Goal: Task Accomplishment & Management: Use online tool/utility

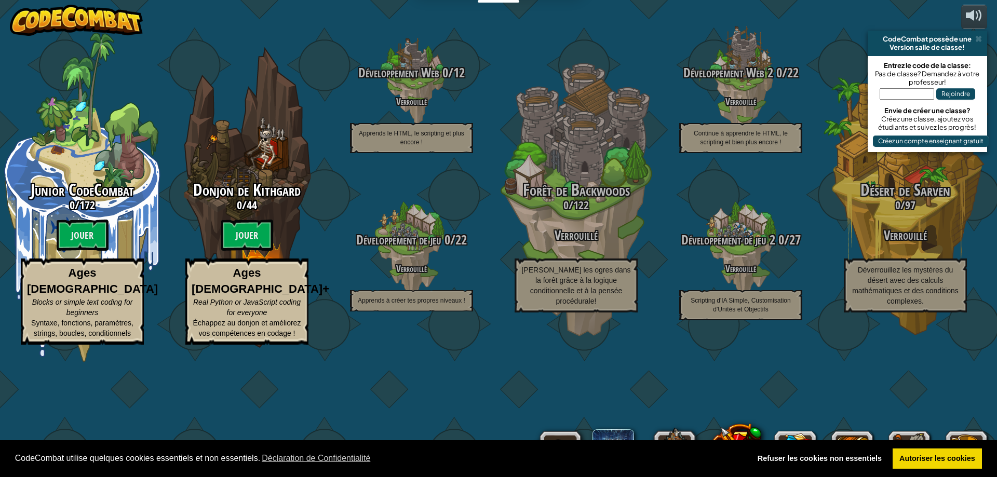
select select "fr"
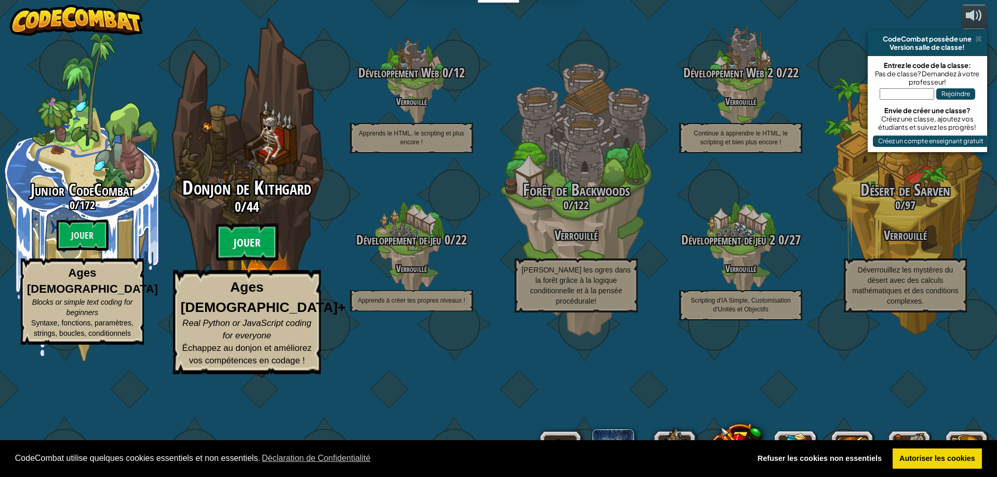
click at [236, 261] on btn "Jouer" at bounding box center [247, 242] width 62 height 37
select select "fr"
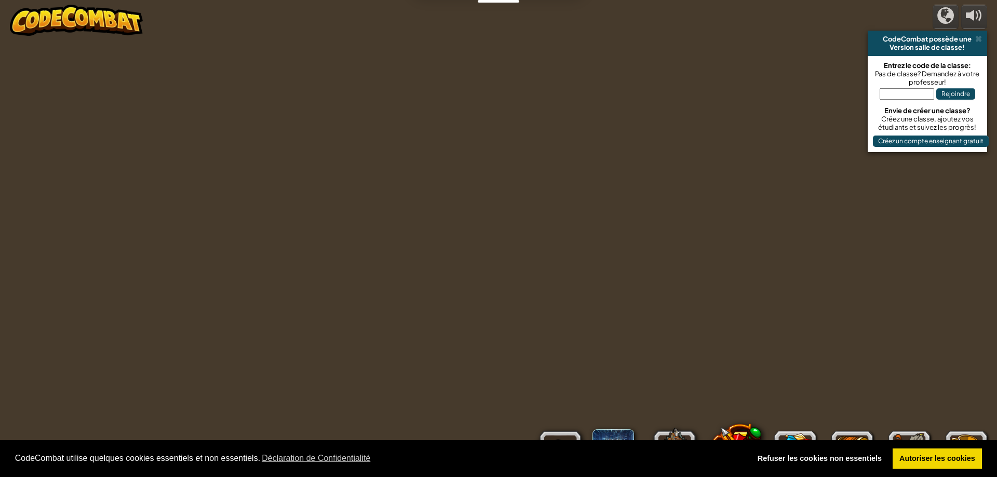
select select "fr"
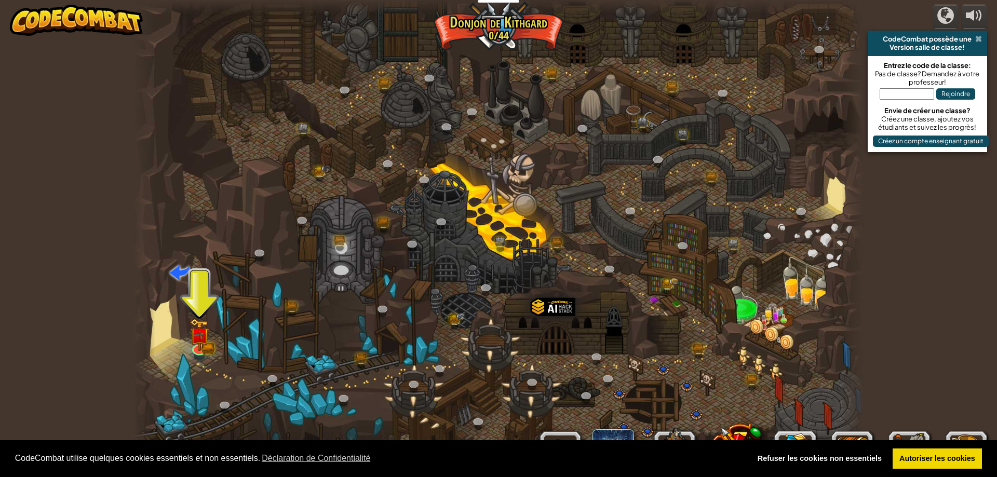
click at [979, 37] on span at bounding box center [978, 39] width 7 height 8
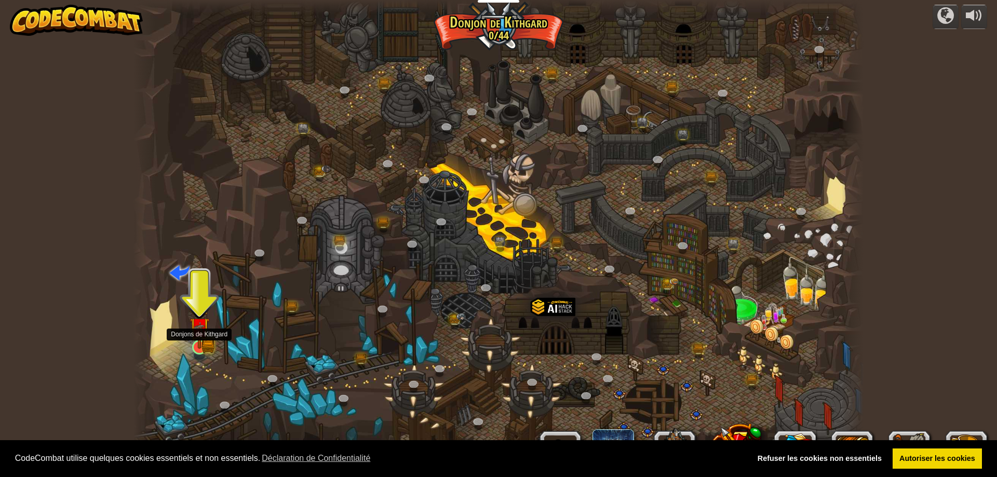
click at [200, 340] on img at bounding box center [200, 327] width 20 height 43
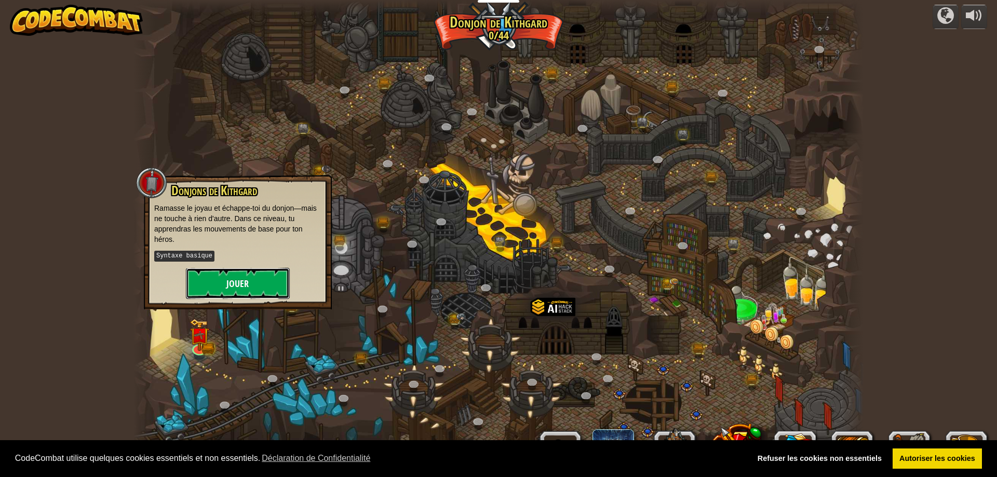
click at [234, 280] on button "Jouer" at bounding box center [238, 283] width 104 height 31
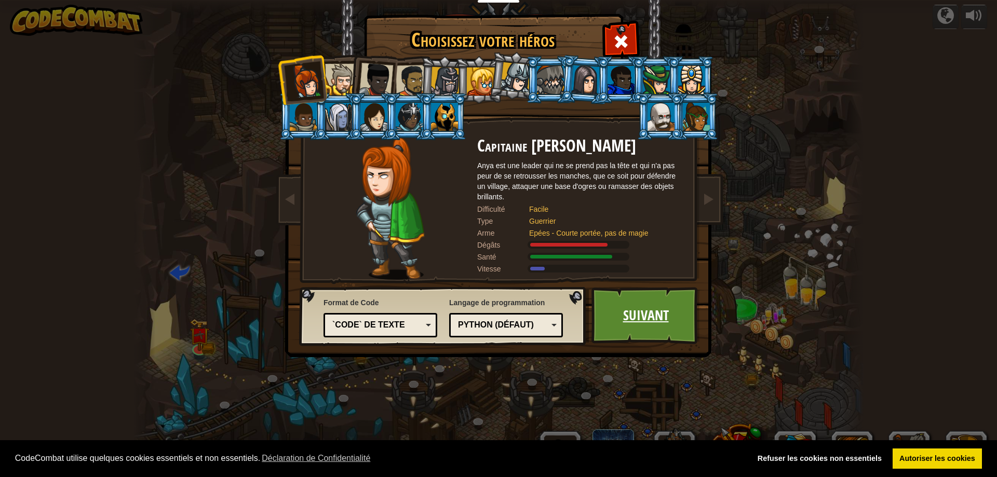
click at [648, 315] on link "Suivant" at bounding box center [645, 315] width 109 height 57
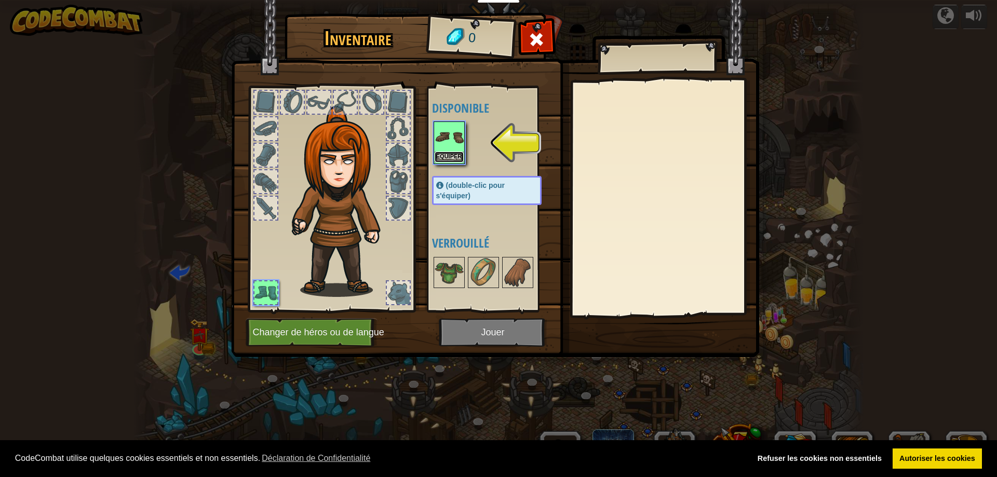
click at [445, 157] on button "Equiper" at bounding box center [449, 157] width 29 height 11
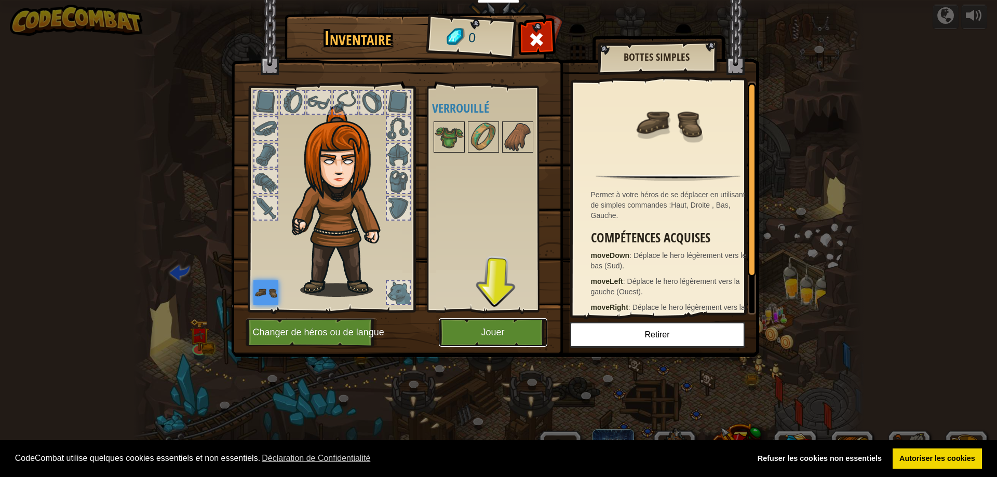
click at [487, 335] on button "Jouer" at bounding box center [493, 332] width 109 height 29
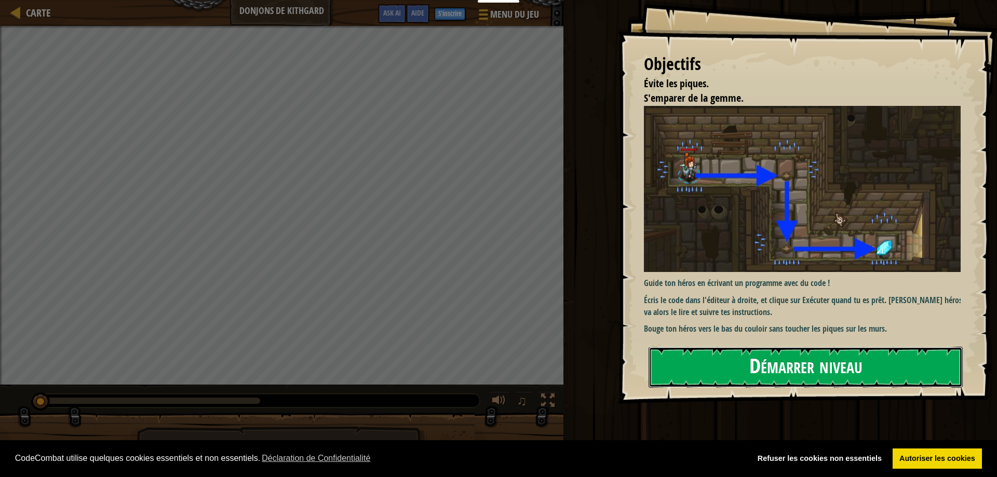
click at [869, 373] on button "Démarrer niveau" at bounding box center [805, 367] width 314 height 41
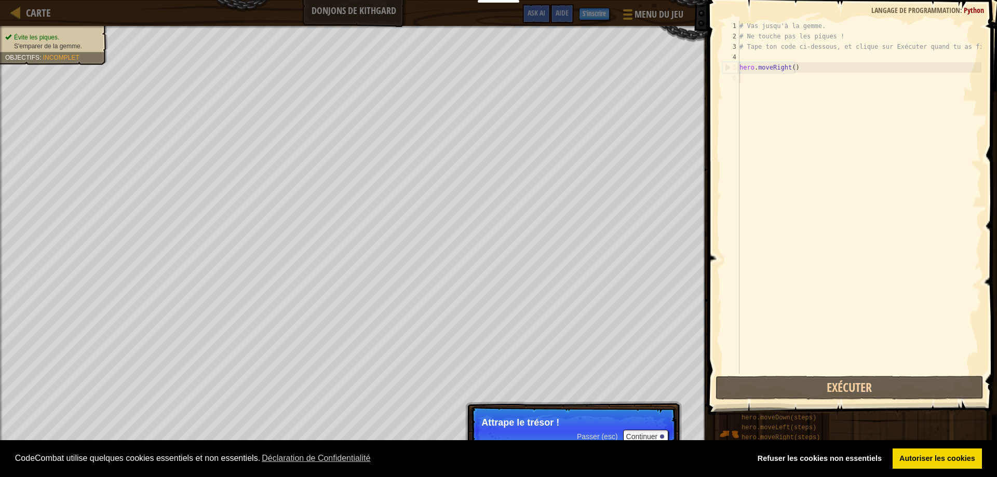
click at [580, 425] on p "Attrape le trésor !" at bounding box center [573, 422] width 184 height 10
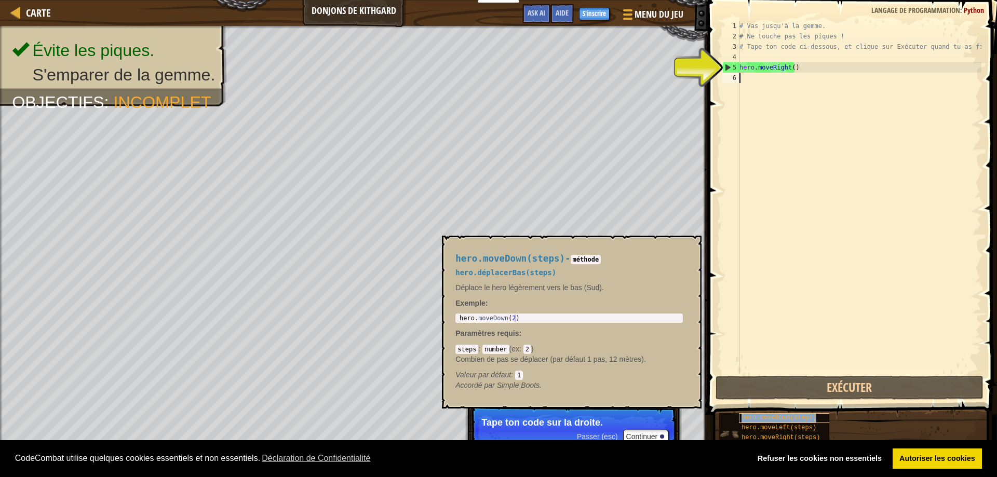
click at [815, 417] on div "hero.moveDown(steps)" at bounding box center [789, 418] width 100 height 10
click at [780, 61] on div "# Vas jusqu'à la gemme. # Ne touche pas les piques ! # Tape ton code ci-dessous…" at bounding box center [859, 208] width 244 height 374
click at [781, 68] on div "# Vas jusqu'à la gemme. # Ne touche pas les piques ! # Tape ton code ci-dessous…" at bounding box center [859, 208] width 244 height 374
click at [727, 65] on div "5" at bounding box center [731, 67] width 17 height 10
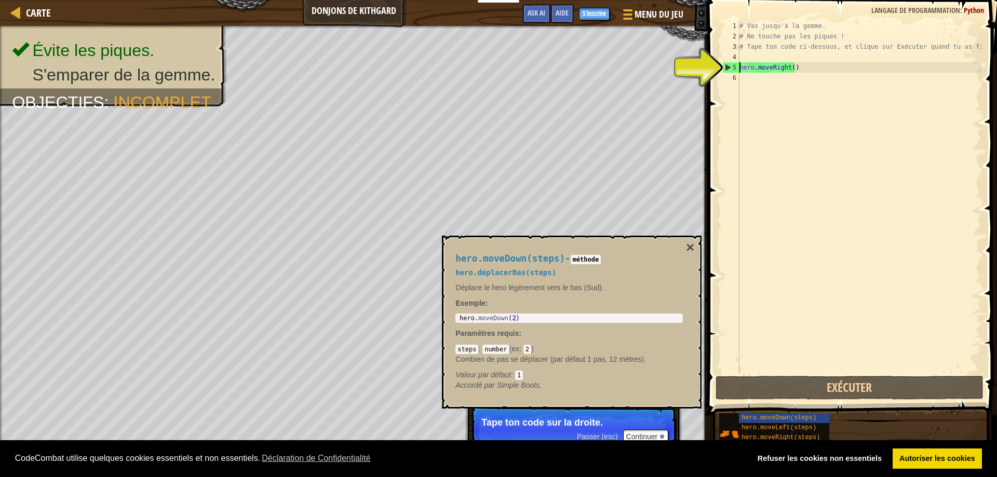
type textarea "hero.moveRight()"
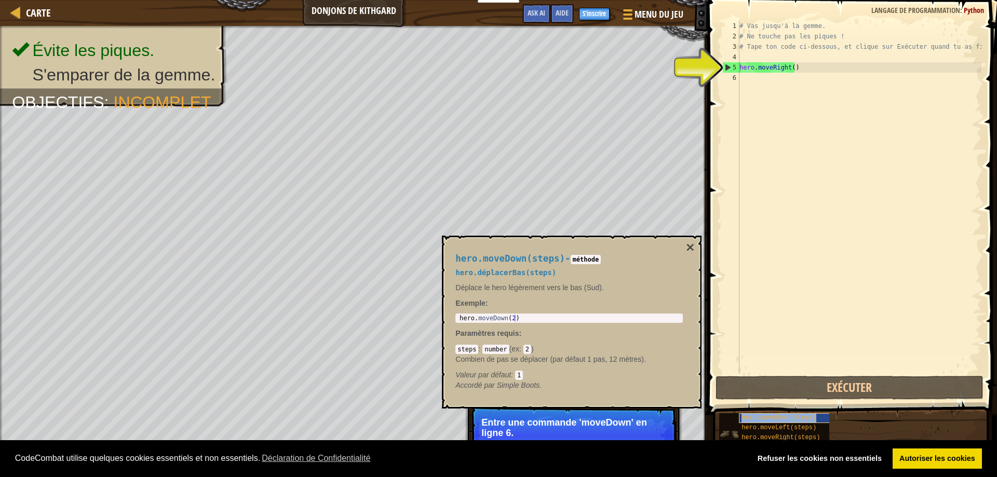
click at [769, 419] on span "hero.moveDown(steps)" at bounding box center [778, 417] width 75 height 7
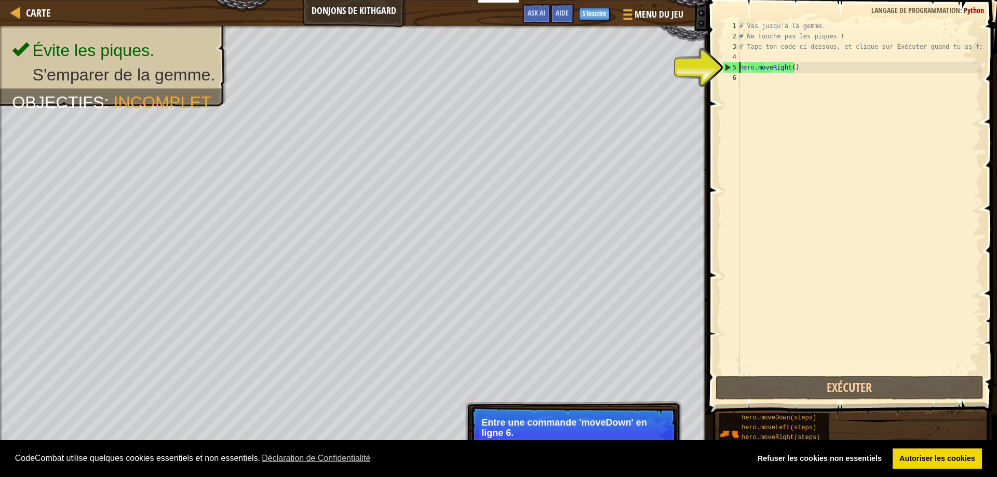
click at [775, 82] on div "# Vas jusqu'à la gemme. # Ne touche pas les piques ! # Tape ton code ci-dessous…" at bounding box center [859, 208] width 244 height 374
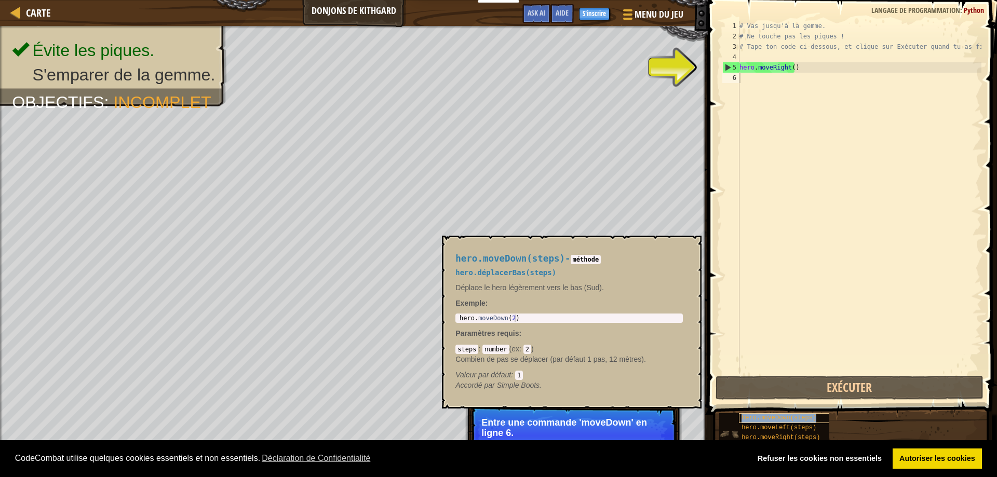
type textarea "hero.moveDown(steps)"
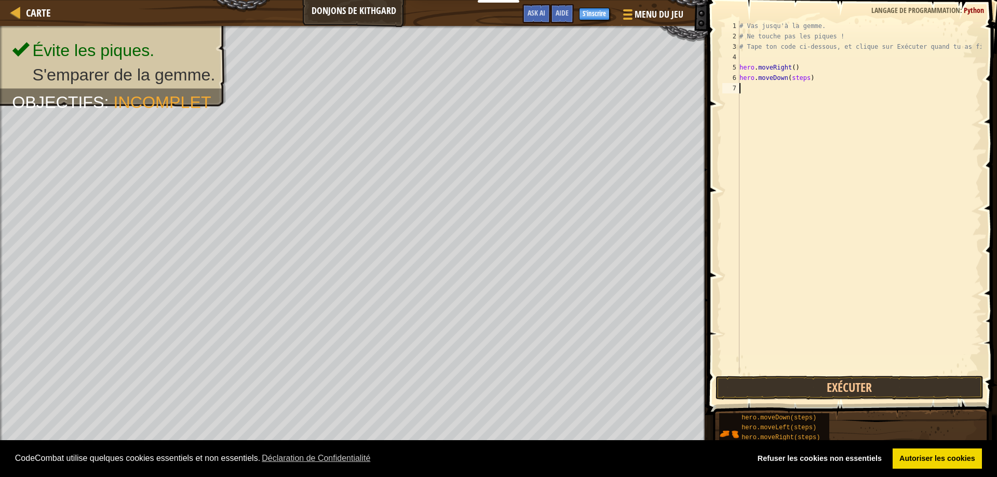
click at [810, 95] on div "# Vas jusqu'à la gemme. # Ne touche pas les piques ! # Tape ton code ci-dessous…" at bounding box center [859, 208] width 244 height 374
click at [889, 388] on button "Exécuter" at bounding box center [849, 388] width 268 height 24
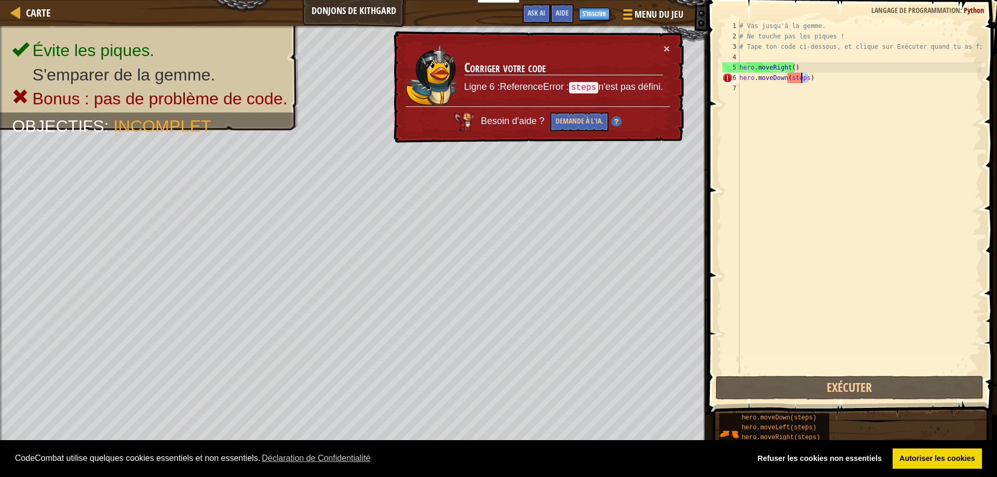
drag, startPoint x: 821, startPoint y: 78, endPoint x: 802, endPoint y: 80, distance: 19.8
click at [802, 80] on div "# Vas jusqu'à la gemme. # Ne touche pas les piques ! # Tape ton code ci-dessous…" at bounding box center [859, 208] width 244 height 374
click at [791, 76] on div "# Vas jusqu'à la gemme. # Ne touche pas les piques ! # Tape ton code ci-dessous…" at bounding box center [859, 208] width 244 height 374
click at [804, 80] on div "# Vas jusqu'à la gemme. # Ne touche pas les piques ! # Tape ton code ci-dessous…" at bounding box center [859, 208] width 244 height 374
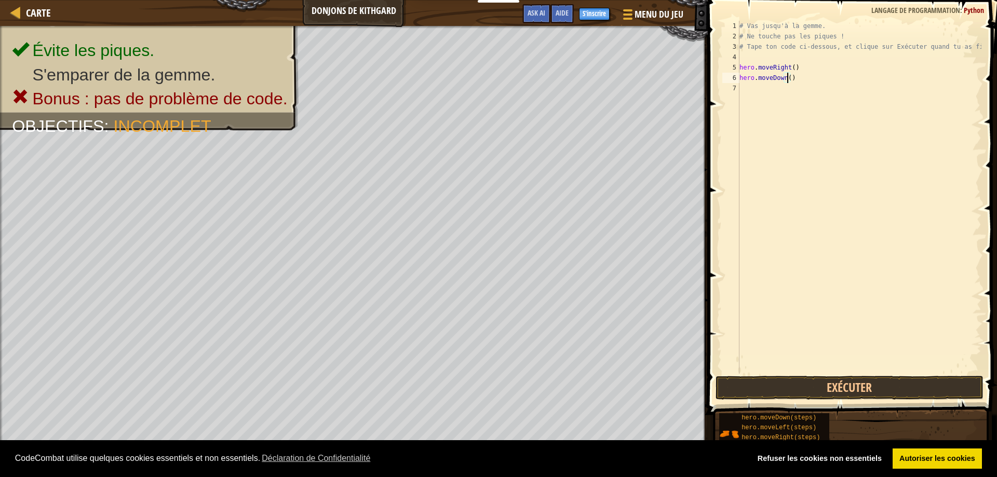
scroll to position [5, 4]
click at [859, 396] on button "Exécuter" at bounding box center [849, 388] width 268 height 24
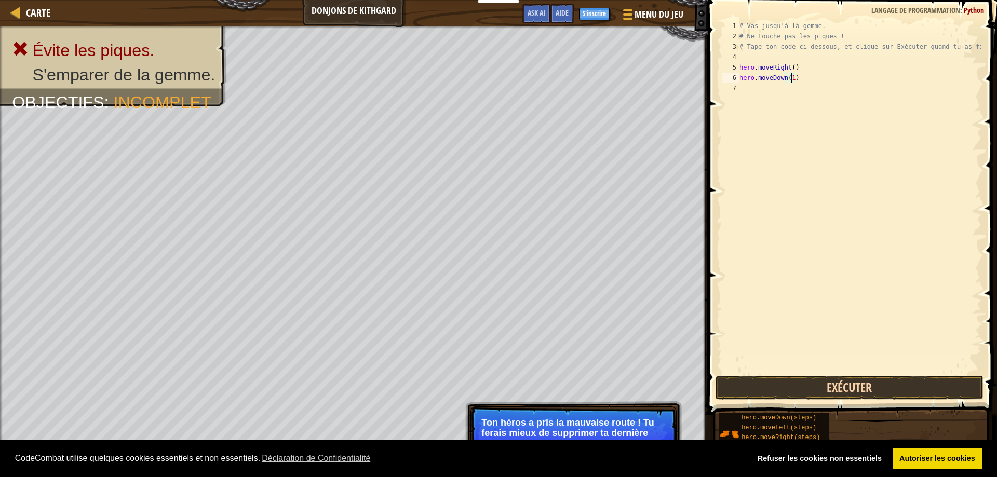
type textarea "hero.moveDown(1)"
click at [814, 386] on button "Exécuter" at bounding box center [849, 388] width 268 height 24
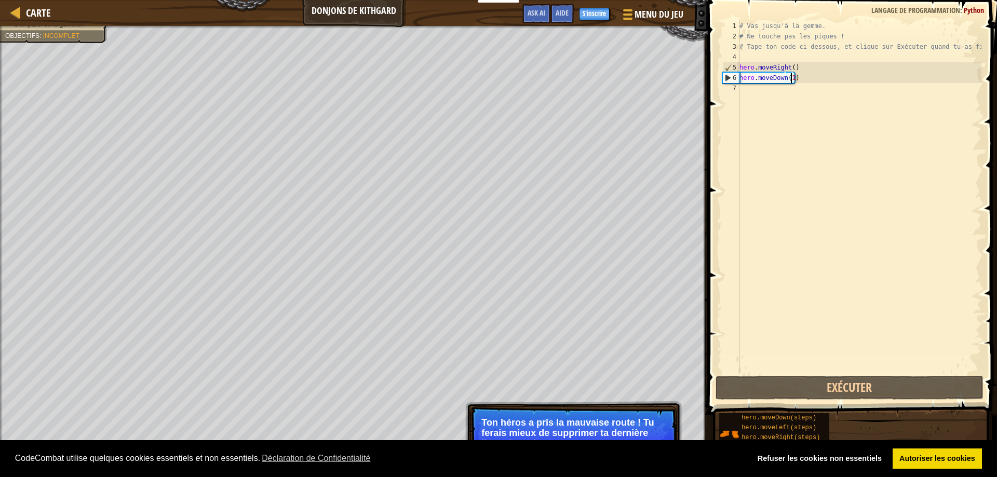
click at [824, 272] on div "# Vas jusqu'à la gemme. # Ne touche pas les piques ! # Tape ton code ci-dessous…" at bounding box center [859, 208] width 244 height 374
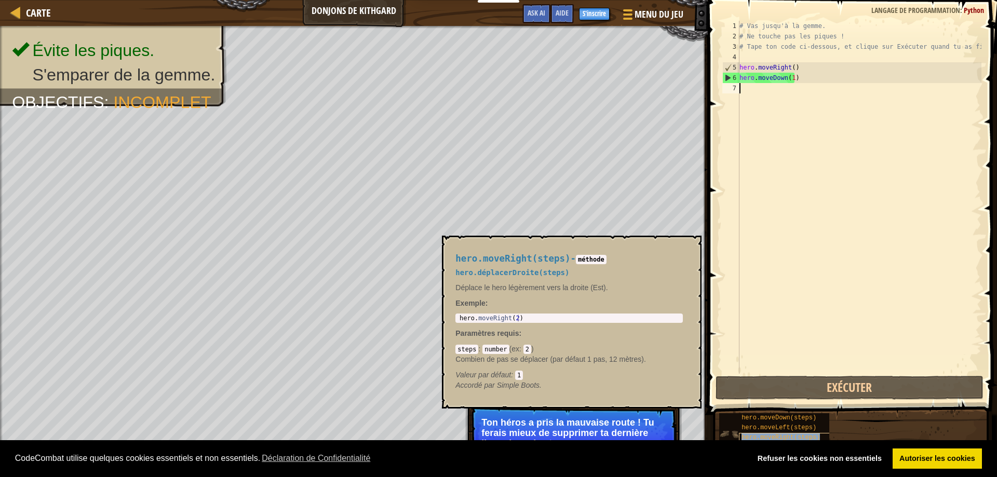
click at [782, 439] on span "hero.moveRight(steps)" at bounding box center [780, 437] width 78 height 7
type textarea "hero.moveRight(2)"
drag, startPoint x: 533, startPoint y: 318, endPoint x: 451, endPoint y: 316, distance: 82.6
click at [451, 316] on div "hero.moveRight(steps) - méthode hero.déplacerDroite(steps) Déplace le hero légè…" at bounding box center [569, 322] width 242 height 156
click at [758, 146] on div "# Vas jusqu'à la gemme. # Ne touche pas les piques ! # Tape ton code ci-dessous…" at bounding box center [859, 208] width 244 height 374
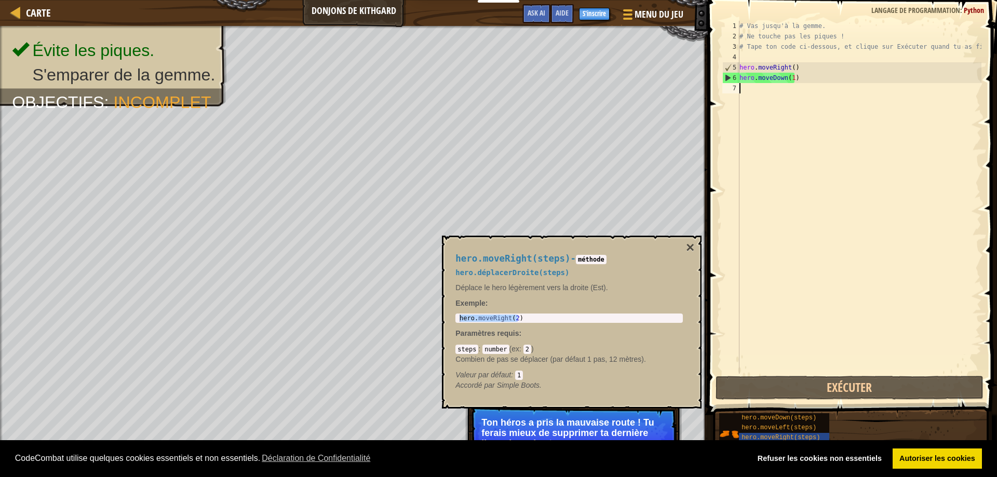
paste textarea "hero.moveRight(2)"
type textarea "hero.moveRight(2)"
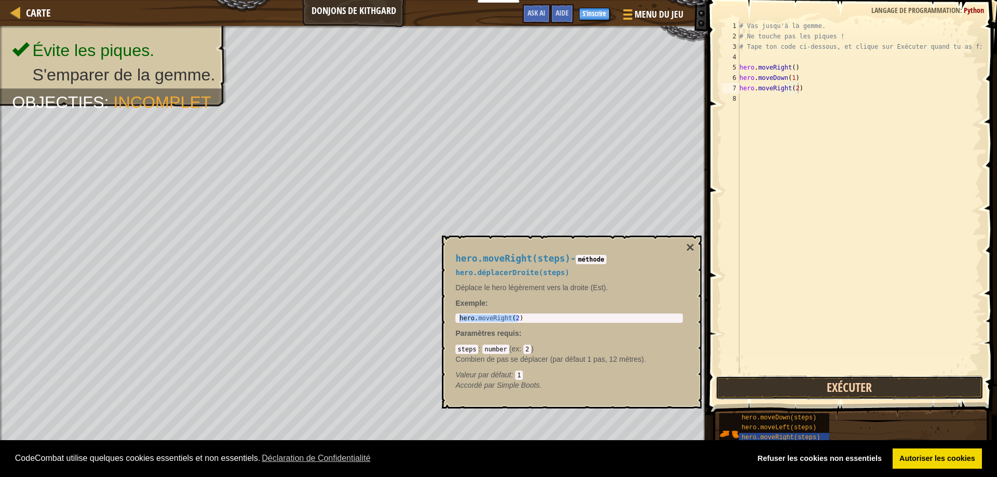
click at [872, 391] on button "Exécuter" at bounding box center [849, 388] width 268 height 24
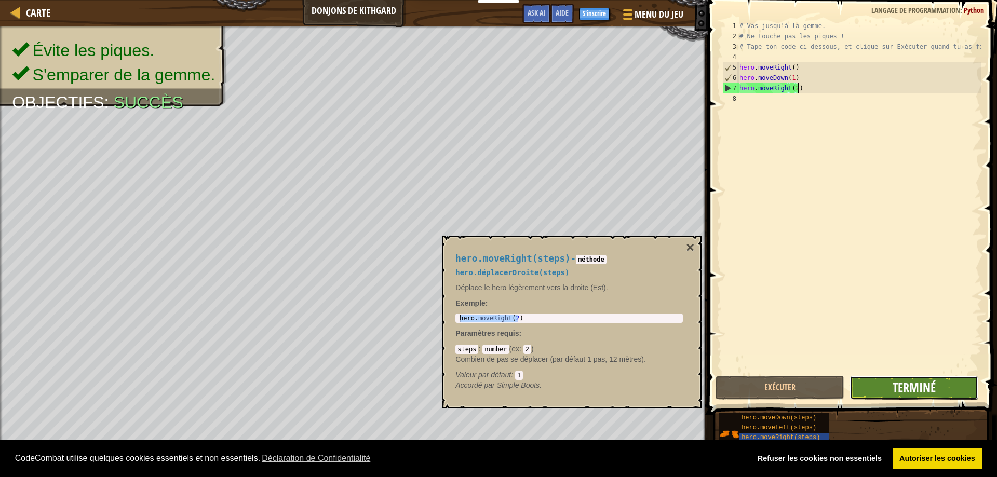
click at [900, 387] on span "Terminé" at bounding box center [913, 387] width 43 height 17
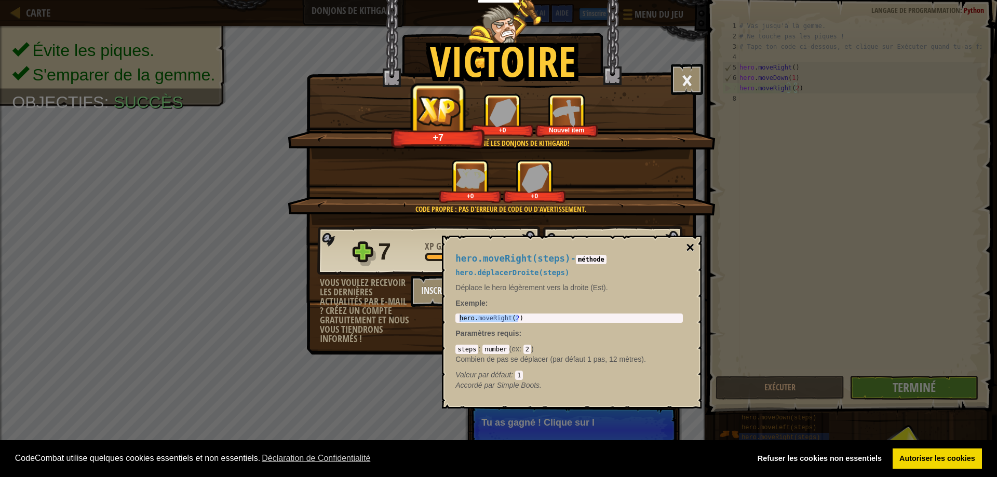
click at [692, 247] on button "×" at bounding box center [690, 247] width 8 height 15
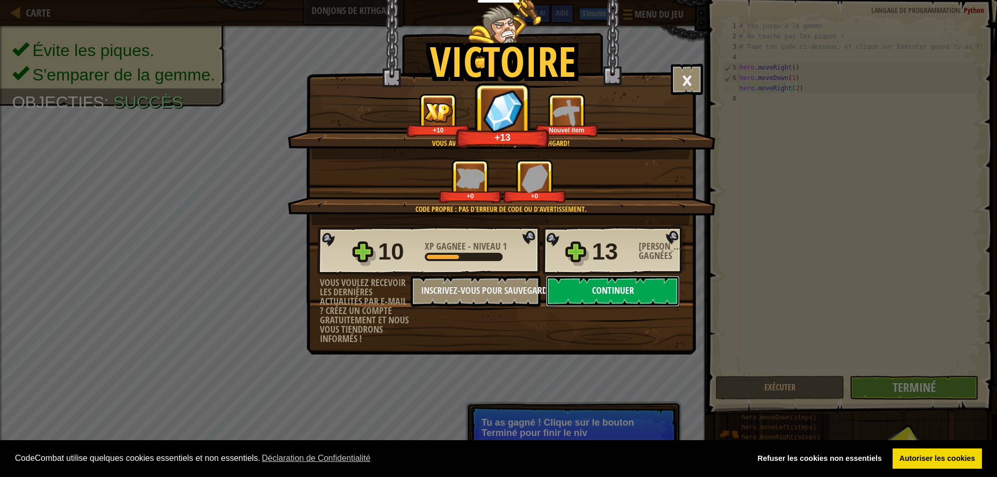
click at [655, 286] on button "Continuer" at bounding box center [613, 291] width 134 height 31
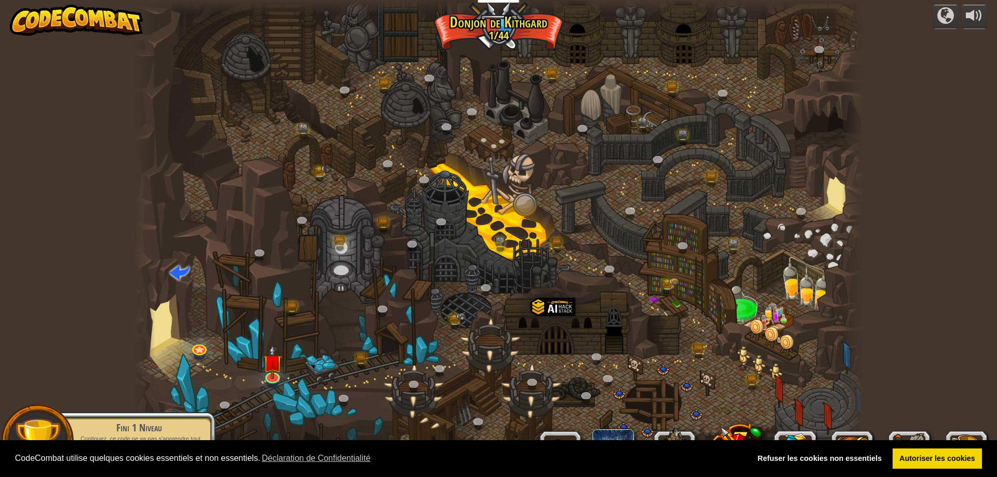
select select "fr"
click at [272, 369] on img at bounding box center [273, 354] width 20 height 45
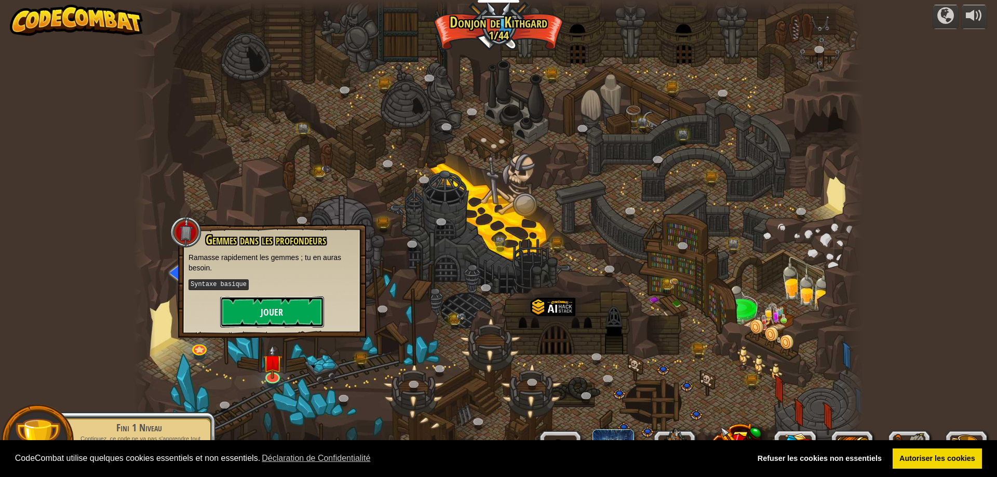
click at [293, 313] on button "Jouer" at bounding box center [272, 311] width 104 height 31
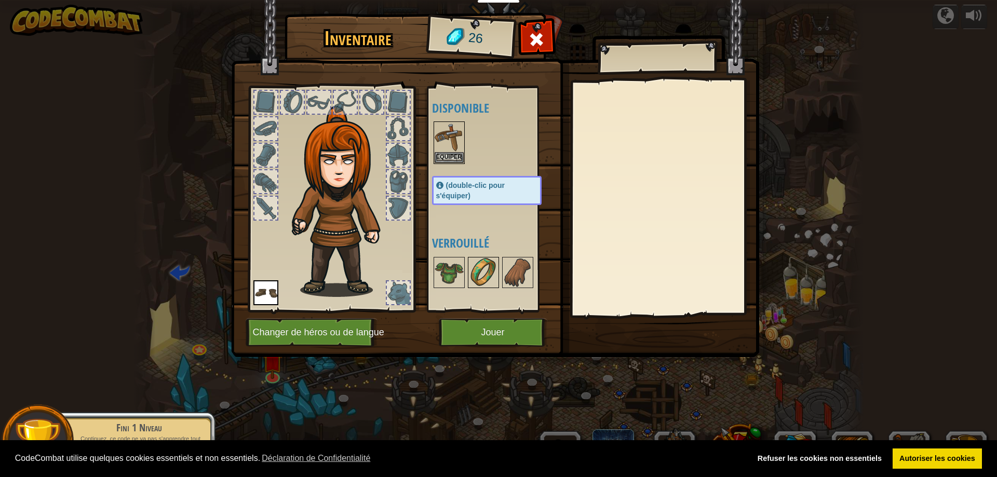
click at [488, 271] on img at bounding box center [483, 272] width 29 height 29
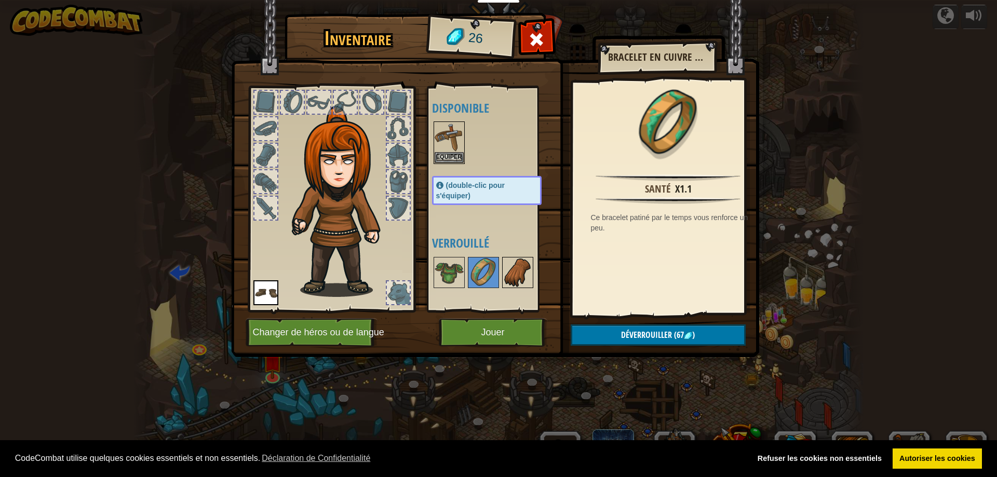
click at [518, 274] on img at bounding box center [517, 272] width 29 height 29
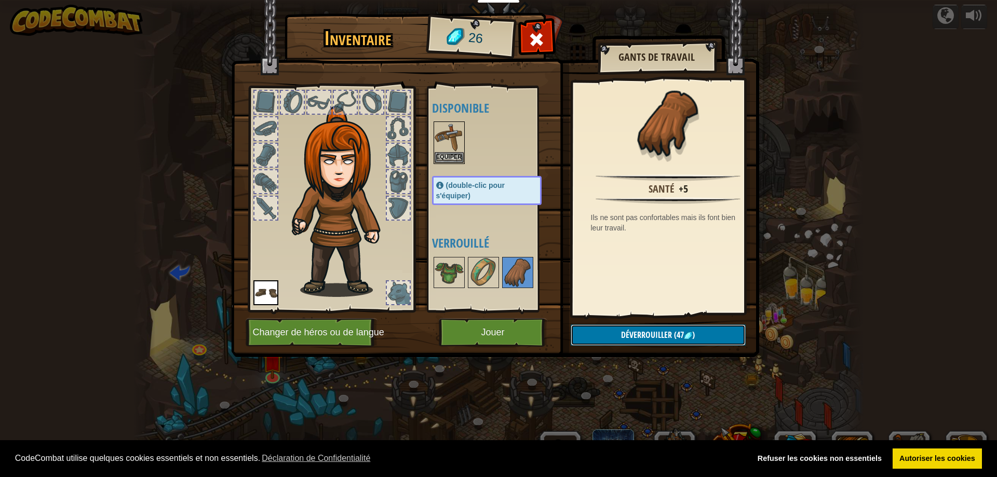
click at [670, 335] on span "Déverrouiller" at bounding box center [646, 334] width 51 height 11
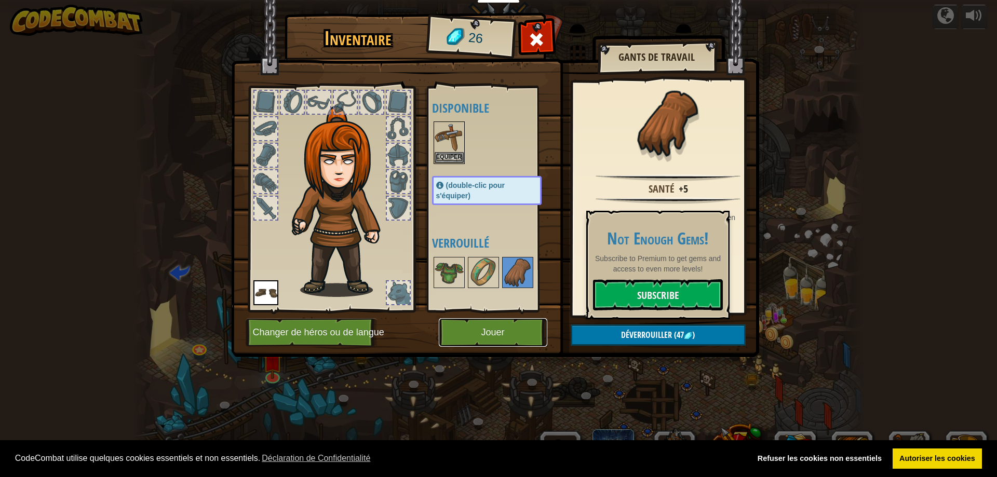
click at [513, 335] on button "Jouer" at bounding box center [493, 332] width 109 height 29
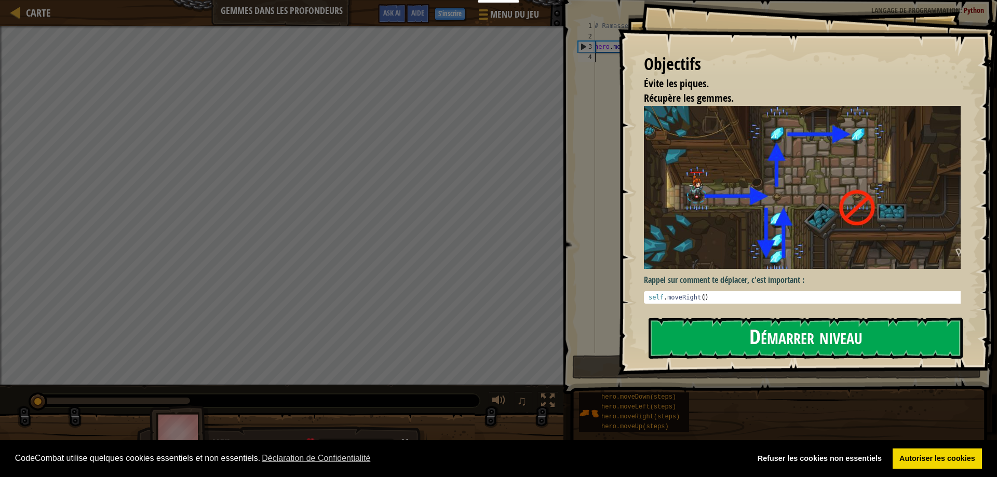
click at [826, 347] on button "Démarrer niveau" at bounding box center [805, 338] width 314 height 41
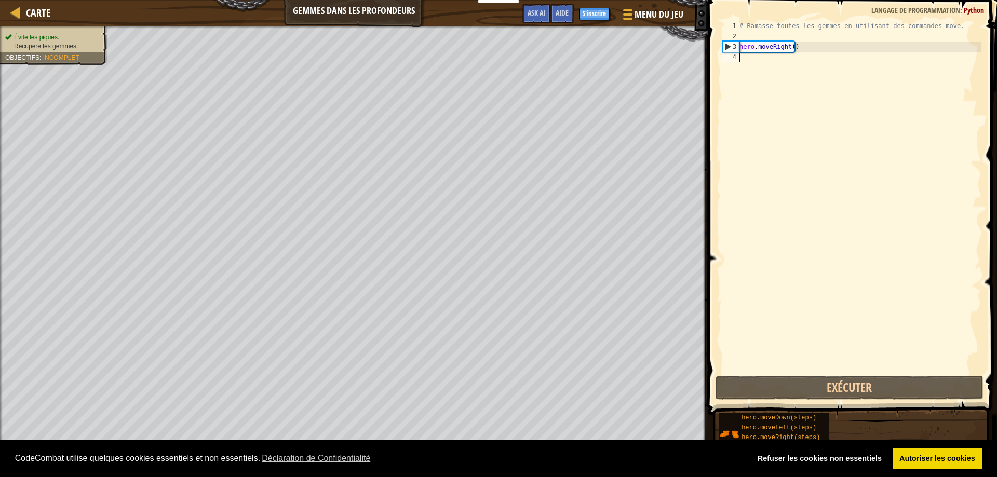
click at [816, 194] on div "# Ramasse toutes les gemmes en utilisant des commandes move. hero . moveRight (…" at bounding box center [859, 208] width 244 height 374
click at [817, 459] on link "Refuser les cookies non essentiels" at bounding box center [819, 459] width 138 height 21
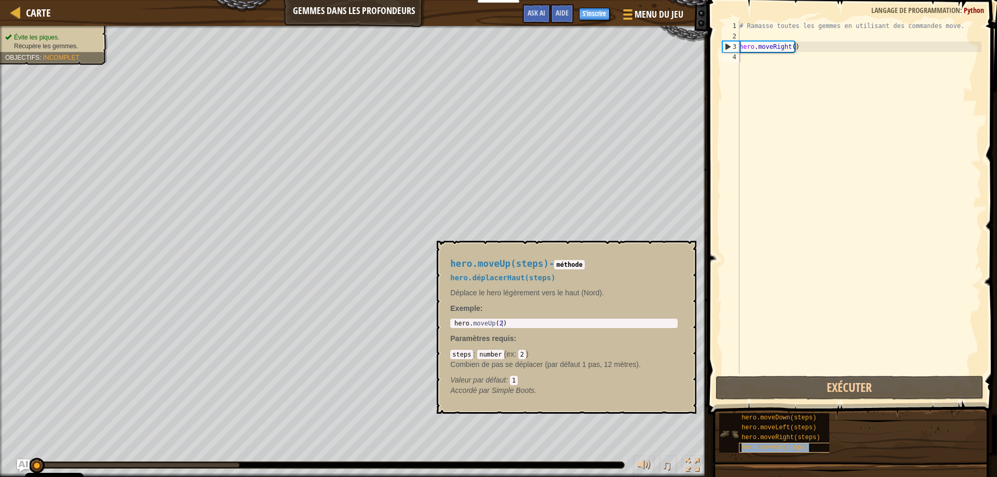
click at [774, 450] on span "hero.moveUp(steps)" at bounding box center [774, 447] width 67 height 7
type textarea "hero.moveUp(2)"
drag, startPoint x: 559, startPoint y: 323, endPoint x: 449, endPoint y: 326, distance: 110.1
click at [449, 326] on div "hero.moveUp(steps) - méthode hero.déplacerHaut(steps) Déplace le hero légèremen…" at bounding box center [564, 327] width 242 height 156
click at [793, 61] on div "# Ramasse toutes les gemmes en utilisant des commandes move. hero . moveRight (…" at bounding box center [859, 208] width 244 height 374
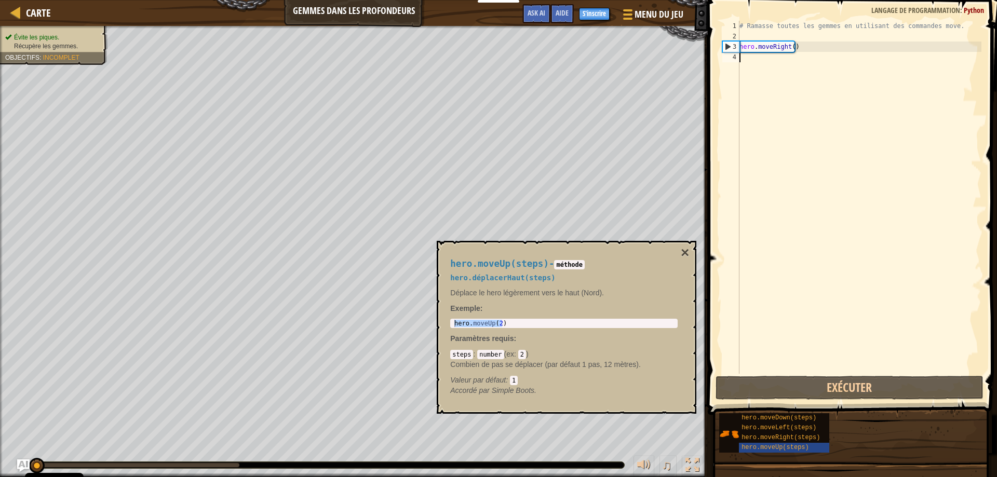
paste textarea "hero.moveUp(2)"
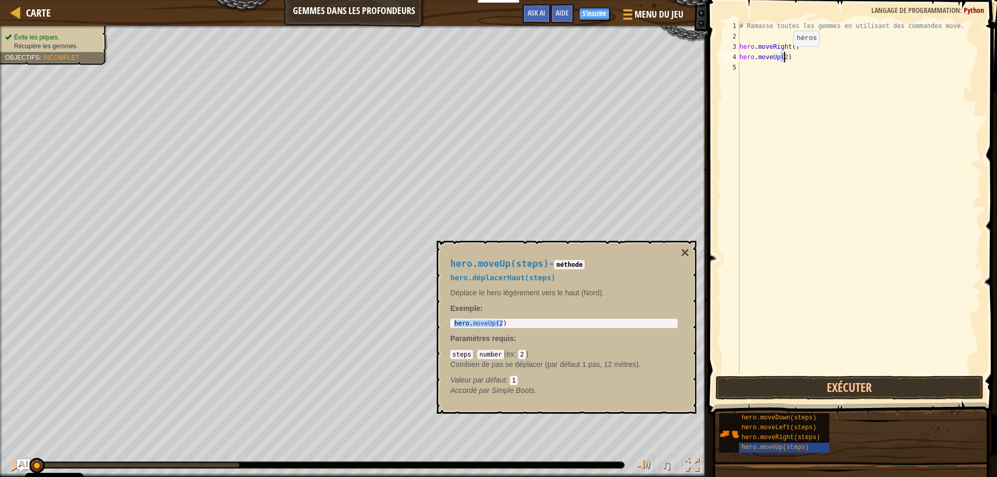
click at [785, 57] on div "# Ramasse toutes les gemmes en utilisant des commandes move. hero . moveRight (…" at bounding box center [859, 208] width 244 height 374
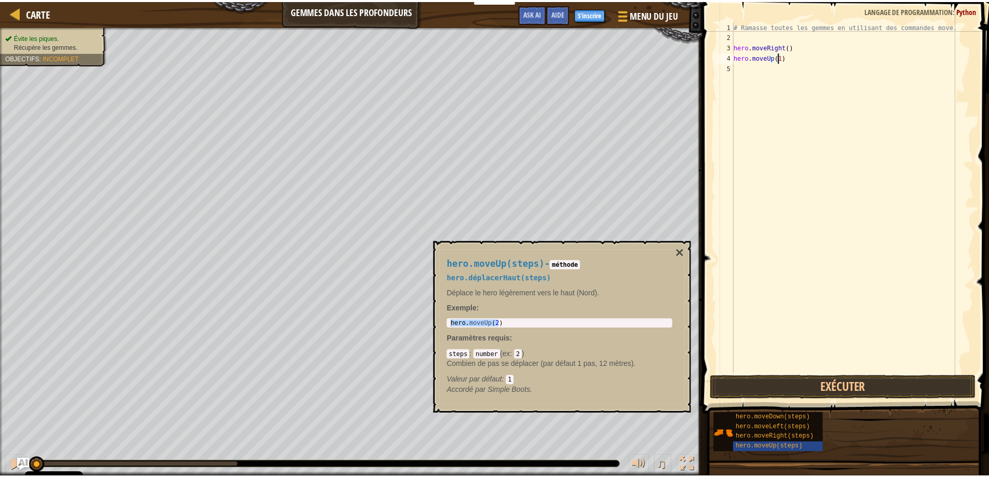
scroll to position [5, 4]
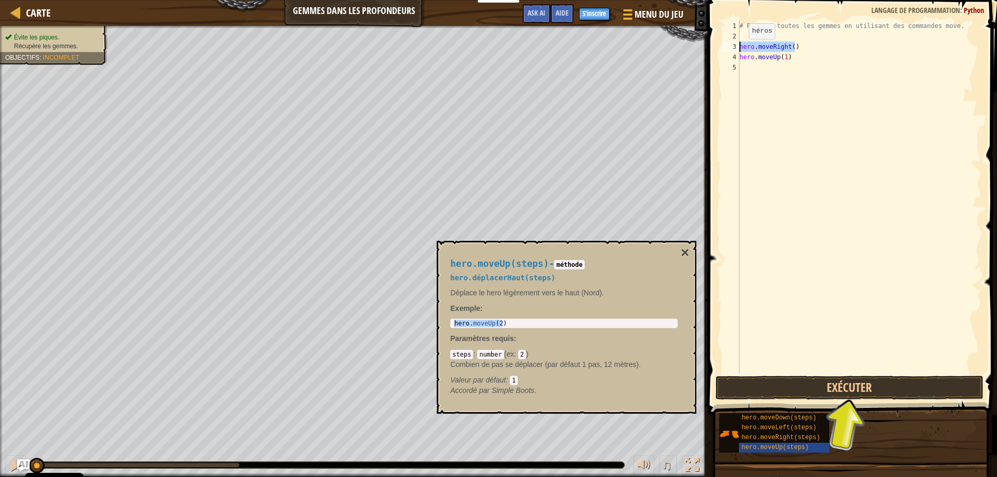
drag, startPoint x: 821, startPoint y: 48, endPoint x: 737, endPoint y: 50, distance: 83.6
click at [737, 50] on div "hero.moveUp(1) 1 2 3 4 5 # Ramasse toutes les gemmes en utilisant des commandes…" at bounding box center [850, 197] width 261 height 353
type textarea "hero.moveRight()"
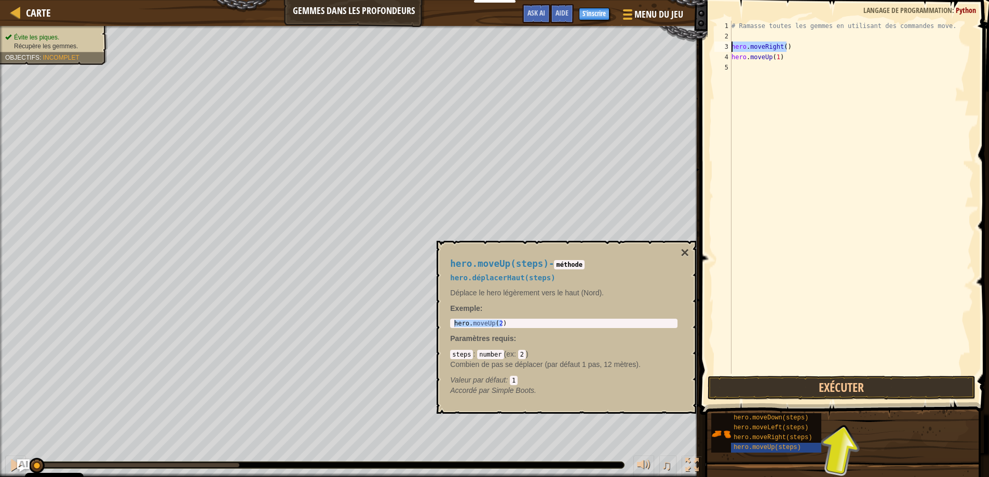
click at [814, 50] on div "# Ramasse toutes les gemmes en utilisant des commandes move. hero . moveRight (…" at bounding box center [851, 197] width 244 height 353
click at [767, 419] on span "hero.moveDown(steps)" at bounding box center [771, 417] width 75 height 7
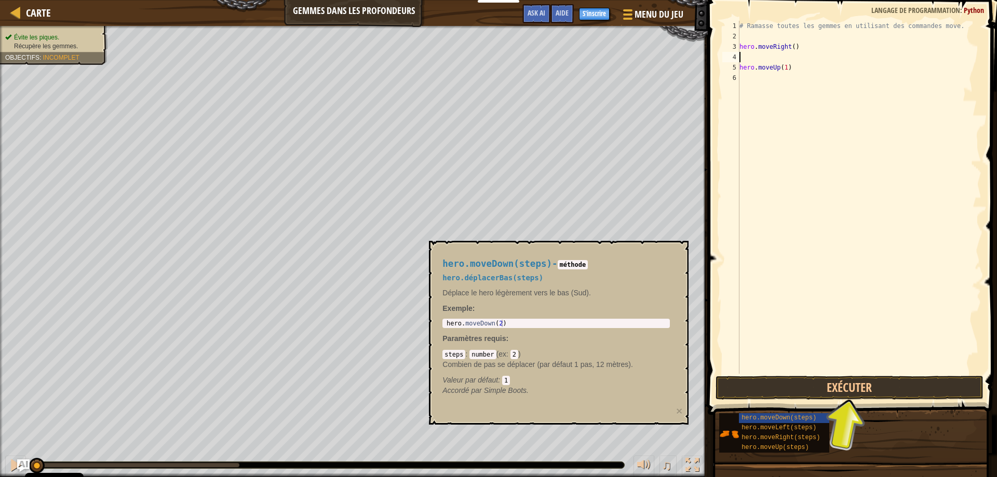
type textarea "hero.moveDown(2)"
click at [520, 324] on div "hero . moveDown ( 2 )" at bounding box center [555, 331] width 223 height 22
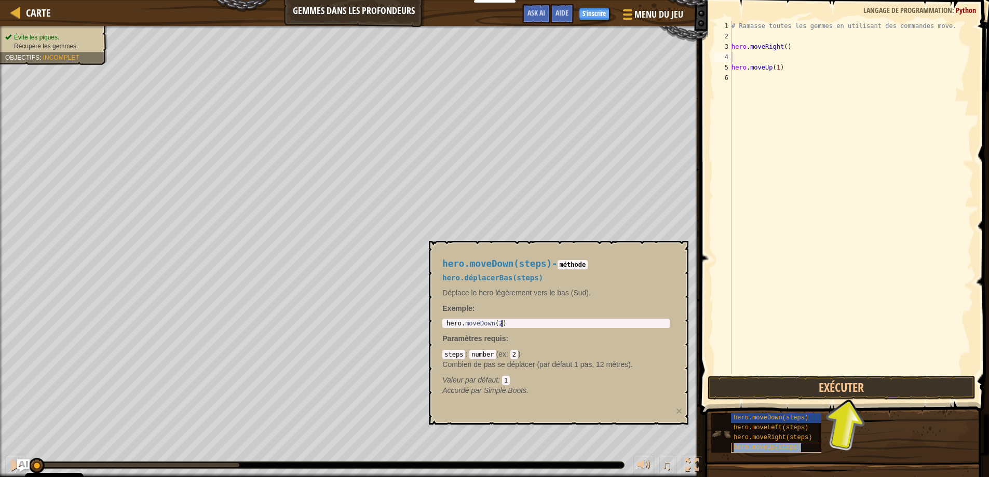
click at [785, 445] on span "hero.moveUp(steps)" at bounding box center [767, 447] width 67 height 7
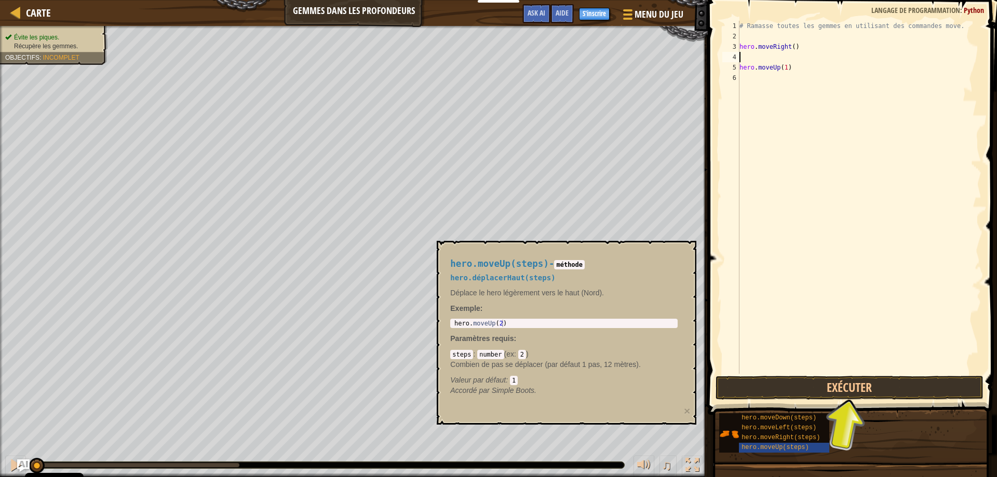
type textarea "hero.moveUp(2)"
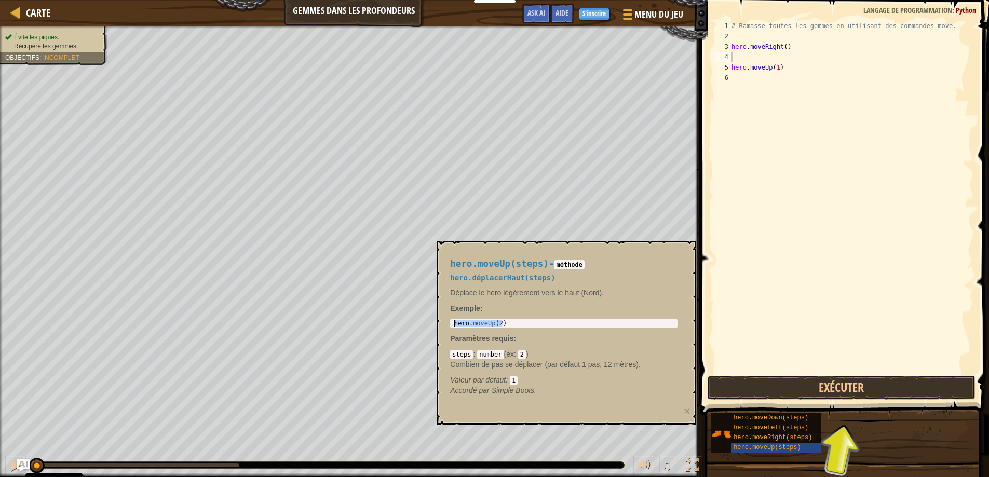
drag, startPoint x: 501, startPoint y: 325, endPoint x: 455, endPoint y: 327, distance: 46.2
click at [455, 327] on div "hero . moveUp ( 2 )" at bounding box center [563, 331] width 223 height 22
paste textarea "hero.moveUp(2)"
click at [783, 59] on div "# Ramasse toutes les gemmes en utilisant des commandes move. hero . moveRight (…" at bounding box center [851, 208] width 244 height 374
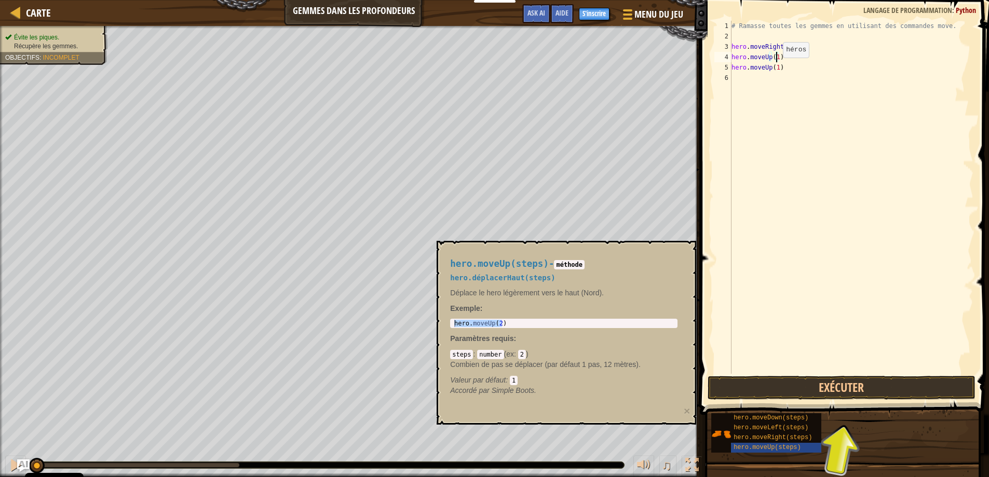
click at [782, 68] on div "# Ramasse toutes les gemmes en utilisant des commandes move. hero . moveRight (…" at bounding box center [851, 208] width 244 height 374
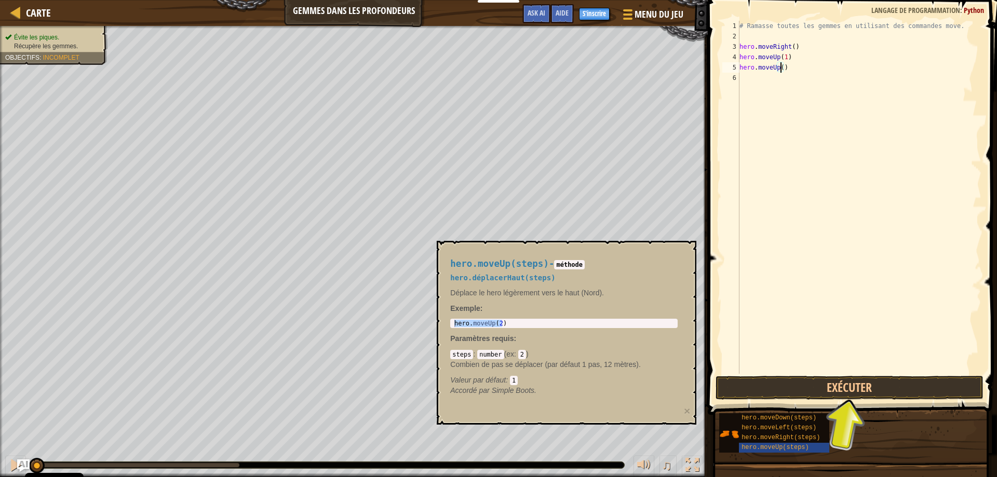
type textarea "hero.moveUp(2)"
click at [797, 101] on div "# Ramasse toutes les gemmes en utilisant des commandes move. hero . moveRight (…" at bounding box center [859, 208] width 244 height 374
drag, startPoint x: 807, startPoint y: 47, endPoint x: 741, endPoint y: 48, distance: 66.5
click at [741, 48] on div "# Ramasse toutes les gemmes en utilisant des commandes move. hero . moveRight (…" at bounding box center [859, 208] width 244 height 374
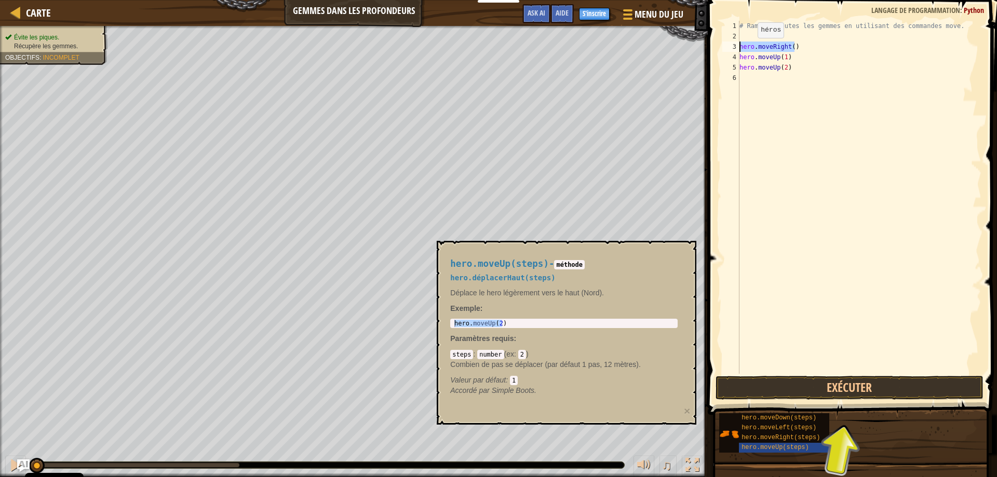
type textarea "hero.moveRight()"
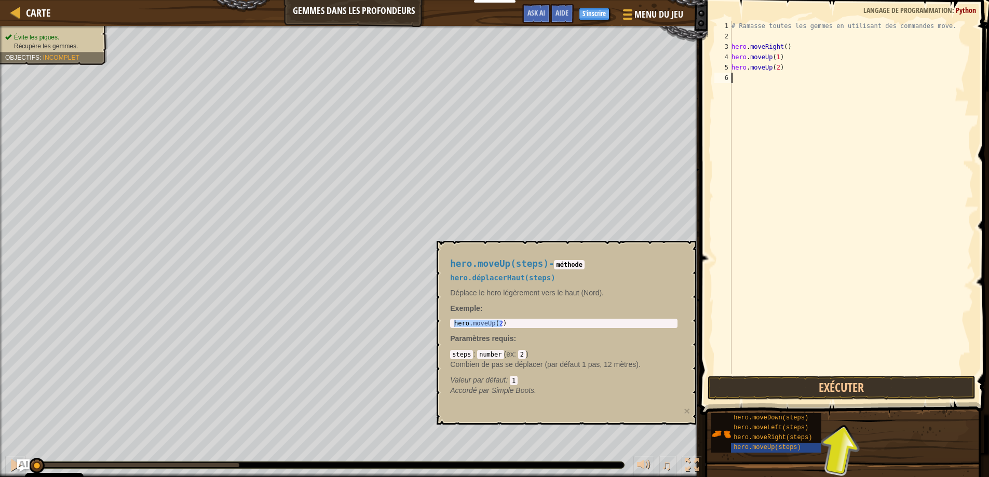
click at [766, 83] on div "# Ramasse toutes les gemmes en utilisant des commandes move. hero . moveRight (…" at bounding box center [851, 208] width 244 height 374
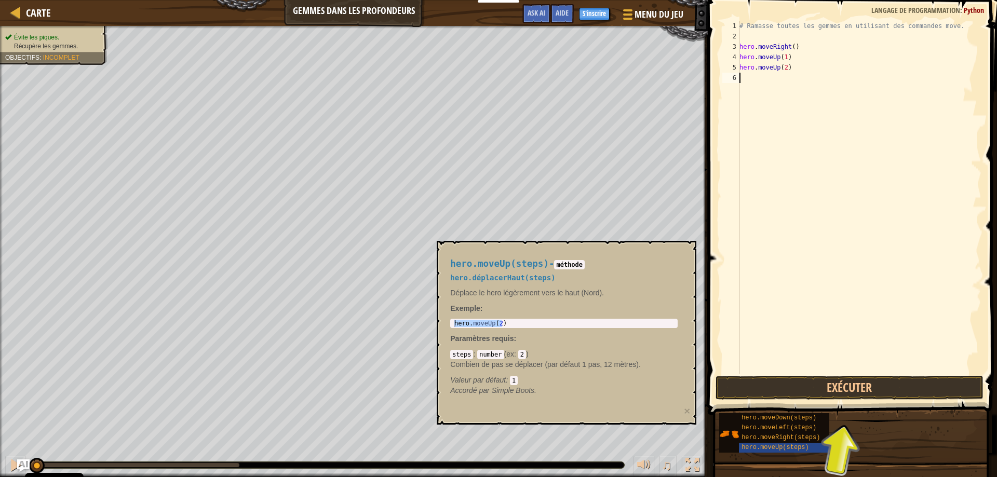
paste textarea "hero.moveRight()"
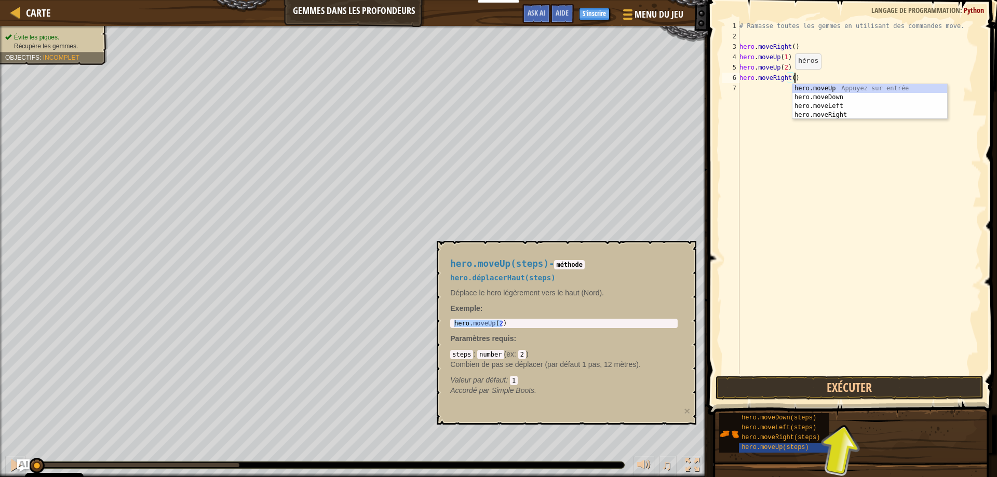
click at [786, 79] on div "# Ramasse toutes les gemmes en utilisant des commandes move. hero . moveRight (…" at bounding box center [859, 208] width 244 height 374
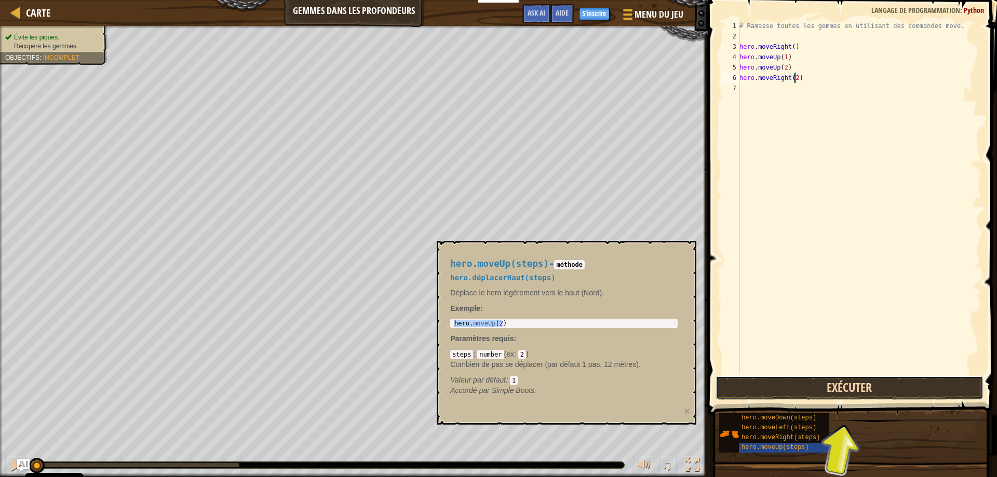
click at [884, 391] on button "Exécuter" at bounding box center [849, 388] width 268 height 24
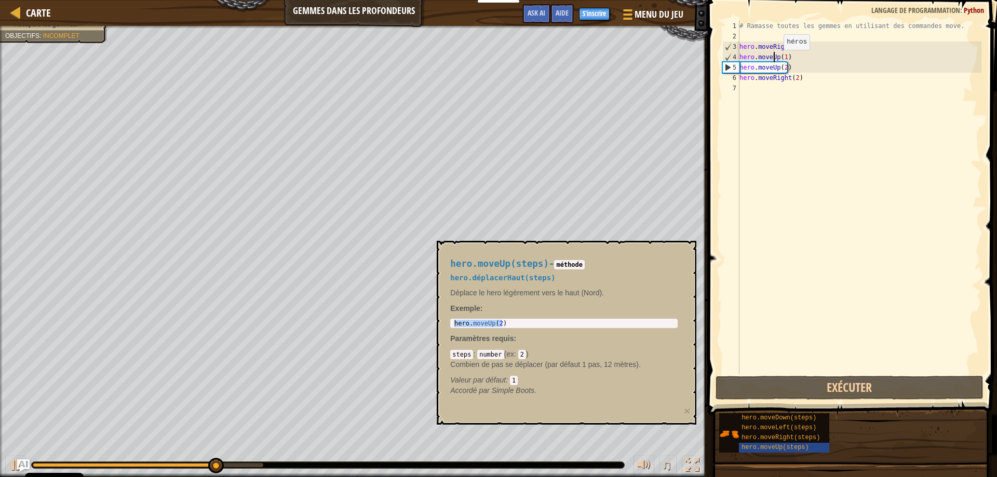
click at [775, 60] on div "# Ramasse toutes les gemmes en utilisant des commandes move. hero . moveRight (…" at bounding box center [859, 208] width 244 height 374
type textarea "hero.moveUp(1)"
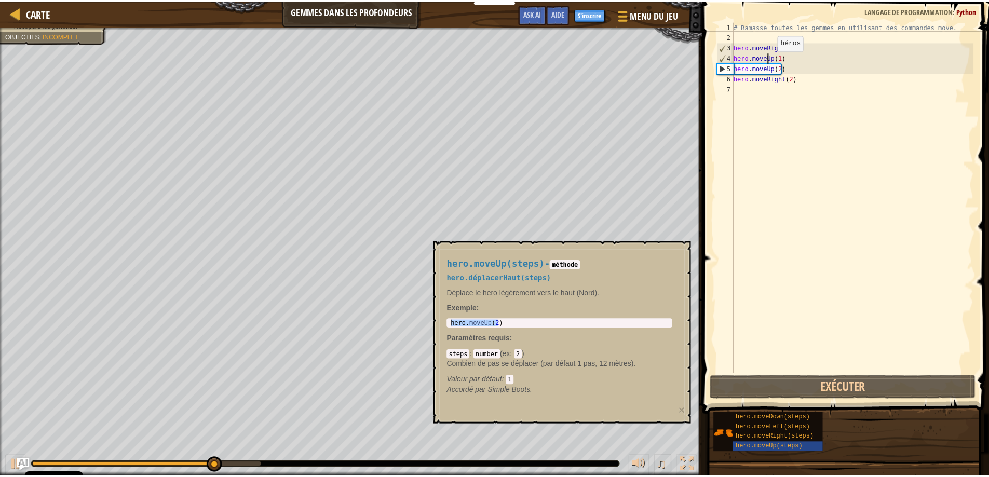
scroll to position [5, 4]
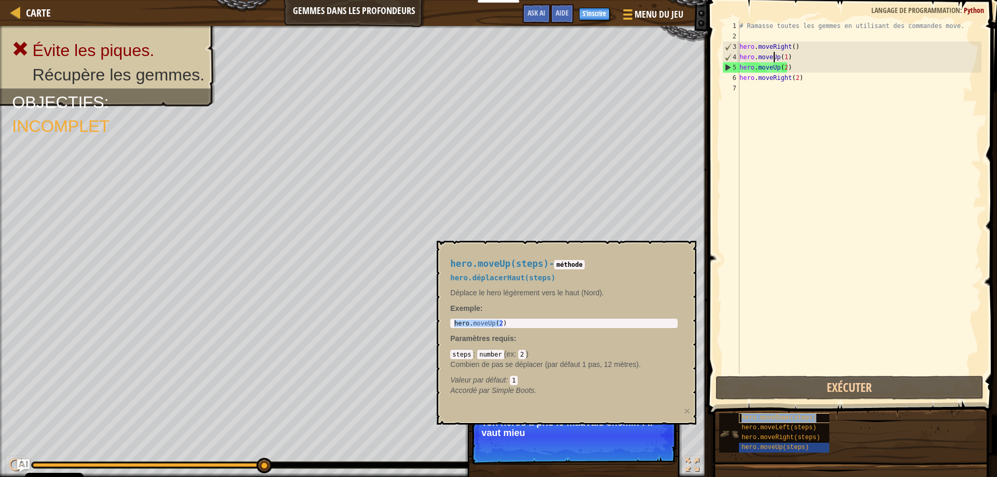
click at [794, 420] on span "hero.moveDown(steps)" at bounding box center [778, 417] width 75 height 7
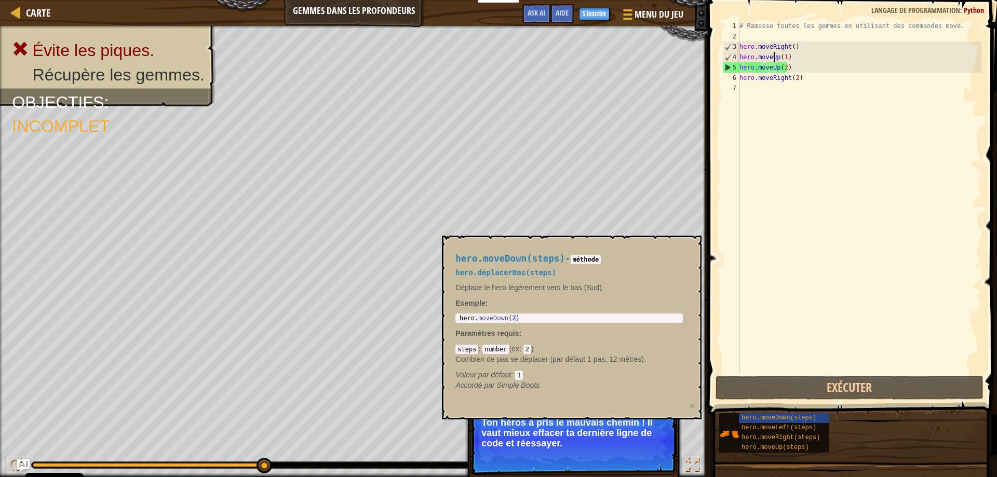
type textarea "hero.moveDown(2)"
click at [499, 320] on div "hero . moveDown ( 2 )" at bounding box center [568, 326] width 223 height 22
drag, startPoint x: 756, startPoint y: 59, endPoint x: 776, endPoint y: 59, distance: 19.7
click at [776, 59] on div "# Ramasse toutes les gemmes en utilisant des commandes move. hero . moveRight (…" at bounding box center [859, 208] width 244 height 374
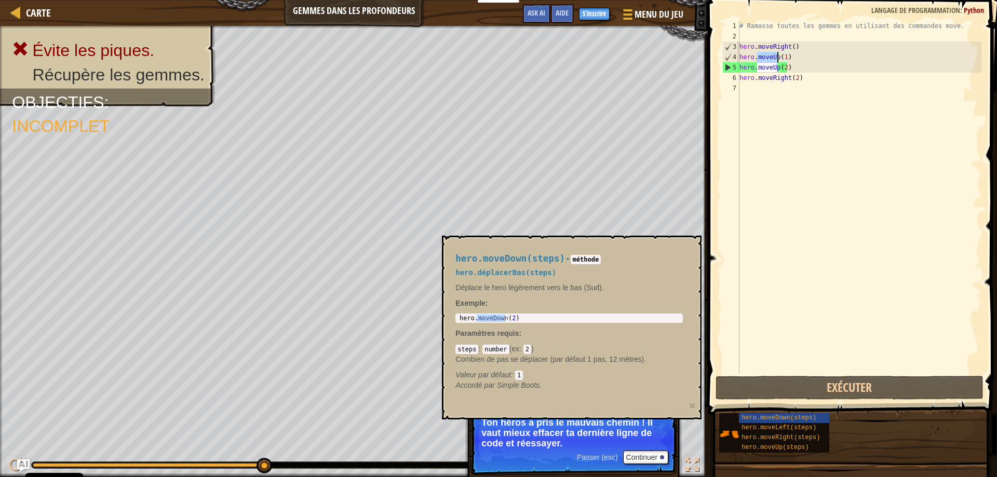
paste textarea "Down"
type textarea "hero.moveDown(1)"
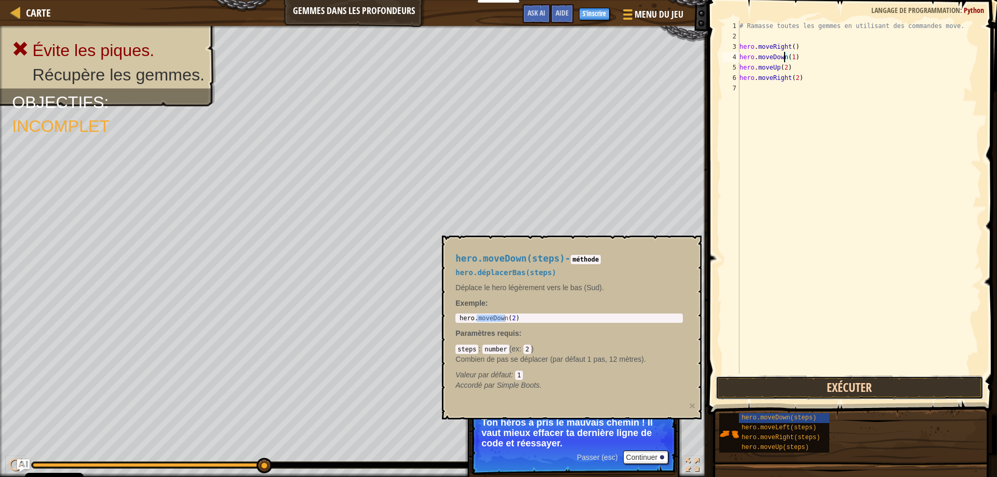
click at [909, 387] on button "Exécuter" at bounding box center [849, 388] width 268 height 24
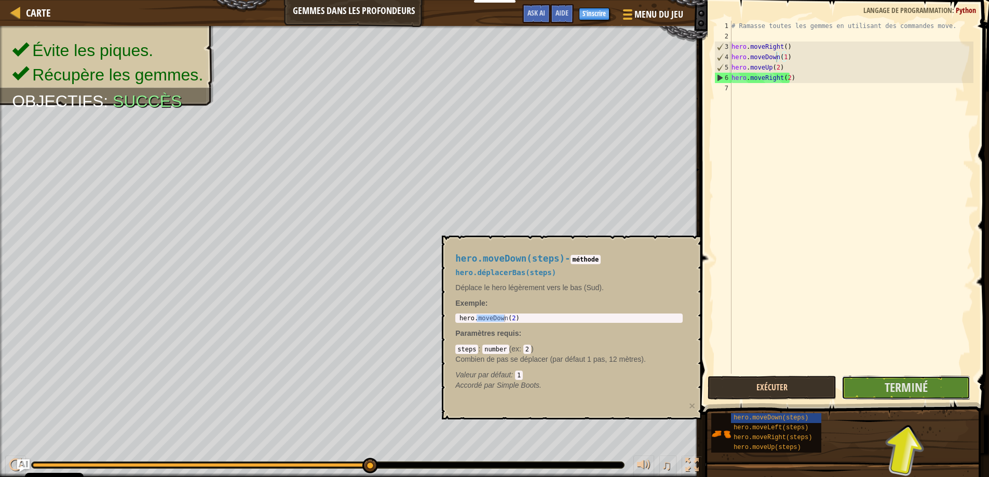
click at [909, 387] on span "Terminé" at bounding box center [906, 387] width 43 height 17
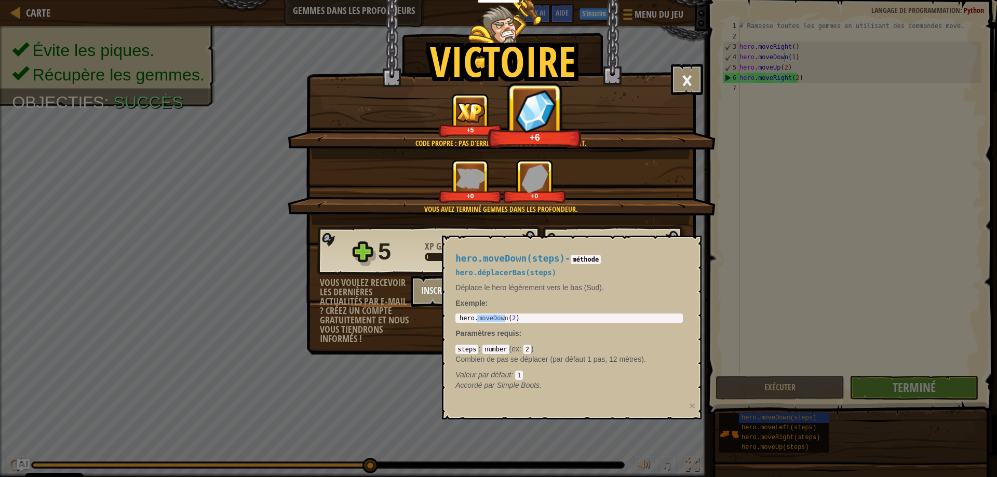
click at [653, 200] on div "+0 +0" at bounding box center [502, 181] width 403 height 44
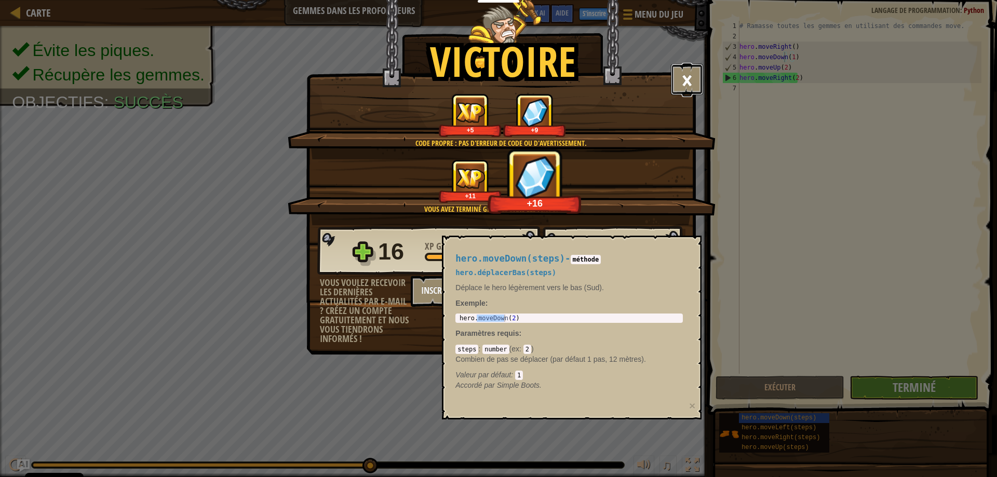
click at [685, 79] on button "×" at bounding box center [687, 79] width 32 height 31
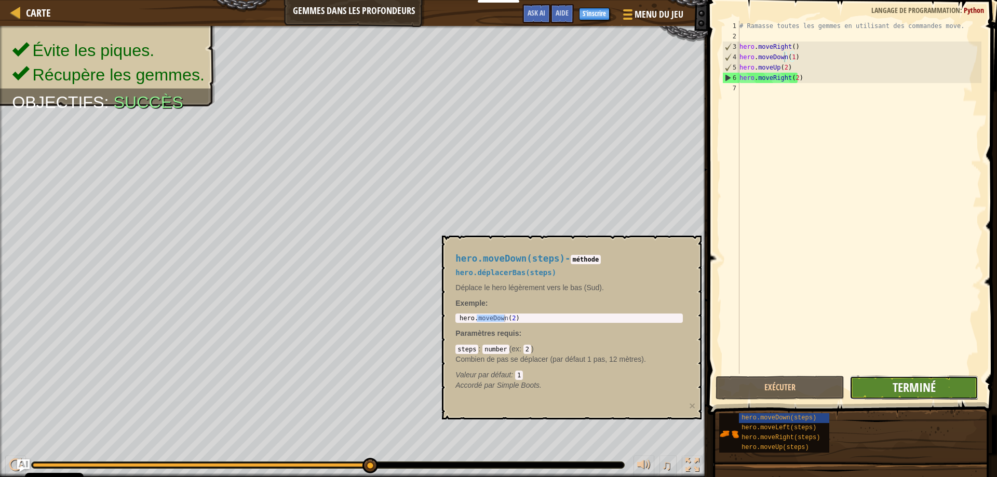
click at [930, 392] on span "Terminé" at bounding box center [913, 387] width 43 height 17
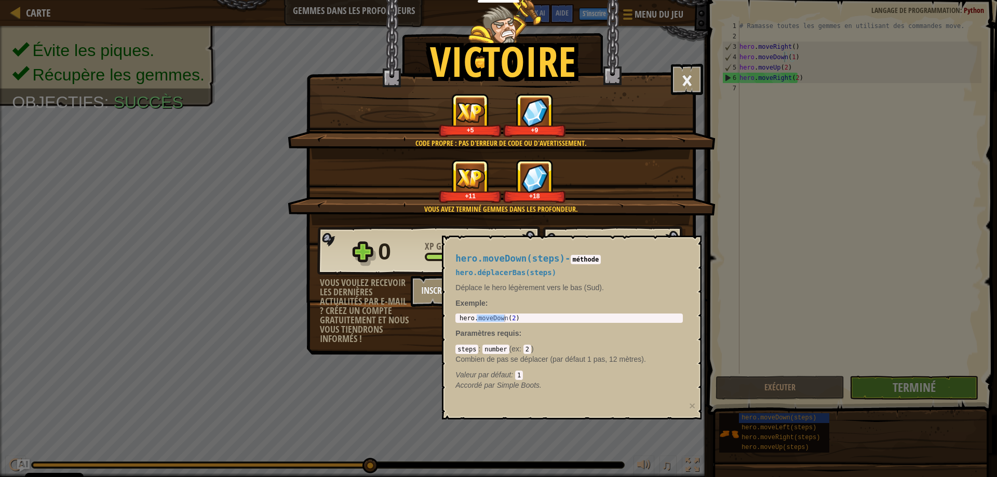
click at [369, 314] on div "Vous voulez recevoir les dernières actualités par e-mail ? Créez un compte grat…" at bounding box center [365, 310] width 91 height 65
click at [694, 406] on button "×" at bounding box center [692, 405] width 6 height 11
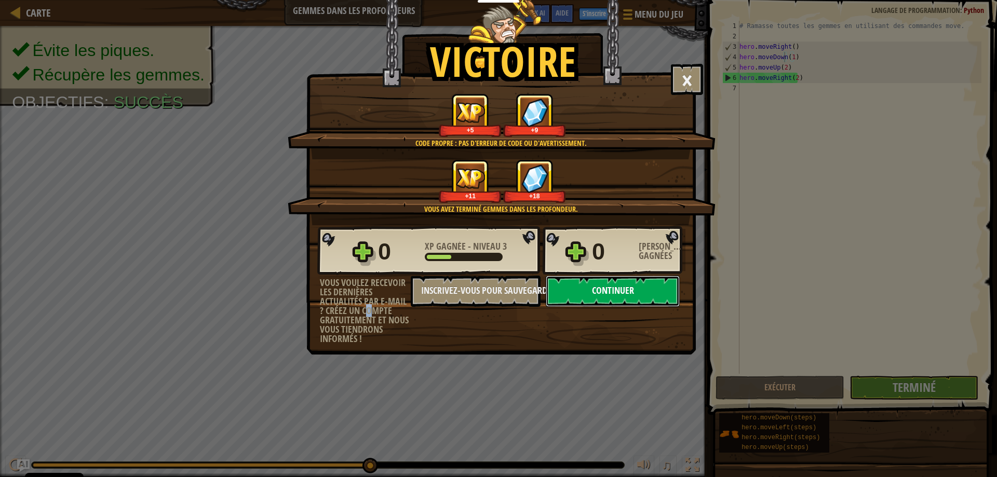
click at [610, 295] on button "Continuer" at bounding box center [613, 291] width 134 height 31
select select "fr"
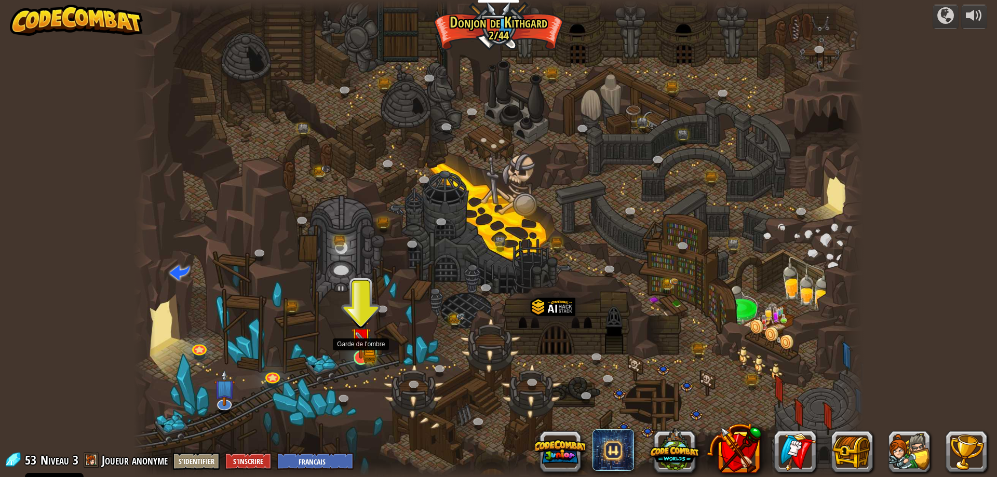
click at [365, 355] on img at bounding box center [361, 337] width 20 height 43
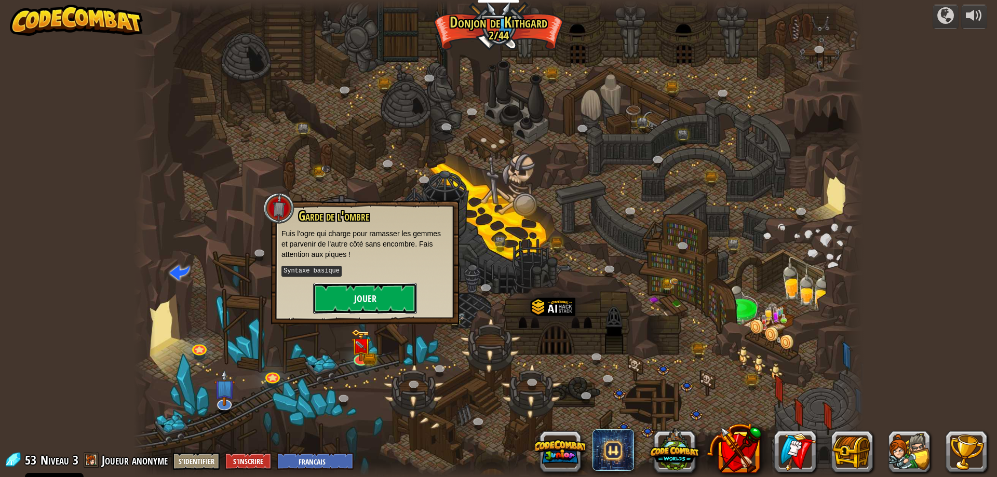
click at [388, 302] on button "Jouer" at bounding box center [365, 298] width 104 height 31
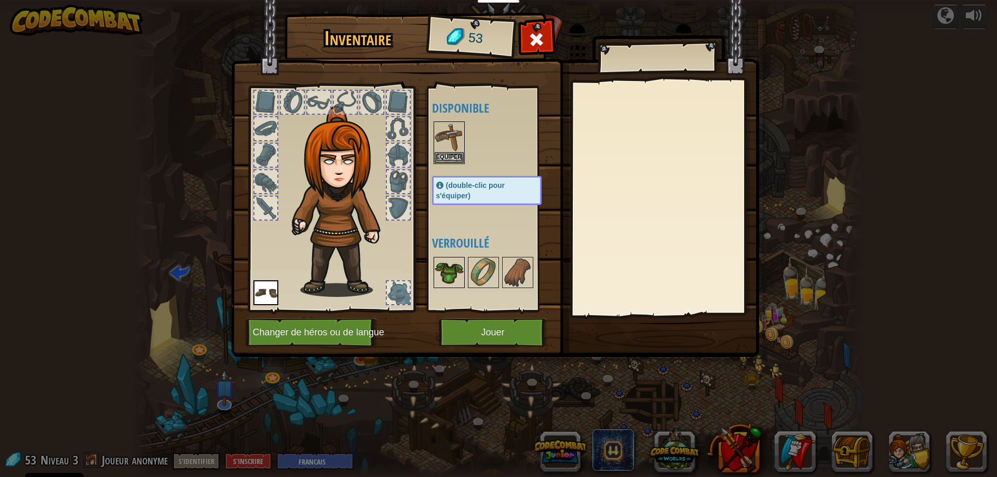
click at [455, 272] on img at bounding box center [449, 272] width 29 height 29
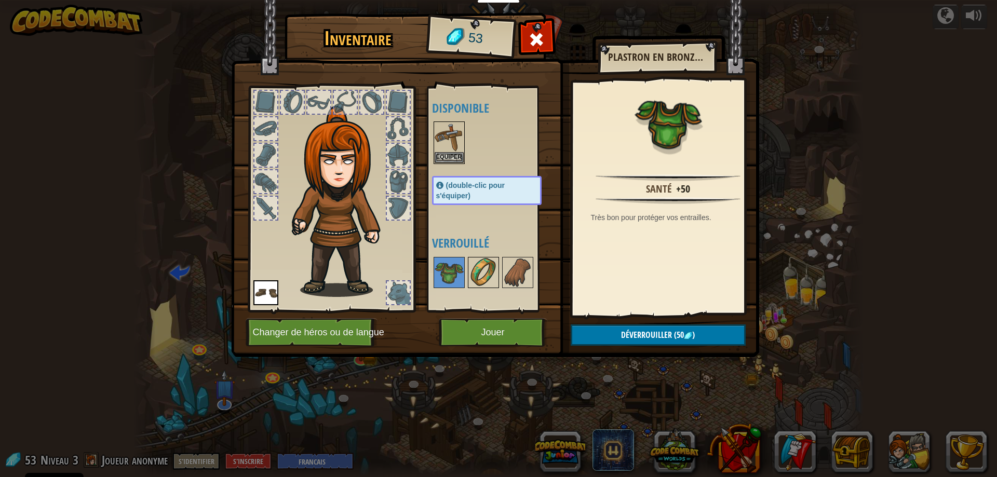
click at [484, 275] on img at bounding box center [483, 272] width 29 height 29
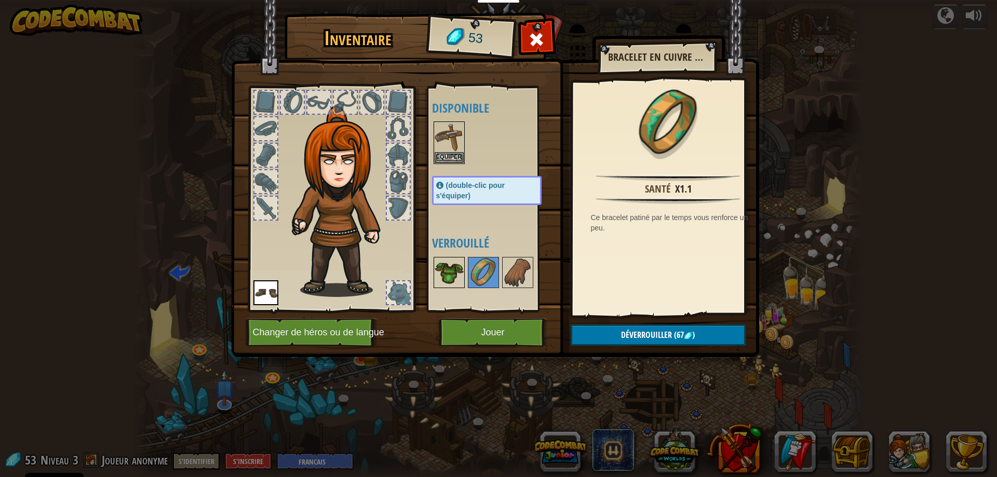
click at [454, 275] on img at bounding box center [449, 272] width 29 height 29
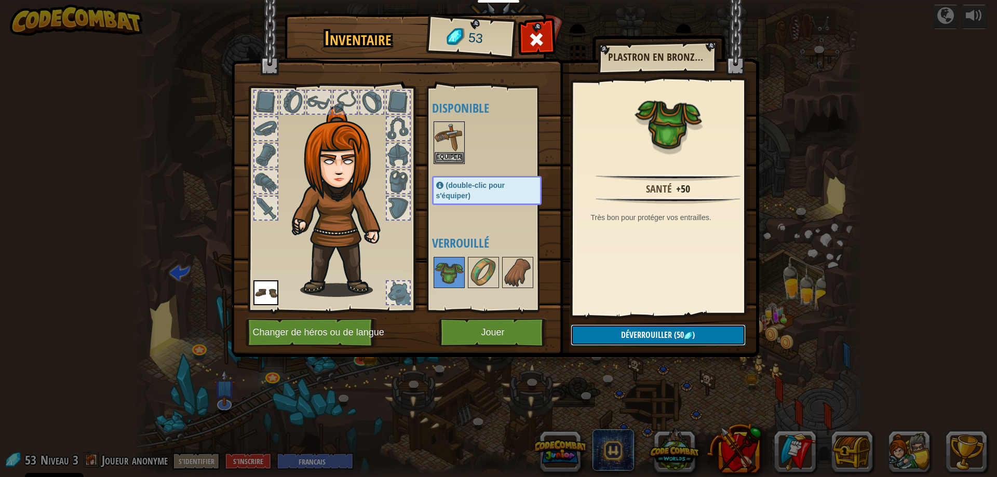
click at [664, 334] on span "Déverrouiller" at bounding box center [646, 334] width 51 height 11
click at [503, 334] on button "Jouer" at bounding box center [493, 332] width 109 height 29
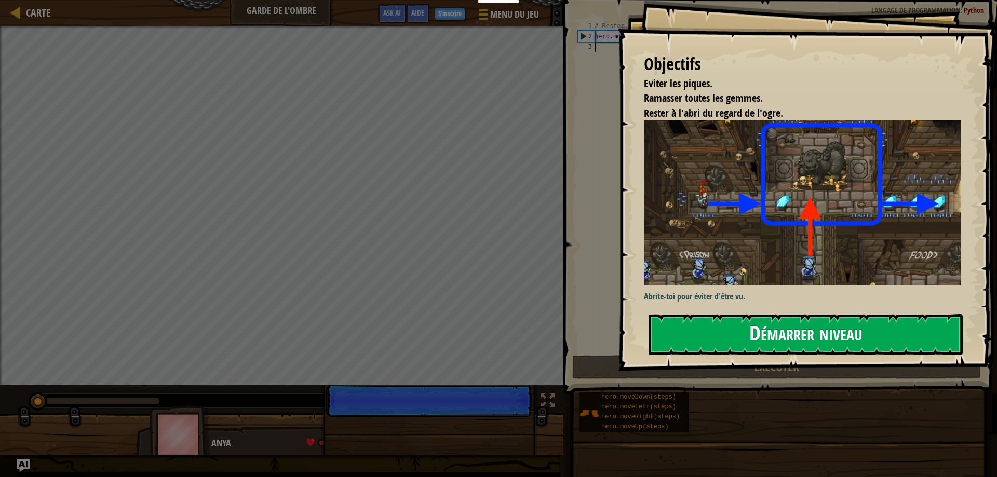
click at [813, 339] on button "Démarrer niveau" at bounding box center [805, 334] width 314 height 41
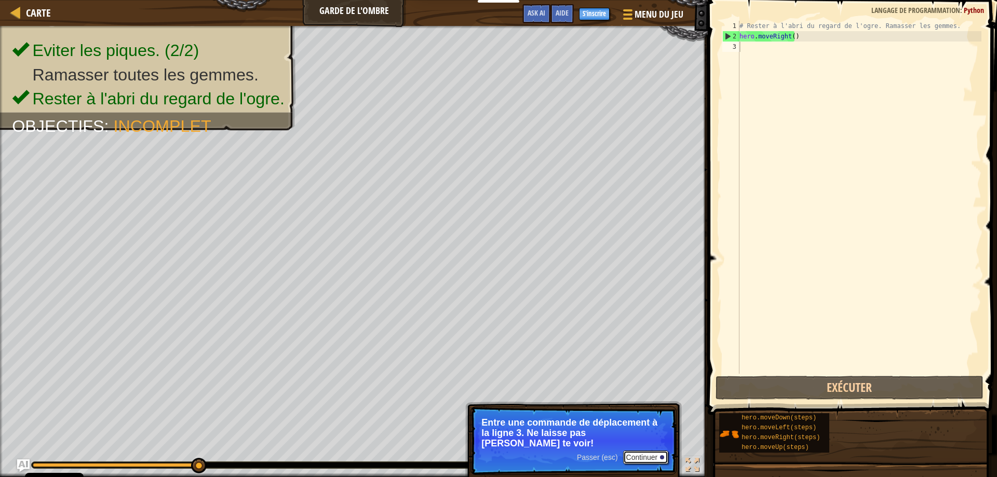
click at [650, 452] on button "Continuer" at bounding box center [646, 457] width 46 height 13
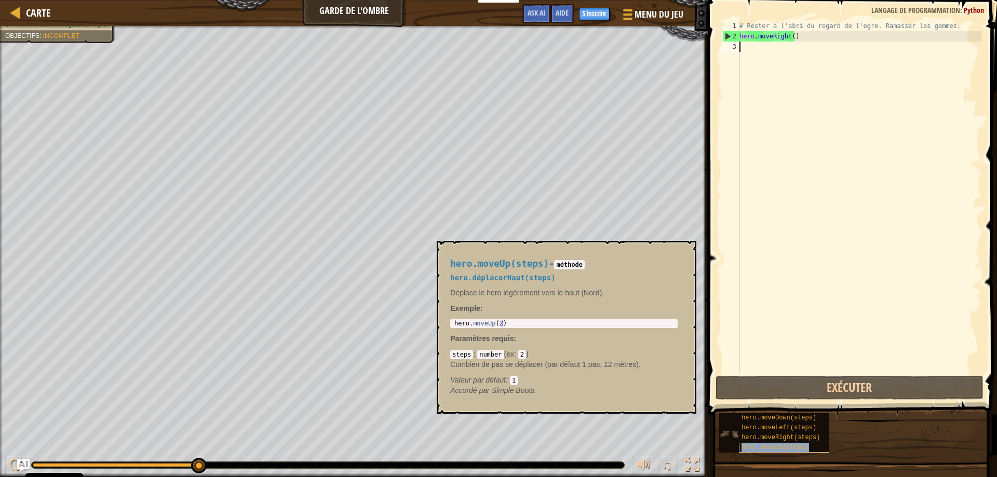
click at [806, 449] on div "hero.moveUp(steps)" at bounding box center [789, 448] width 100 height 10
type textarea "hero.moveUp(2)"
click at [434, 0] on body "Cookie Policy CodeCombat utilise quelques cookies essentiels et non essentiels.…" at bounding box center [498, 0] width 997 height 0
click at [772, 48] on div "# Rester à l'abri du regard de l'ogre. Ramasser les gemmes. hero . moveRight ( )" at bounding box center [859, 208] width 244 height 374
paste textarea "hero.moveUp(2)"
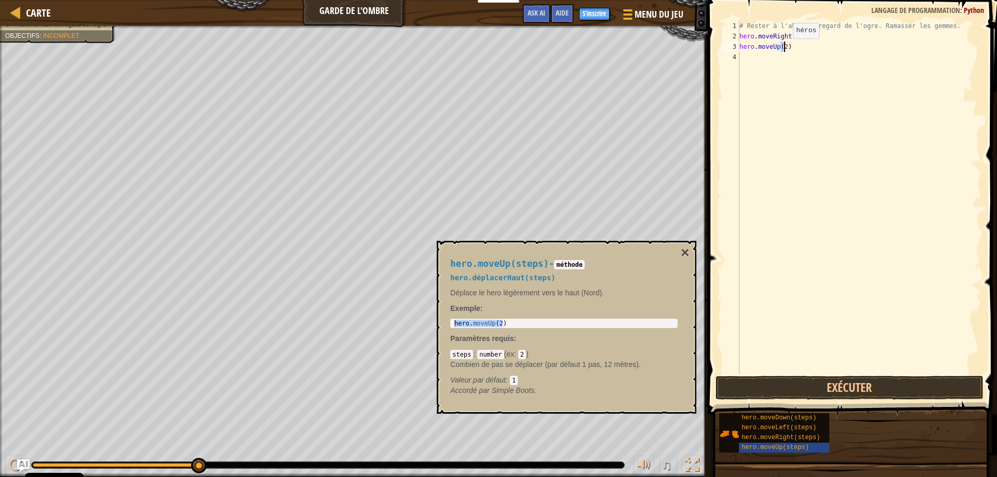
click at [784, 49] on div "# Rester à l'abri du regard de l'ogre. Ramasser les gemmes. hero . moveRight ( …" at bounding box center [859, 208] width 244 height 374
type textarea "hero.moveUp()"
click at [791, 59] on div "# Rester à l'abri du regard de l'ogre. Ramasser les gemmes. hero . moveRight ( …" at bounding box center [859, 208] width 244 height 374
drag, startPoint x: 823, startPoint y: 37, endPoint x: 739, endPoint y: 34, distance: 84.2
click at [739, 34] on div "# Rester à l'abri du regard de l'ogre. Ramasser les gemmes. hero . moveRight ( …" at bounding box center [859, 208] width 244 height 374
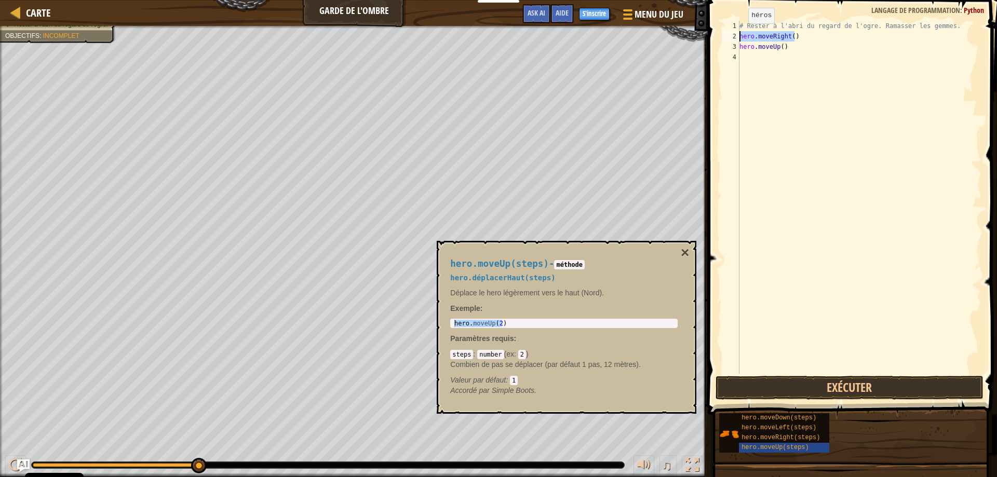
type textarea "hero.moveRight()"
click at [780, 58] on div "# Rester à l'abri du regard de l'ogre. Ramasser les gemmes. hero . moveRight ( …" at bounding box center [859, 208] width 244 height 374
paste textarea "hero.moveRight()"
type textarea "hero.moveRight()"
click at [781, 77] on div "# Rester à l'abri du regard de l'ogre. Ramasser les gemmes. hero . moveRight ( …" at bounding box center [859, 208] width 244 height 374
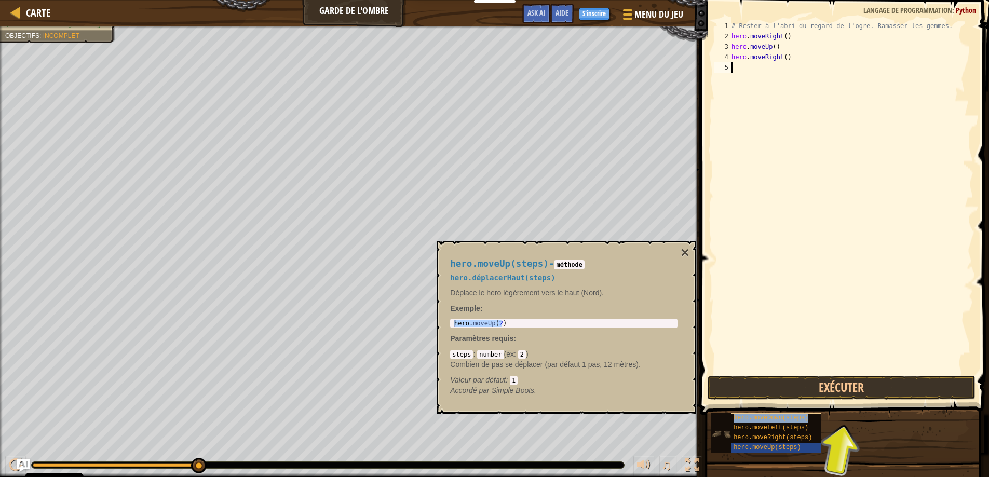
click at [798, 419] on span "hero.moveDown(steps)" at bounding box center [771, 417] width 75 height 7
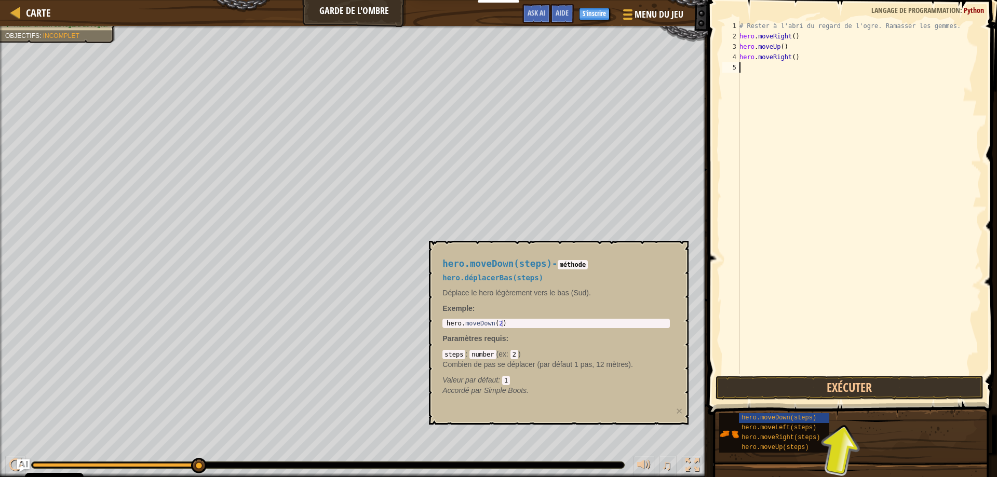
type textarea "hero.moveDown(2)"
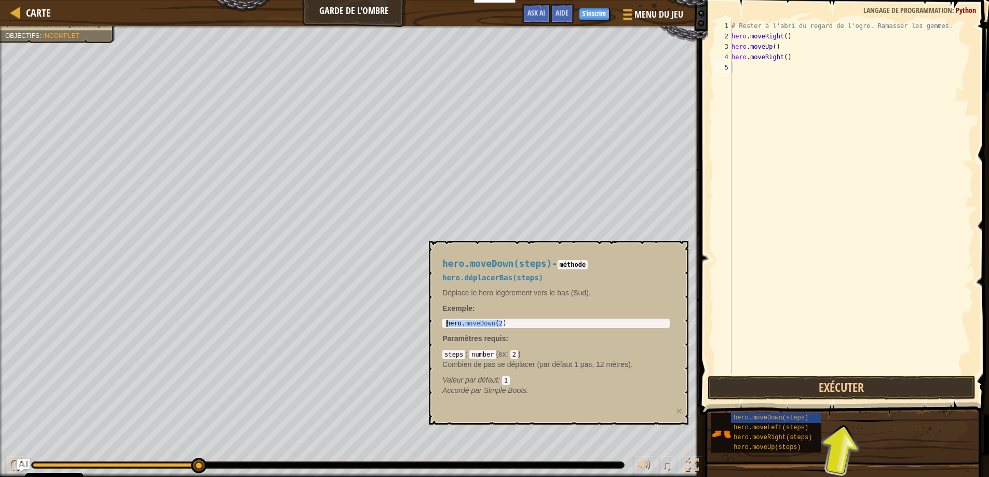
drag, startPoint x: 509, startPoint y: 324, endPoint x: 459, endPoint y: 323, distance: 50.4
click at [433, 324] on div "hero.moveDown(steps) - méthode hero.déplacerBas(steps) Déplace le hero légèreme…" at bounding box center [559, 333] width 260 height 184
paste textarea "hero.moveDown(2)"
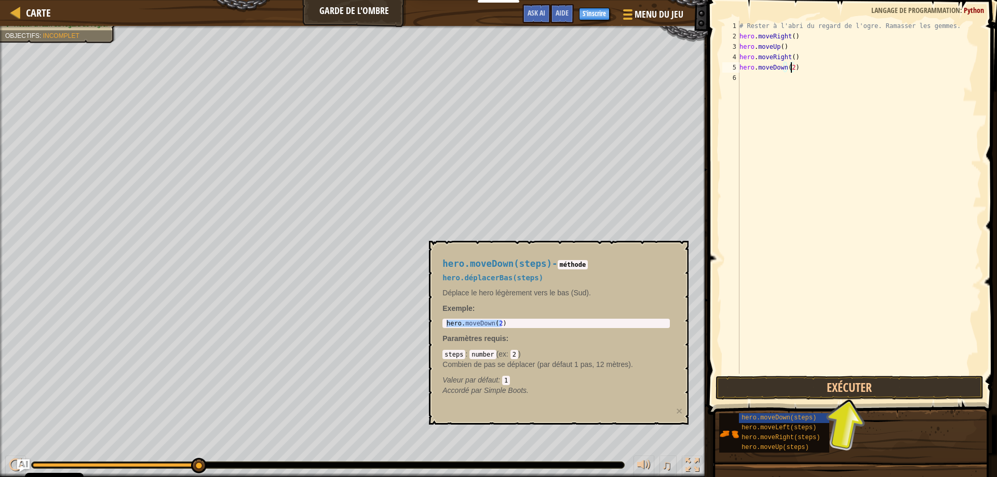
type textarea "hero.moveDown()"
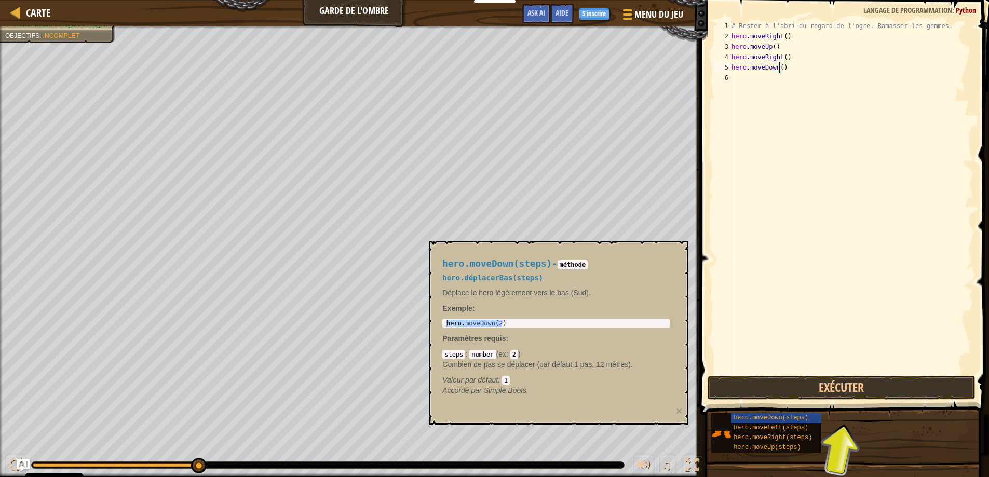
click at [786, 83] on div "# Rester à l'abri du regard de l'ogre. Ramasser les gemmes. hero . moveRight ( …" at bounding box center [851, 208] width 244 height 374
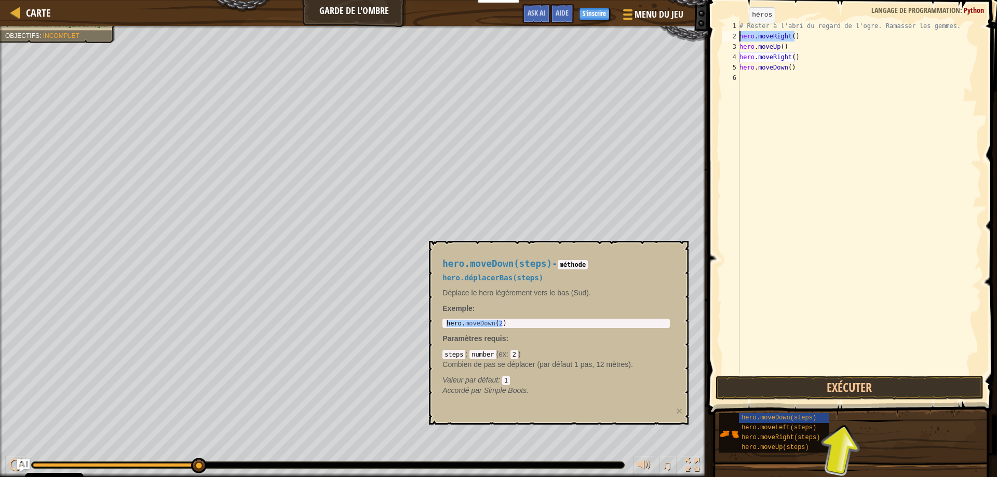
drag, startPoint x: 808, startPoint y: 38, endPoint x: 730, endPoint y: 34, distance: 78.0
click at [730, 34] on div "1 2 3 4 5 6 # Rester à l'abri du regard de l'ogre. Ramasser les gemmes. hero . …" at bounding box center [850, 197] width 261 height 353
paste textarea "Down(2"
type textarea "hero.moveDown(2)"
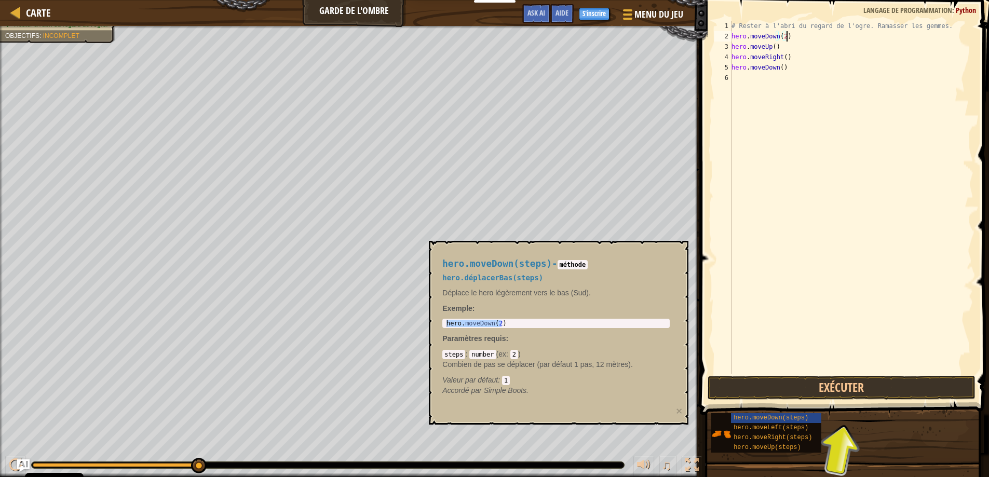
click at [759, 76] on div "# Rester à l'abri du regard de l'ogre. Ramasser les gemmes. hero . moveDown ( 2…" at bounding box center [851, 208] width 244 height 374
paste textarea "hero.moveDown(2)"
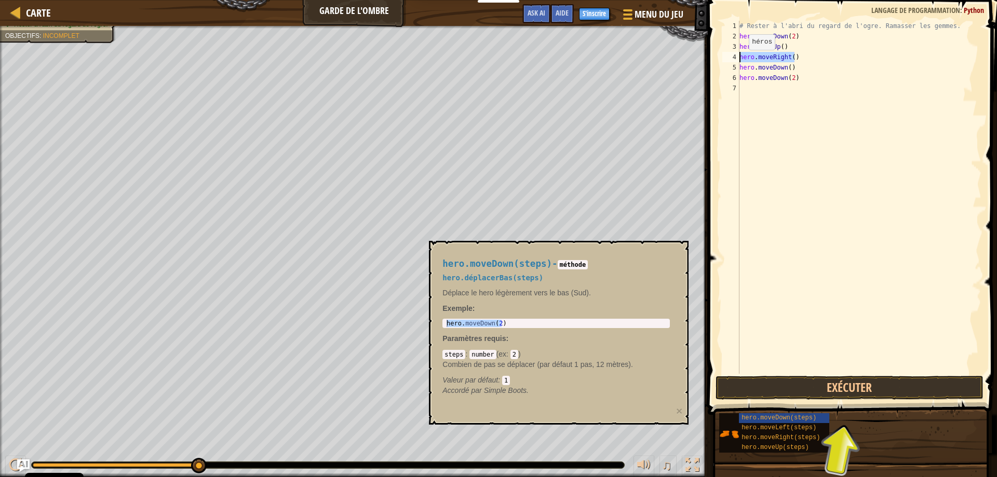
drag, startPoint x: 792, startPoint y: 60, endPoint x: 731, endPoint y: 60, distance: 60.7
click at [731, 60] on div "hero.moveDown(2) 1 2 3 4 5 6 7 # Rester à l'abri du regard de l'ogre. Ramasser …" at bounding box center [850, 197] width 261 height 353
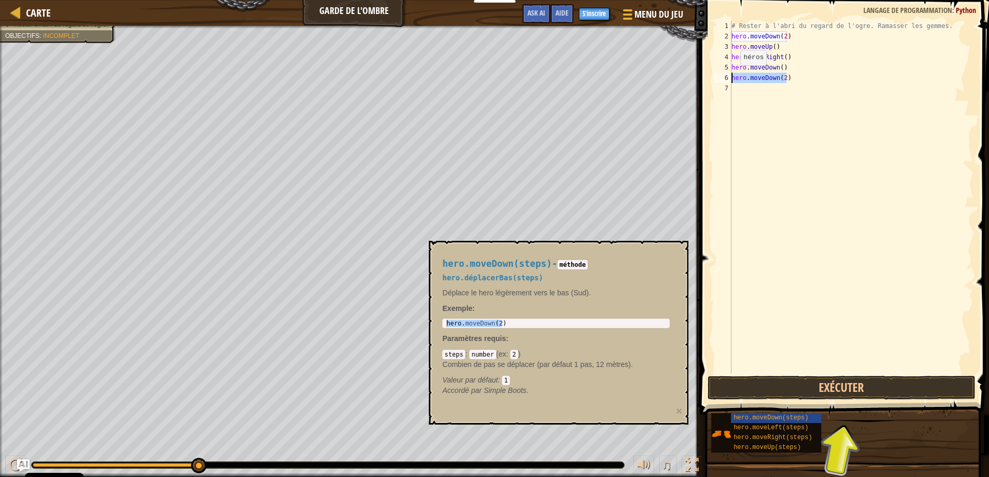
drag, startPoint x: 796, startPoint y: 77, endPoint x: 732, endPoint y: 76, distance: 64.4
click at [732, 76] on div "# Rester à l'abri du regard de l'ogre. Ramasser les gemmes. hero . moveDown ( 2…" at bounding box center [851, 208] width 244 height 374
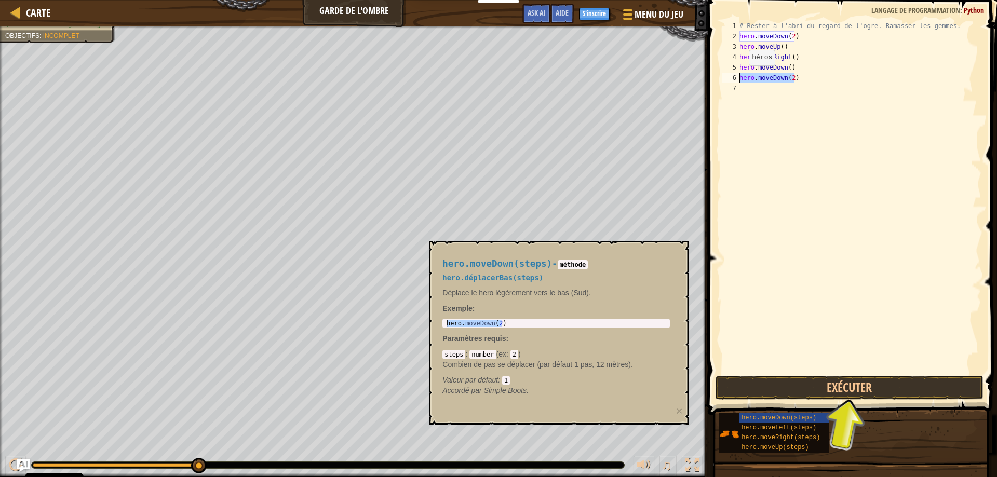
paste textarea "Right("
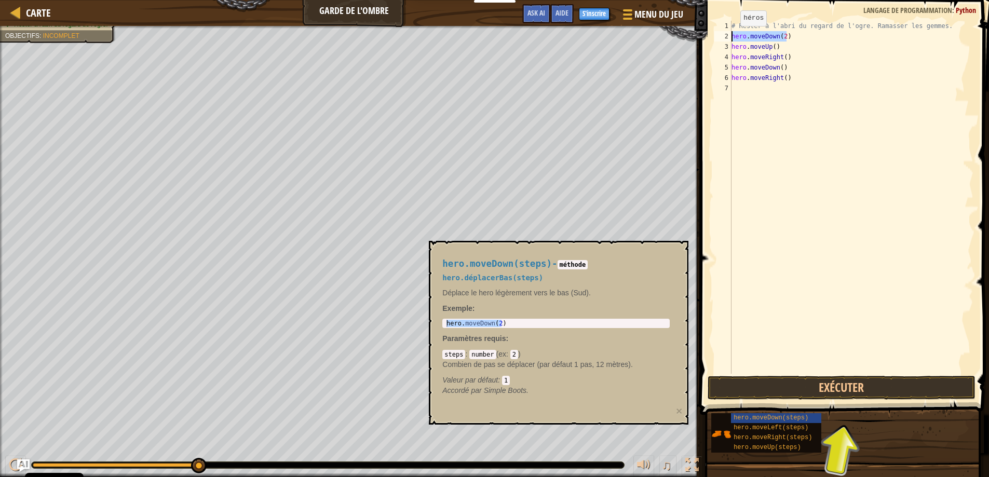
drag, startPoint x: 801, startPoint y: 36, endPoint x: 724, endPoint y: 36, distance: 77.4
click at [724, 36] on div "hero.moveRight() 1 2 3 4 5 6 7 # Rester à l'abri du regard de l'ogre. Ramasser …" at bounding box center [842, 197] width 261 height 353
paste textarea "Right("
click at [788, 72] on div "# Rester à l'abri du regard de l'ogre. Ramasser les gemmes. hero . moveRight ( …" at bounding box center [851, 208] width 244 height 374
click at [803, 81] on div "# Rester à l'abri du regard de l'ogre. Ramasser les gemmes. hero . moveRight ( …" at bounding box center [851, 208] width 244 height 374
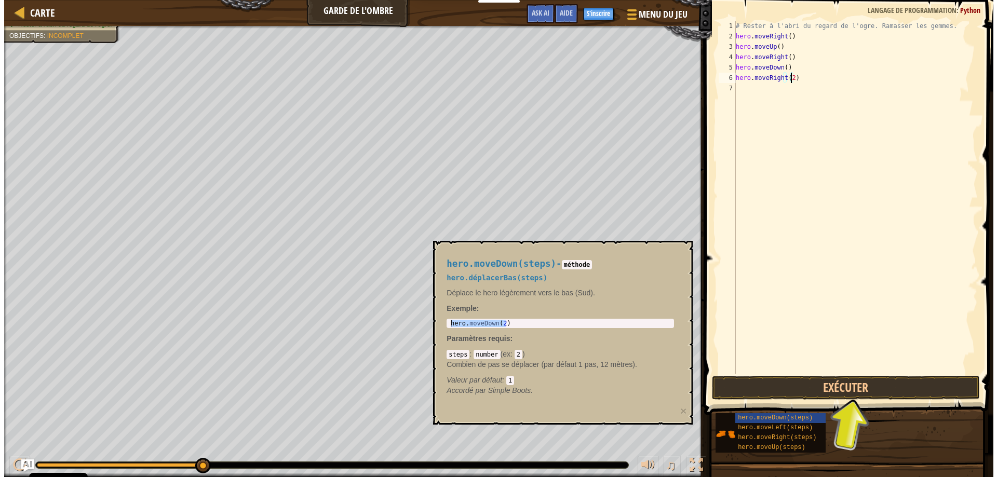
scroll to position [5, 4]
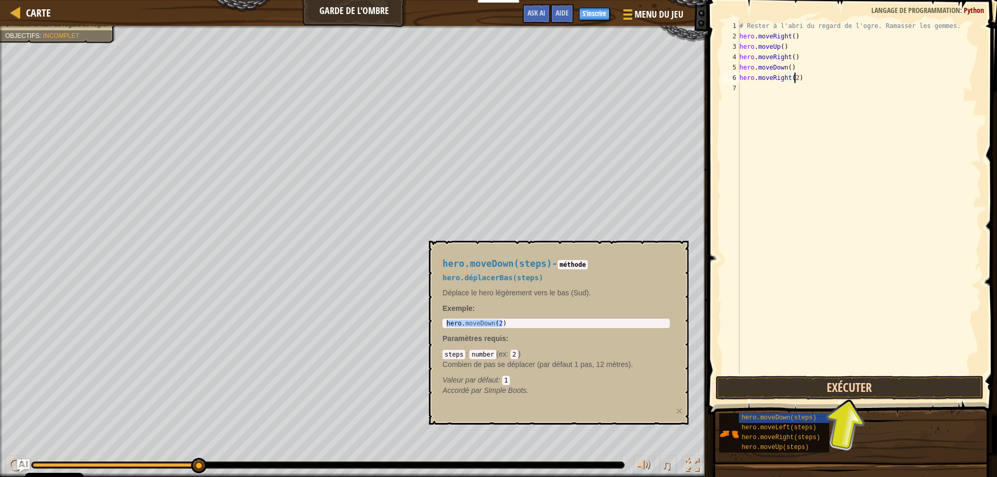
type textarea "hero.moveRight(2)"
click at [877, 388] on button "Exécuter" at bounding box center [849, 388] width 268 height 24
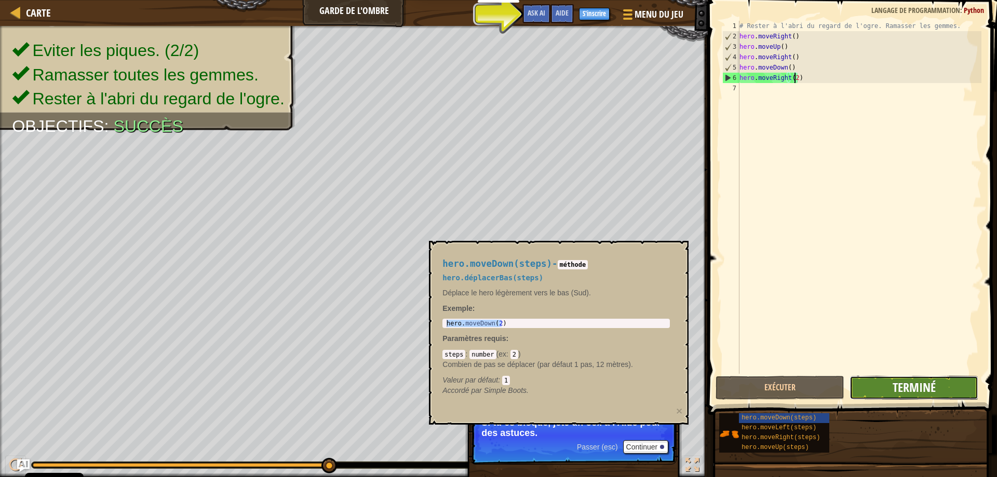
click at [918, 388] on span "Terminé" at bounding box center [913, 387] width 43 height 17
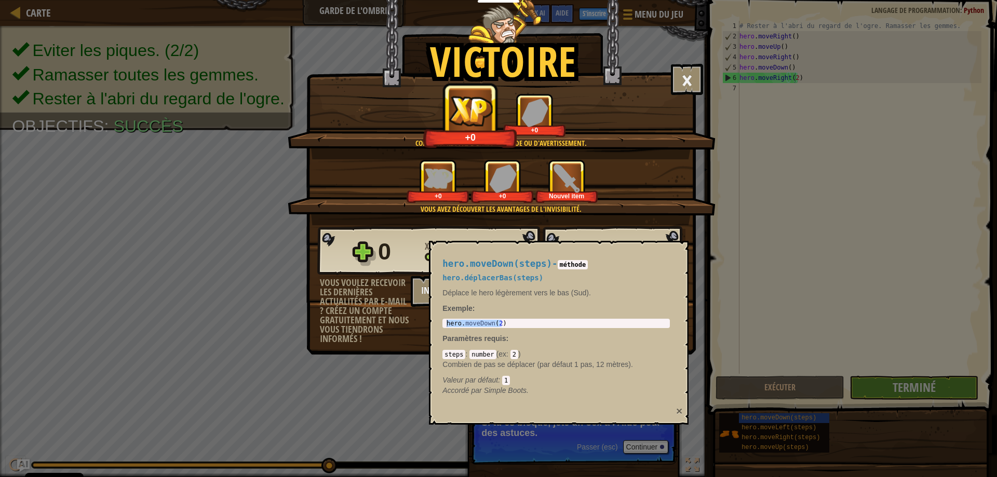
click at [680, 412] on button "×" at bounding box center [679, 410] width 6 height 11
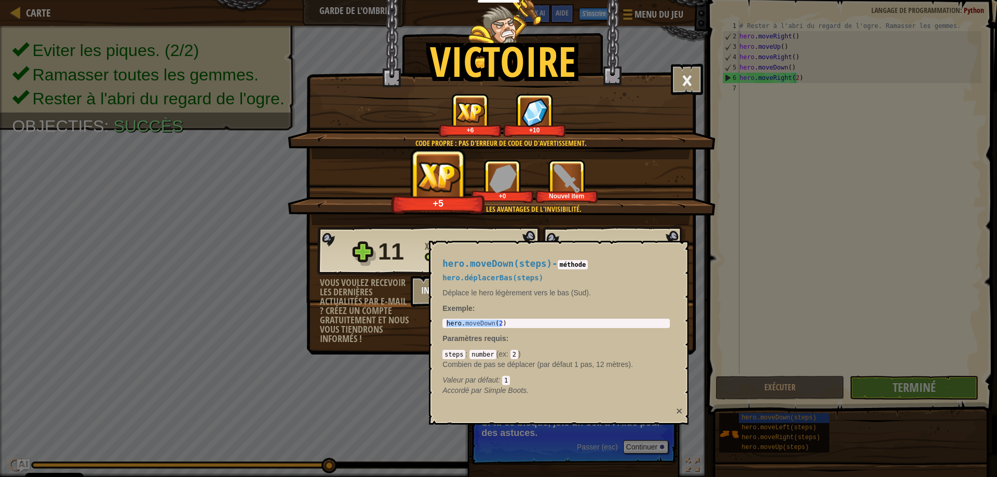
click at [679, 411] on button "×" at bounding box center [679, 410] width 6 height 11
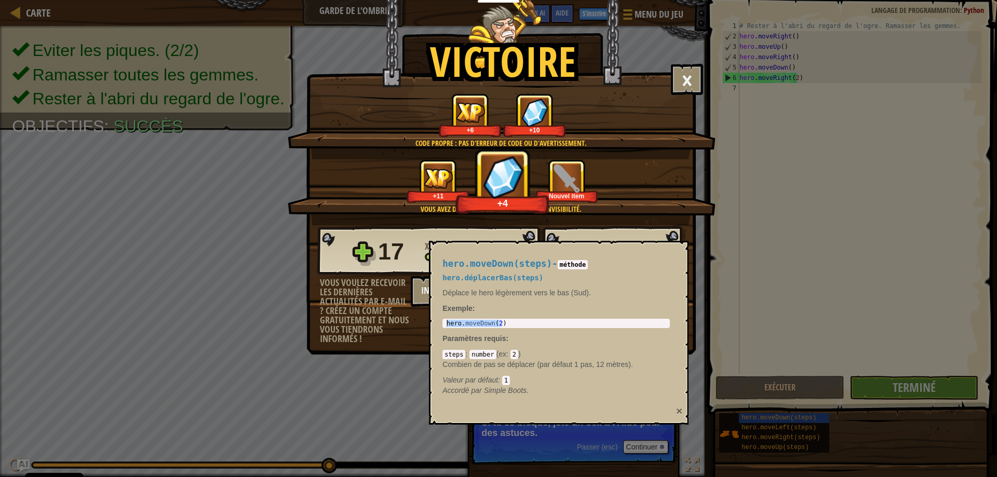
click at [679, 411] on button "×" at bounding box center [679, 410] width 6 height 11
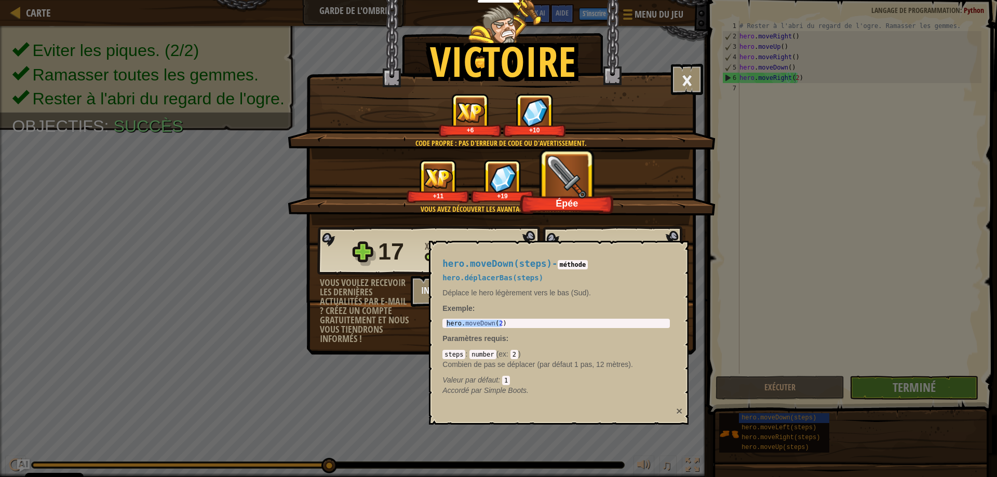
click at [678, 408] on button "×" at bounding box center [679, 410] width 6 height 11
click at [678, 412] on button "×" at bounding box center [679, 410] width 6 height 11
click at [808, 296] on div "Victoire × Bien joué. Tu as réussi sans te faire détecter. Continue comme ça, i…" at bounding box center [498, 238] width 997 height 477
click at [678, 410] on button "×" at bounding box center [679, 410] width 6 height 11
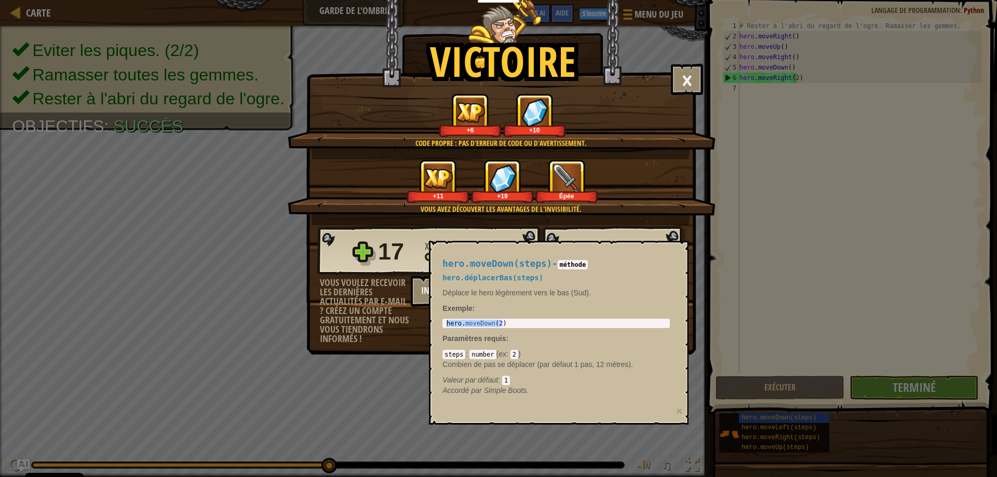
click at [386, 168] on div "+11 +19 Épée" at bounding box center [502, 181] width 403 height 44
click at [683, 410] on div "hero.moveDown(steps) - méthode hero.déplacerBas(steps) Déplace le hero légèreme…" at bounding box center [559, 333] width 260 height 184
click at [679, 411] on button "×" at bounding box center [679, 410] width 6 height 11
click at [680, 411] on button "×" at bounding box center [679, 410] width 6 height 11
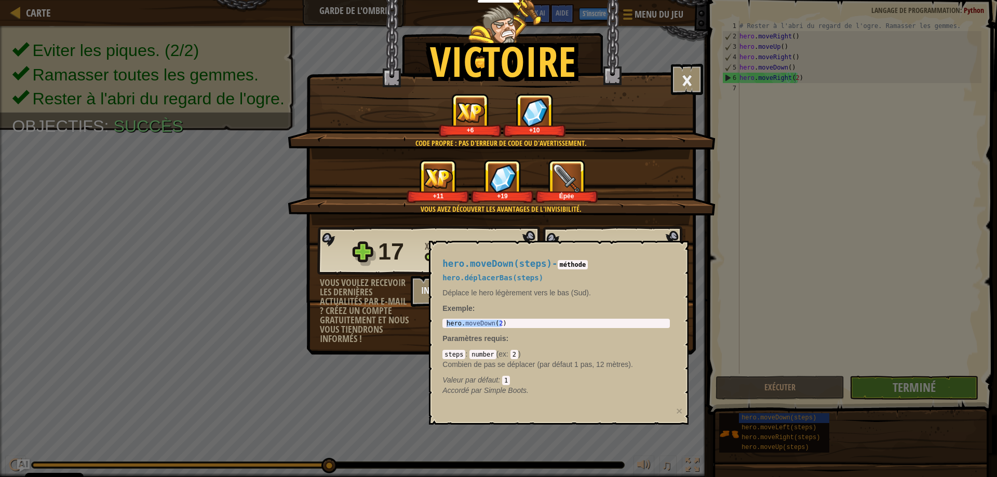
click at [380, 241] on div "17" at bounding box center [398, 251] width 40 height 33
click at [371, 257] on div "17 XP gagnée - Niveau 3 29 Gemmes gagnées" at bounding box center [501, 251] width 368 height 50
click at [359, 244] on div "17 XP gagnée - Niveau 3 29 Gemmes gagnées" at bounding box center [501, 251] width 368 height 50
click at [154, 104] on div "Victoire × Bien joué. Tu as réussi sans te faire détecter. Continue comme ça, i…" at bounding box center [498, 238] width 997 height 477
drag, startPoint x: 104, startPoint y: 253, endPoint x: 271, endPoint y: 312, distance: 176.7
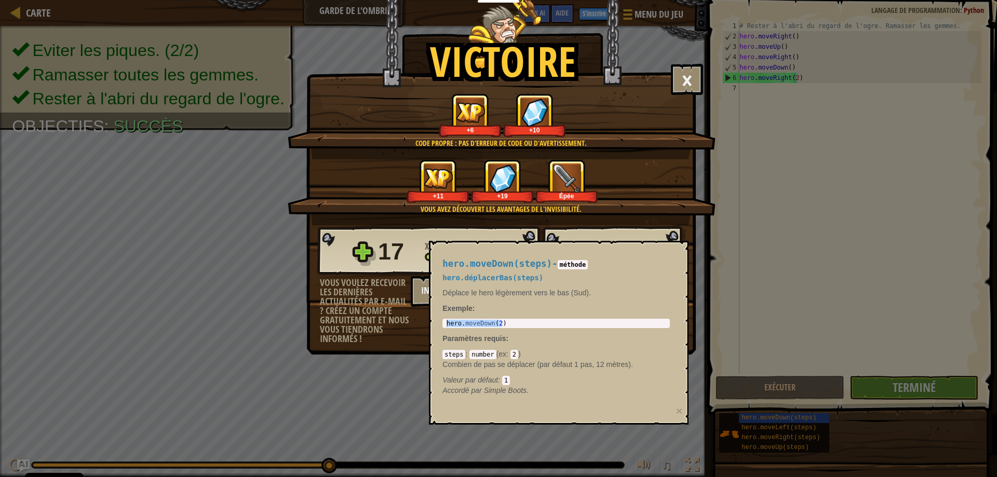
click at [110, 259] on div "Victoire × Bien joué. Tu as réussi sans te faire détecter. Continue comme ça, i…" at bounding box center [498, 238] width 997 height 477
click at [805, 296] on div "Victoire × Bien joué. Tu as réussi sans te faire détecter. Continue comme ça, i…" at bounding box center [498, 238] width 997 height 477
click at [660, 200] on div "+11 +19 Épée" at bounding box center [502, 181] width 403 height 44
click at [689, 71] on button "×" at bounding box center [687, 79] width 32 height 31
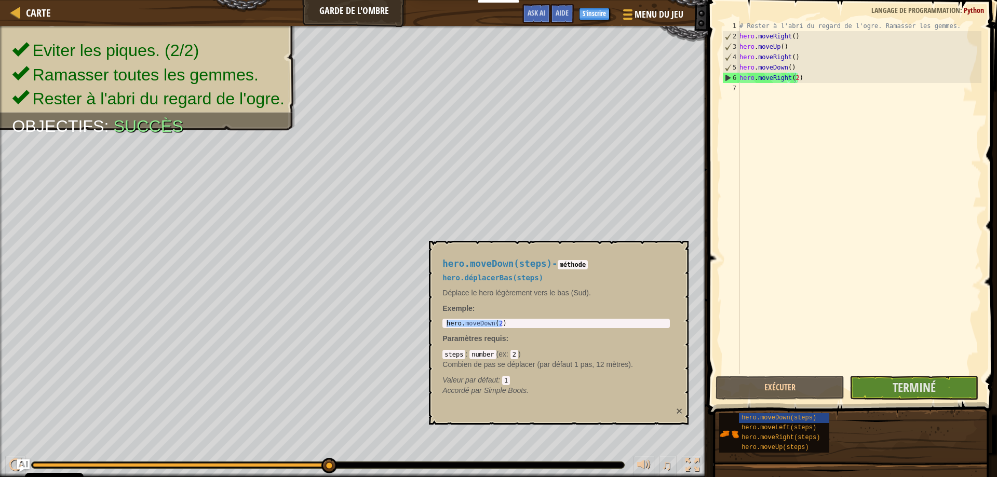
click at [680, 412] on button "×" at bounding box center [679, 410] width 6 height 11
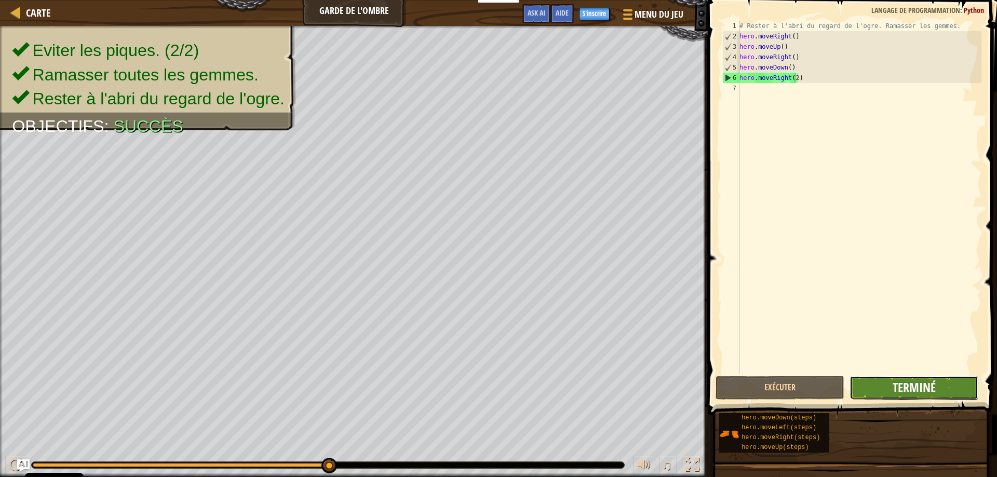
click at [923, 388] on span "Terminé" at bounding box center [913, 387] width 43 height 17
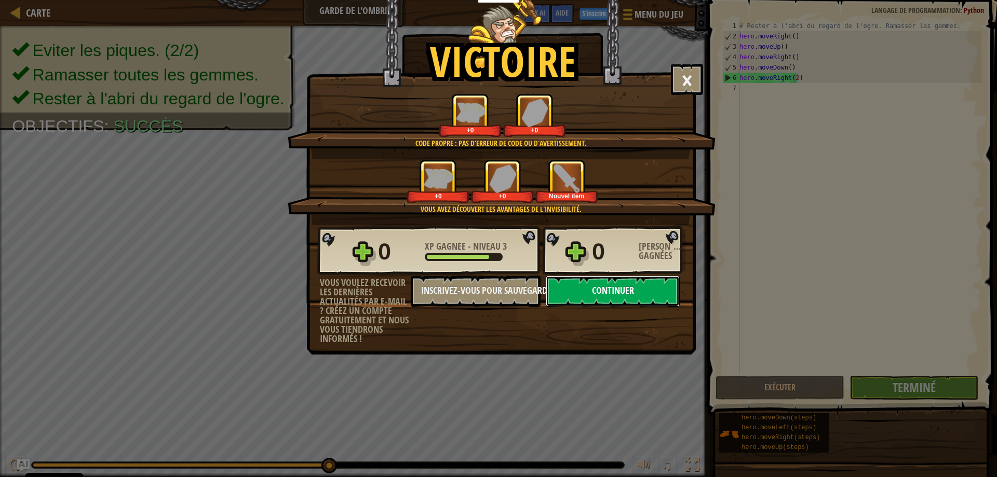
click at [657, 292] on button "Continuer" at bounding box center [613, 291] width 134 height 31
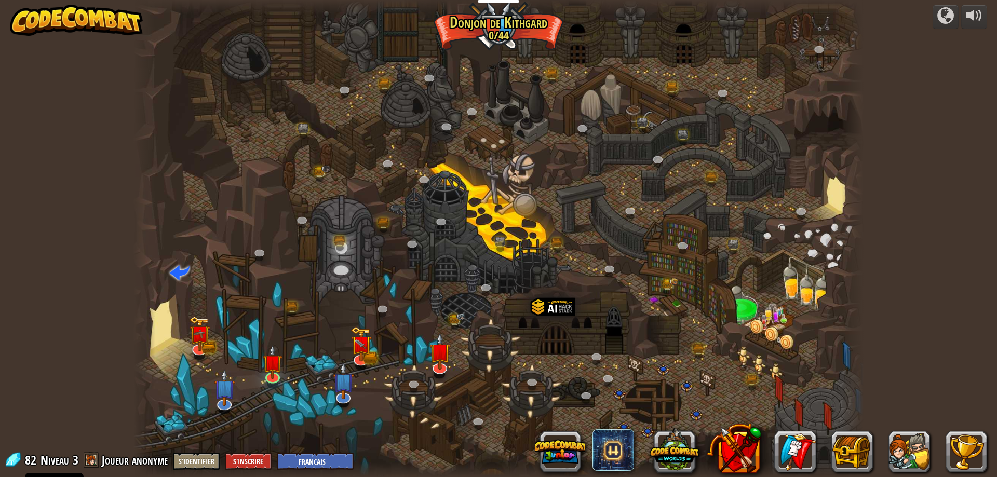
select select "fr"
click at [441, 361] on img at bounding box center [440, 344] width 20 height 45
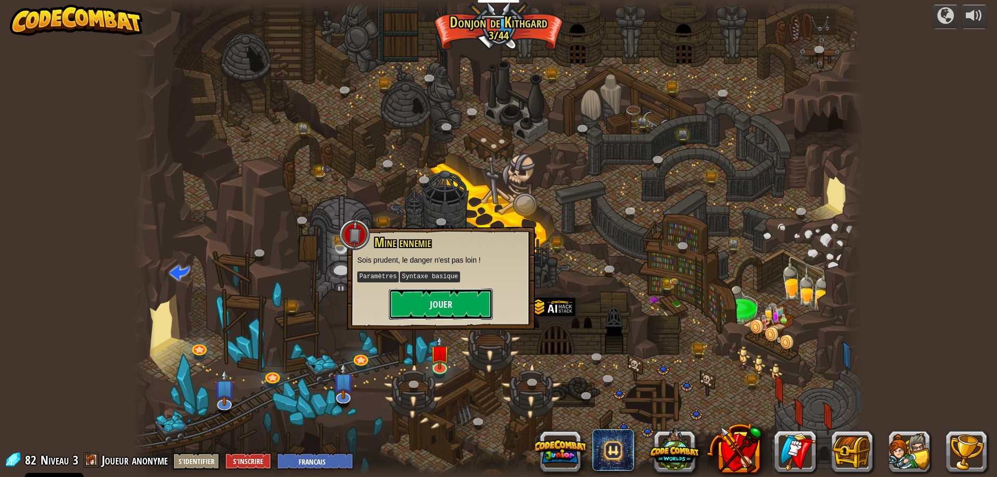
click at [459, 300] on button "Jouer" at bounding box center [441, 304] width 104 height 31
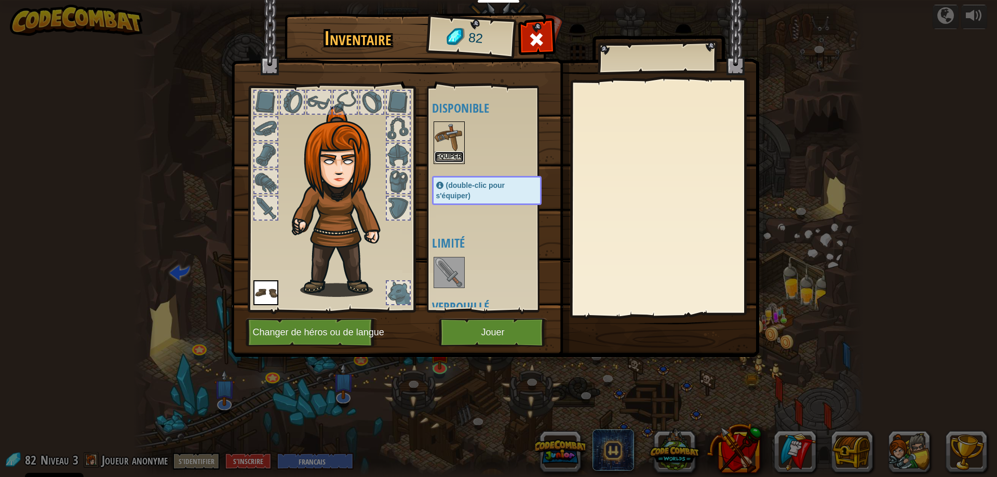
click at [451, 155] on button "Equiper" at bounding box center [449, 157] width 29 height 11
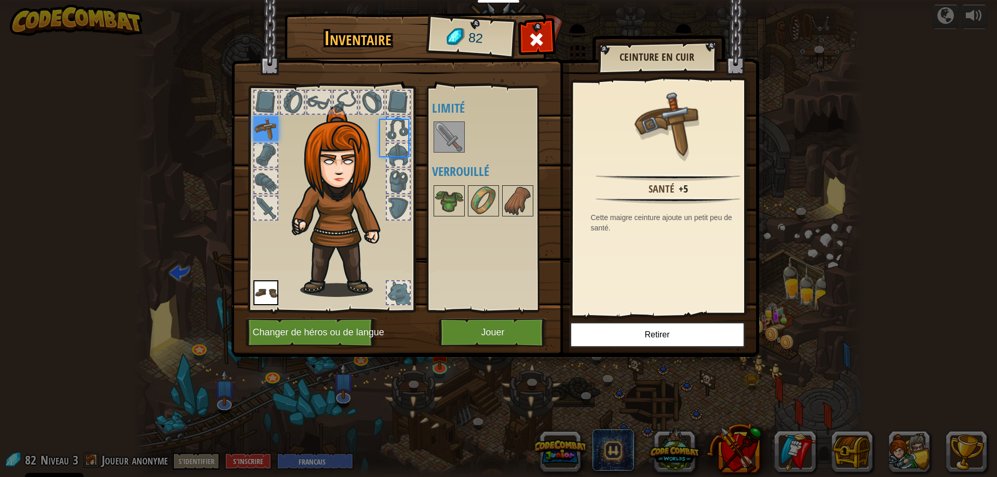
click at [451, 155] on div "Disponible Equiper Equiper (double-clic pour s'équiper) Limité Verrouillé" at bounding box center [497, 199] width 130 height 217
click at [518, 207] on img at bounding box center [517, 200] width 29 height 29
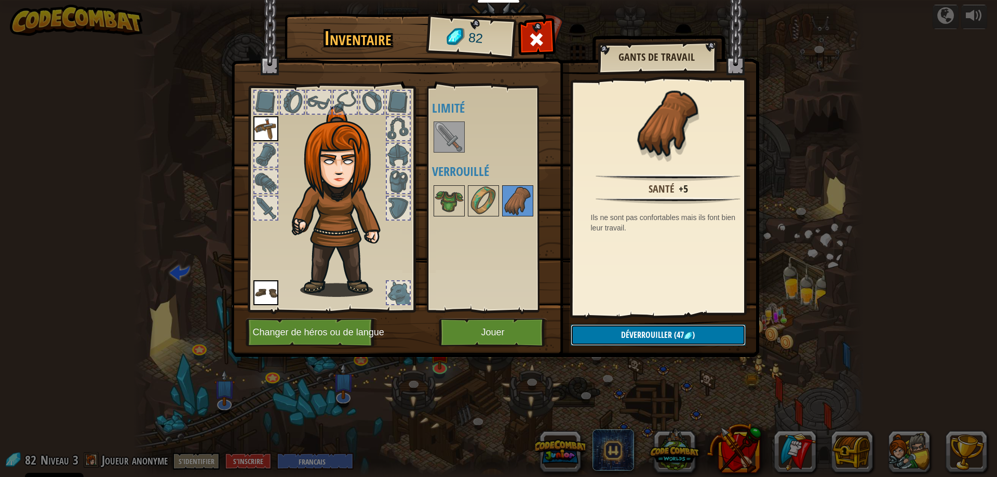
click at [661, 330] on span "Déverrouiller" at bounding box center [646, 334] width 51 height 11
click at [661, 330] on button "Confirmer" at bounding box center [658, 334] width 175 height 21
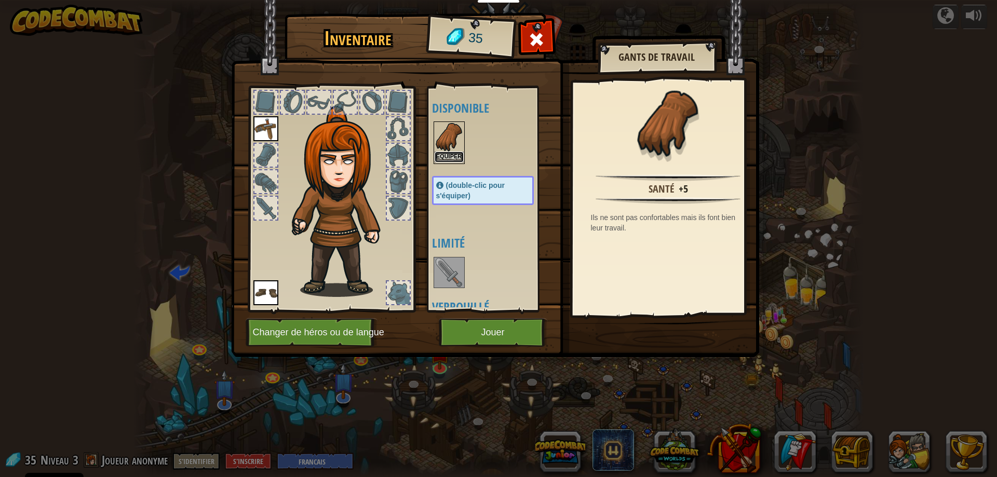
click at [447, 153] on button "Equiper" at bounding box center [449, 157] width 29 height 11
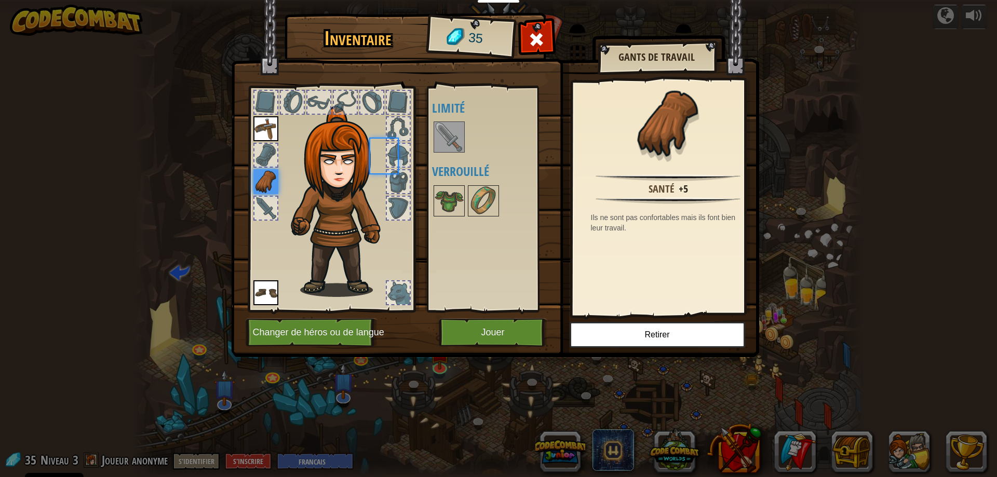
click at [447, 153] on div at bounding box center [493, 137] width 123 height 34
click at [515, 341] on button "Jouer" at bounding box center [493, 332] width 109 height 29
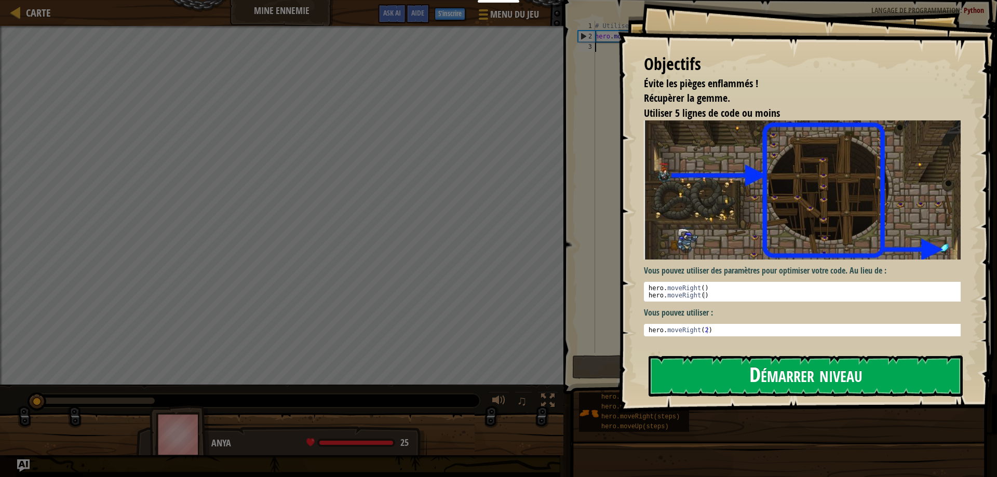
click at [797, 377] on button "Démarrer niveau" at bounding box center [805, 376] width 314 height 41
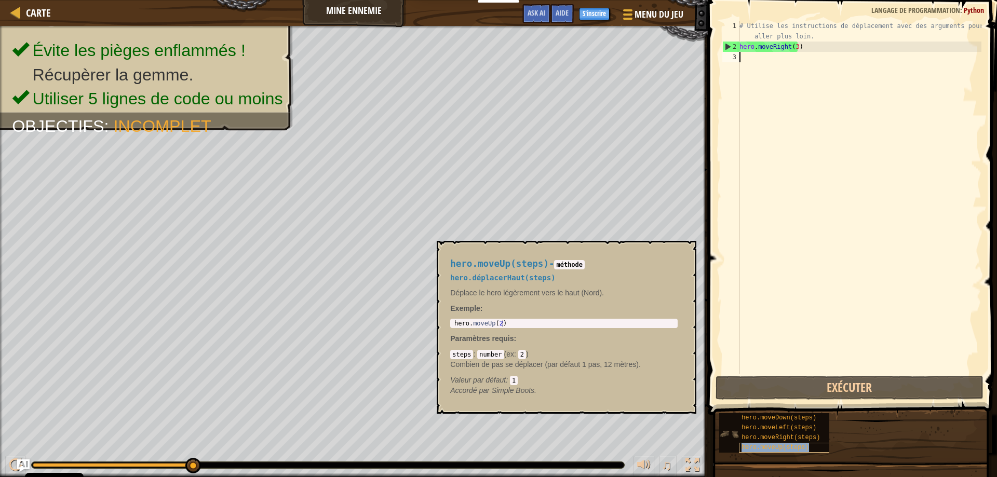
click at [765, 445] on span "hero.moveUp(steps)" at bounding box center [774, 447] width 67 height 7
type textarea "hero.moveUp(2)"
click at [423, 0] on body "Cookie Policy CodeCombat utilise quelques cookies essentiels et non essentiels.…" at bounding box center [498, 0] width 997 height 0
drag, startPoint x: 475, startPoint y: 327, endPoint x: 468, endPoint y: 324, distance: 7.7
click at [758, 56] on div "# Utilise les instructions de déplacement avec des arguments pour aller plus lo…" at bounding box center [859, 213] width 244 height 384
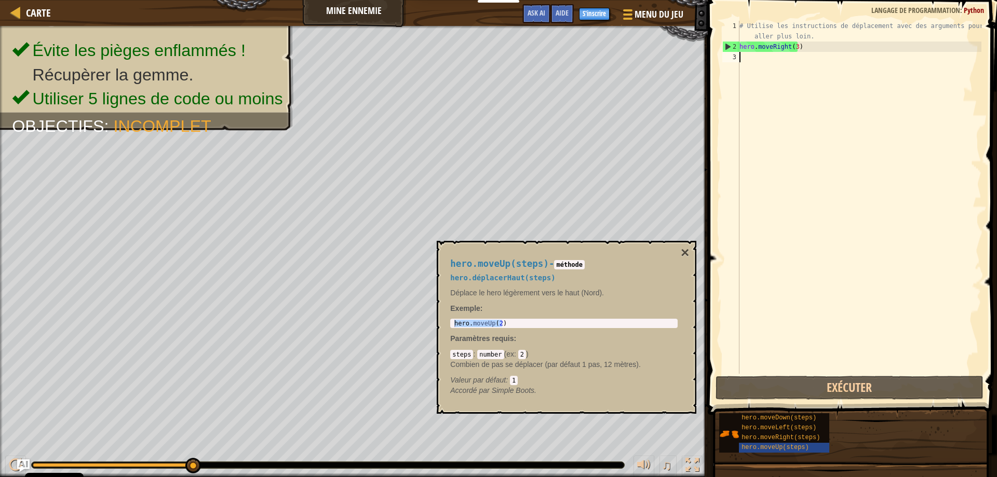
paste textarea "hero.moveUp(2)"
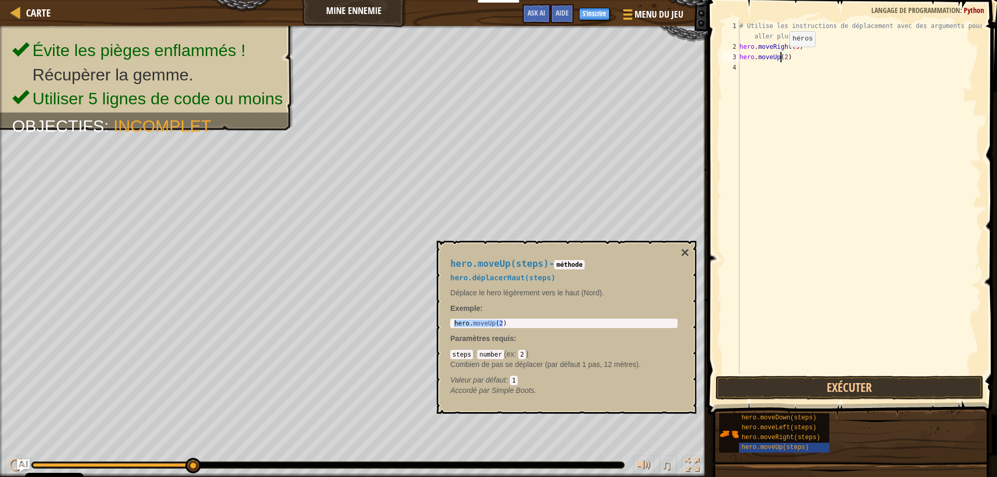
click at [780, 57] on div "# Utilise les instructions de déplacement avec des arguments pour aller plus lo…" at bounding box center [859, 213] width 244 height 384
click at [781, 57] on div "# Utilise les instructions de déplacement avec des arguments pour aller plus lo…" at bounding box center [859, 213] width 244 height 384
type textarea "hero.moveUp()"
click at [790, 67] on div "# Utilise les instructions de déplacement avec des arguments pour aller plus lo…" at bounding box center [859, 213] width 244 height 384
click at [797, 434] on span "hero.moveRight(steps)" at bounding box center [780, 437] width 78 height 7
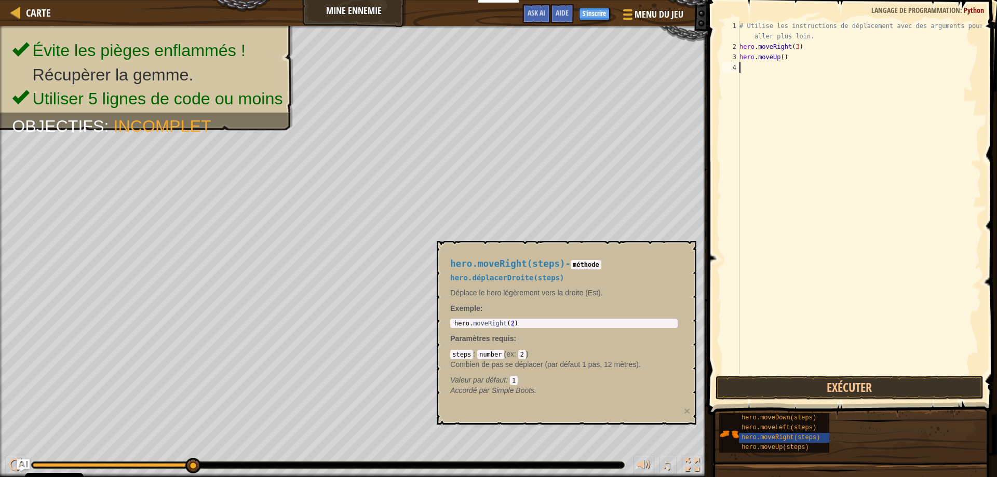
type textarea "hero.moveRight(2)"
drag, startPoint x: 518, startPoint y: 323, endPoint x: 448, endPoint y: 324, distance: 70.6
click at [448, 324] on div "hero.moveRight(steps) - méthode hero.déplacerDroite(steps) Déplace le hero légè…" at bounding box center [564, 327] width 242 height 156
paste textarea "hero.moveRight(2)"
click at [791, 65] on div "# Utilise les instructions de déplacement avec des arguments pour aller plus lo…" at bounding box center [859, 213] width 244 height 384
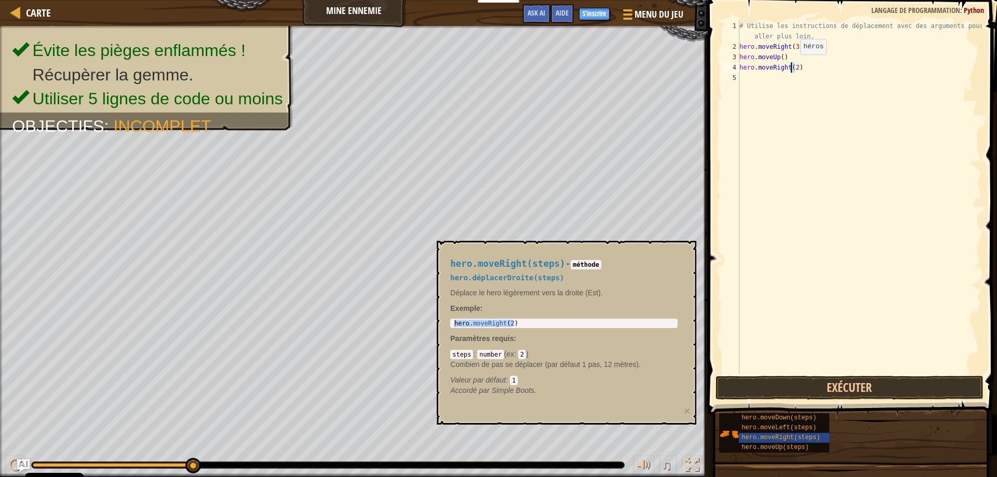
type textarea "hero.moveRight()"
click at [690, 412] on button "×" at bounding box center [687, 410] width 6 height 11
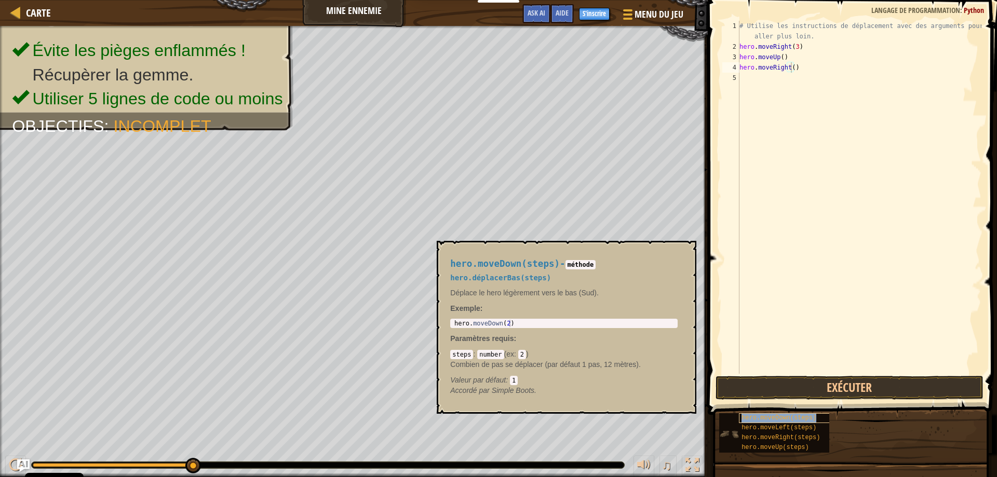
click at [801, 423] on div "hero.moveDown(steps)" at bounding box center [789, 418] width 100 height 10
type textarea "hero.moveDown(2)"
drag, startPoint x: 519, startPoint y: 322, endPoint x: 453, endPoint y: 316, distance: 66.2
click at [453, 316] on div "hero.moveDown(steps) - méthode hero.déplacerBas(steps) Déplace le hero légèreme…" at bounding box center [564, 327] width 242 height 156
click at [685, 255] on button "×" at bounding box center [685, 253] width 8 height 15
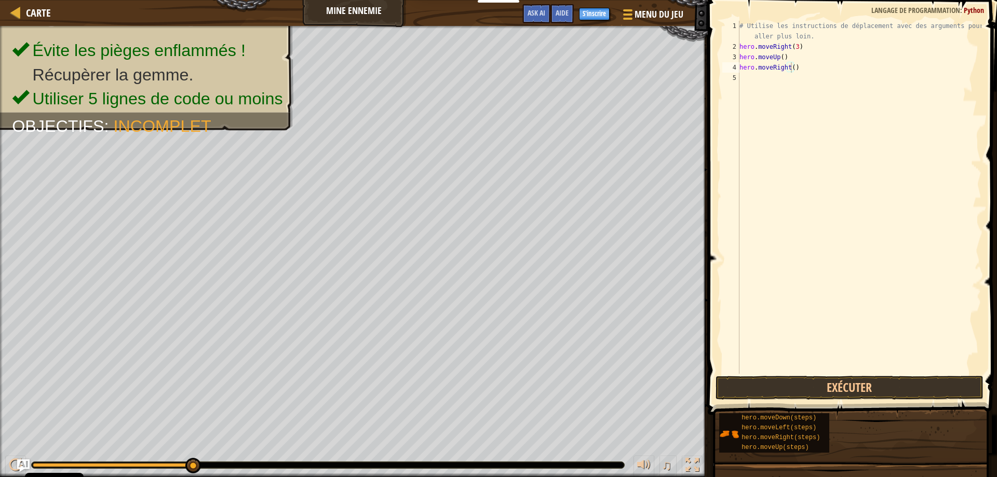
click at [785, 73] on div "# Utilise les instructions de déplacement avec des arguments pour aller plus lo…" at bounding box center [859, 213] width 244 height 384
paste textarea "hero.moveDown(2)"
click at [787, 75] on div "# Utilise les instructions de déplacement avec des arguments pour aller plus lo…" at bounding box center [859, 213] width 244 height 384
type textarea "hero.moveDown(3)"
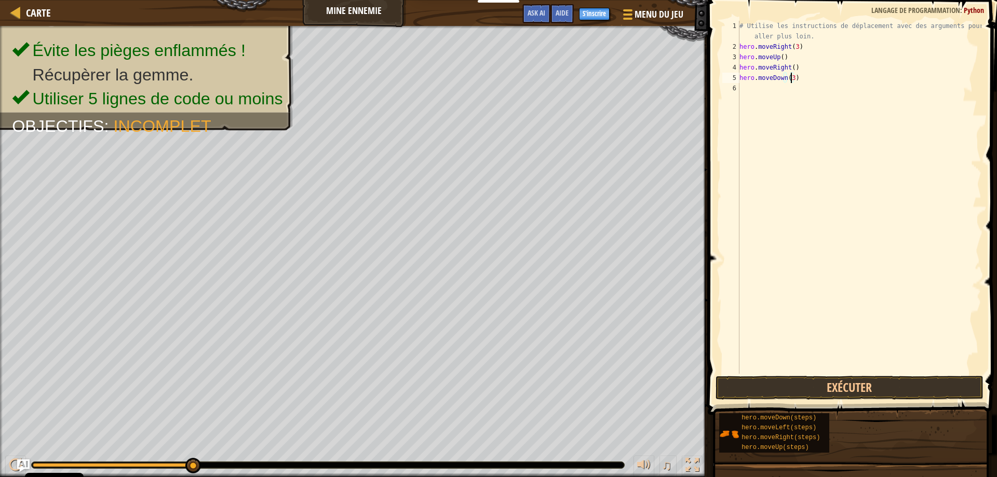
click at [817, 92] on div "# Utilise les instructions de déplacement avec des arguments pour aller plus lo…" at bounding box center [859, 213] width 244 height 384
drag, startPoint x: 817, startPoint y: 66, endPoint x: 739, endPoint y: 65, distance: 77.9
click at [739, 65] on div "# Utilise les instructions de déplacement avec des arguments pour aller plus lo…" at bounding box center [859, 213] width 244 height 384
type textarea "hero.moveRight()"
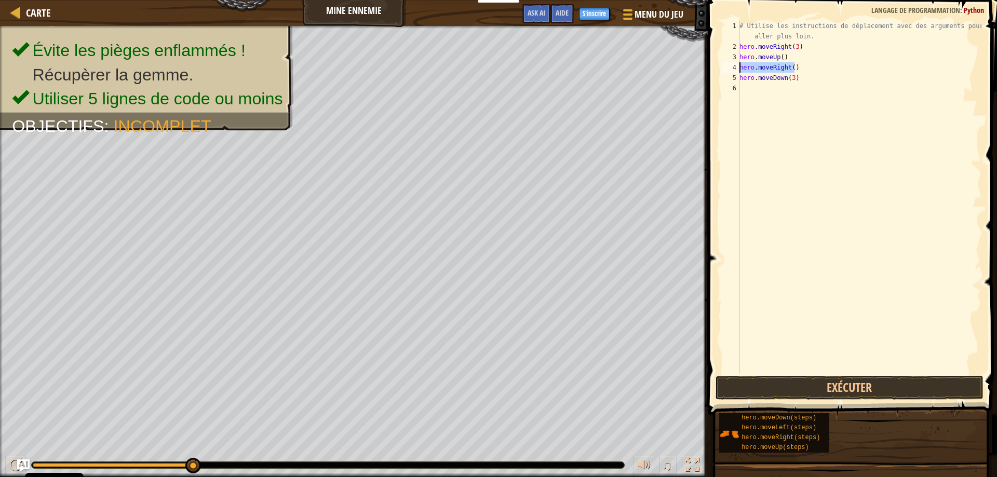
click at [788, 90] on div "# Utilise les instructions de déplacement avec des arguments pour aller plus lo…" at bounding box center [859, 213] width 244 height 384
paste textarea "hero.moveRight()"
type textarea "hero.moveRight(2)"
click at [854, 386] on button "Exécuter" at bounding box center [849, 388] width 268 height 24
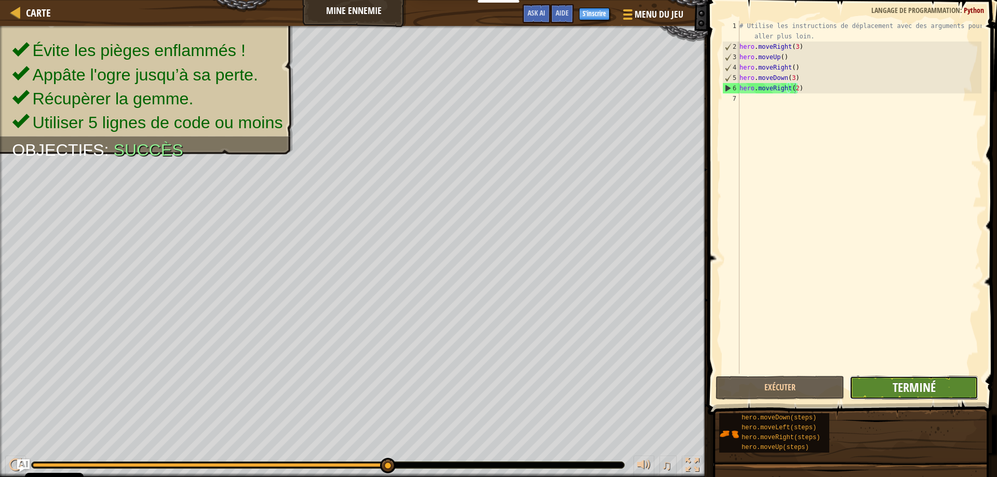
click at [936, 385] on button "Terminé" at bounding box center [913, 388] width 129 height 24
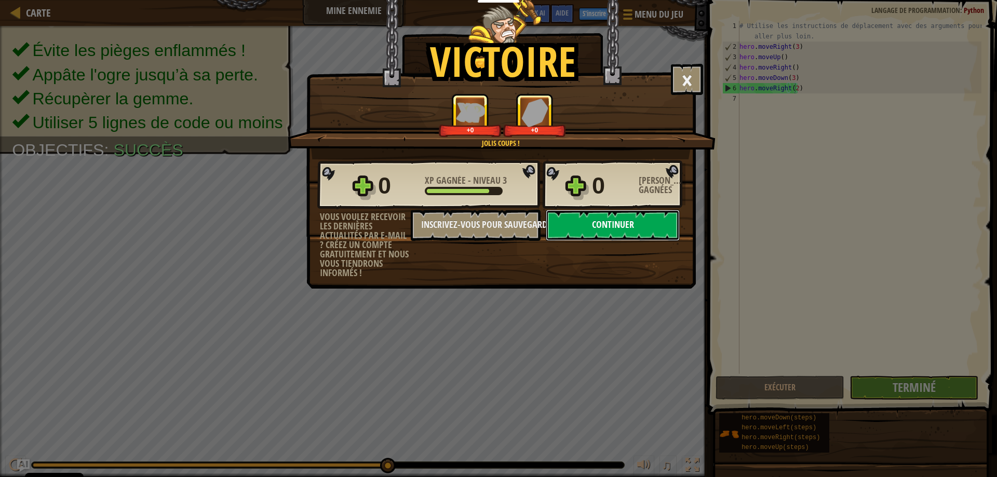
click at [657, 220] on button "Continuer" at bounding box center [613, 225] width 134 height 31
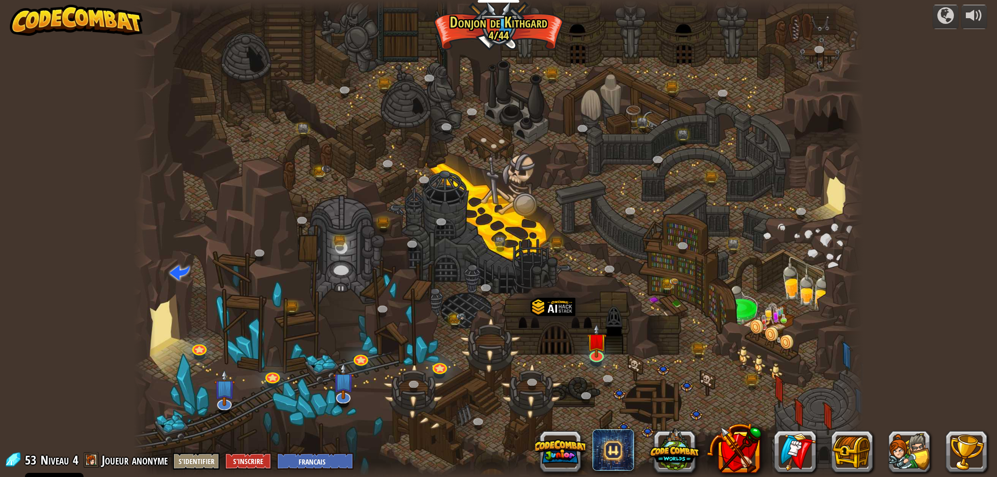
select select "fr"
click at [597, 347] on img at bounding box center [597, 332] width 20 height 45
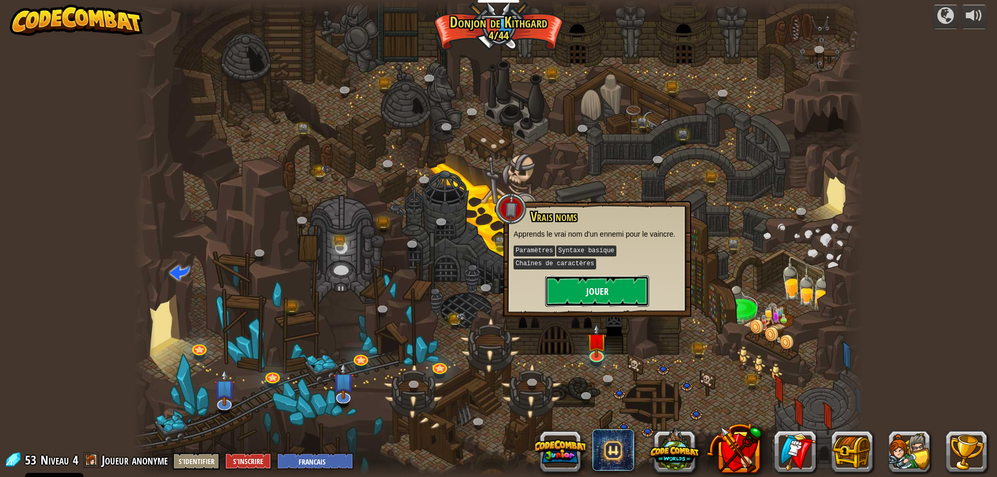
click at [599, 280] on button "Jouer" at bounding box center [597, 291] width 104 height 31
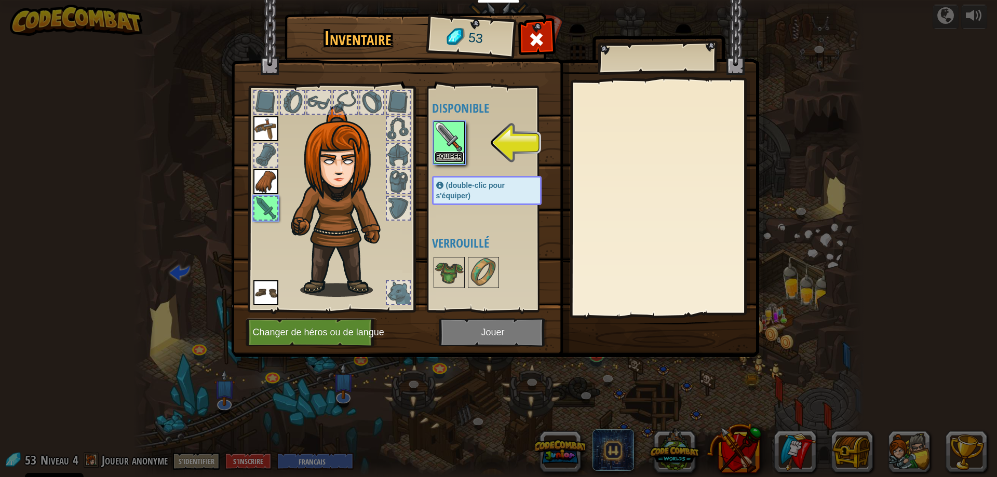
click at [450, 154] on button "Equiper" at bounding box center [449, 157] width 29 height 11
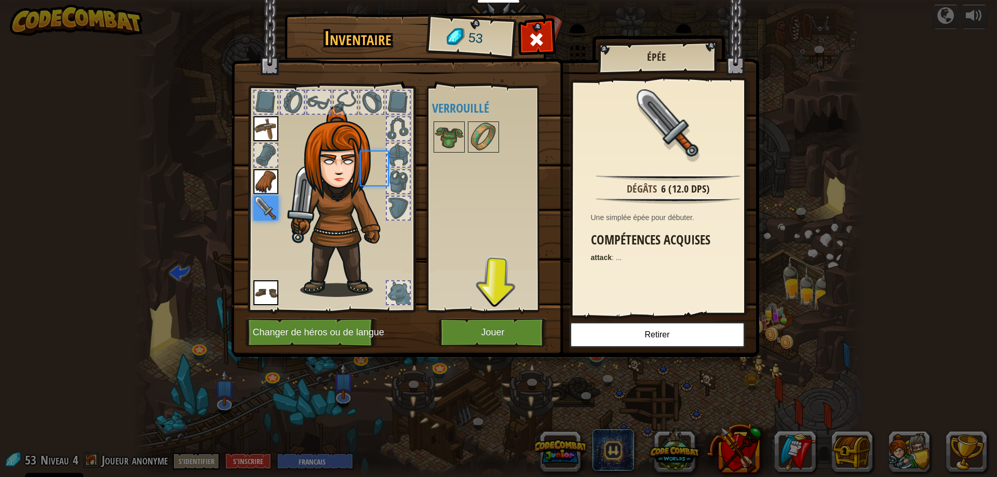
click at [450, 154] on div at bounding box center [497, 137] width 130 height 34
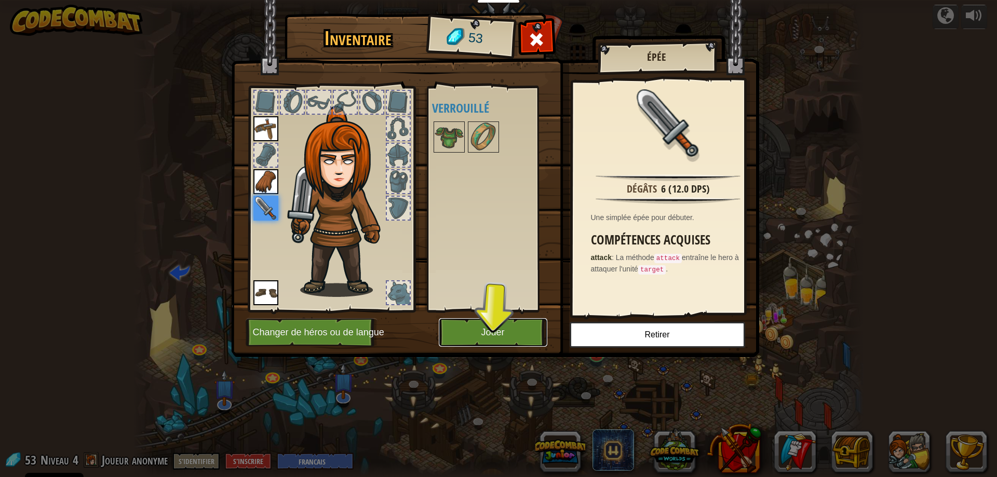
click at [523, 334] on button "Jouer" at bounding box center [493, 332] width 109 height 29
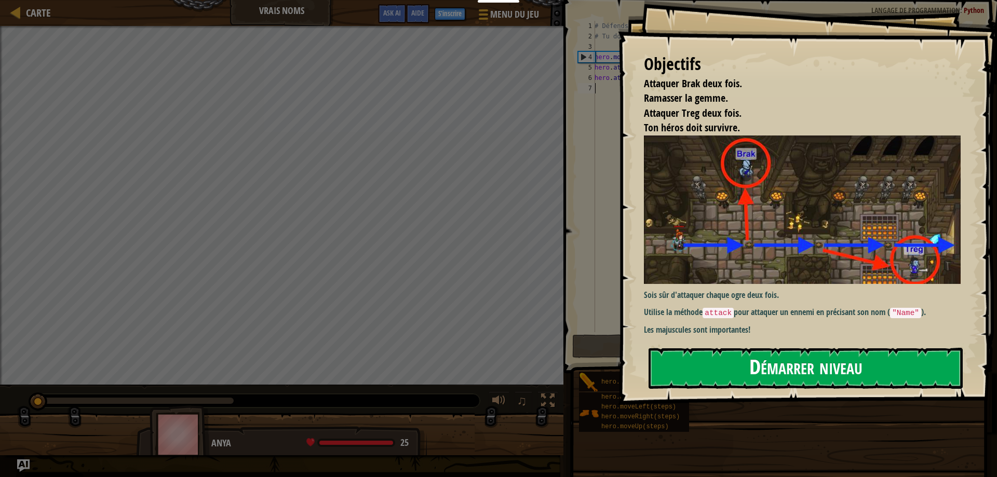
click at [883, 368] on button "Démarrer niveau" at bounding box center [805, 368] width 314 height 41
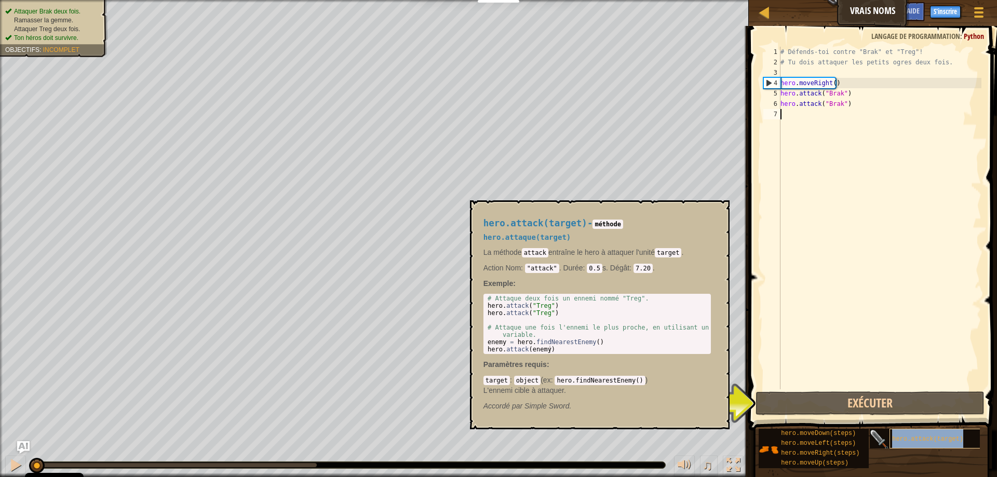
click at [929, 437] on span "hero.attack(target)" at bounding box center [927, 439] width 71 height 7
click at [864, 88] on div "# Défends-toi contre "Brak" et "Treg"! # Tu dois attaquer les petits ogres deux…" at bounding box center [879, 228] width 203 height 363
type textarea "hero.moveRight()"
drag, startPoint x: 859, startPoint y: 83, endPoint x: 780, endPoint y: 83, distance: 79.4
click at [780, 83] on div "hero.moveRight() 1 2 3 4 5 6 7 # Défends-toi contre "Brak" et "Treg"! # Tu dois…" at bounding box center [871, 218] width 220 height 343
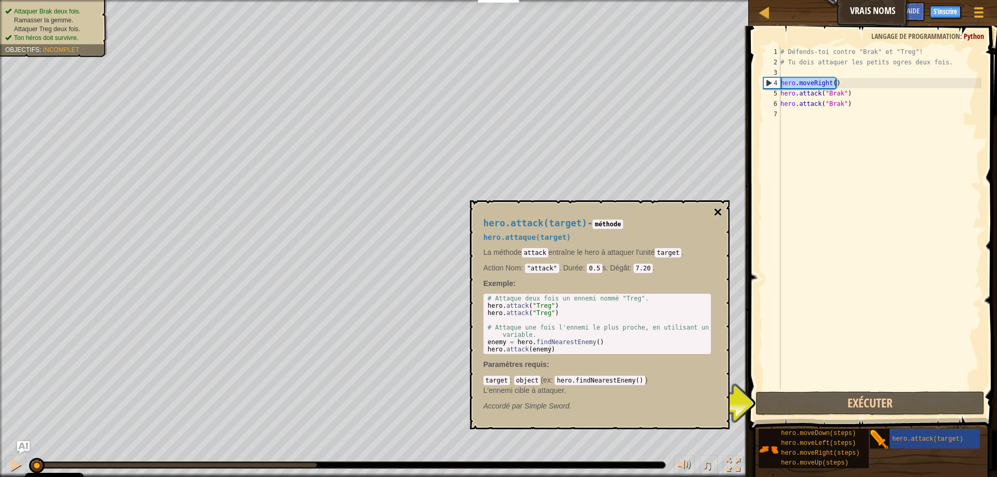
click at [721, 211] on button "×" at bounding box center [717, 212] width 8 height 15
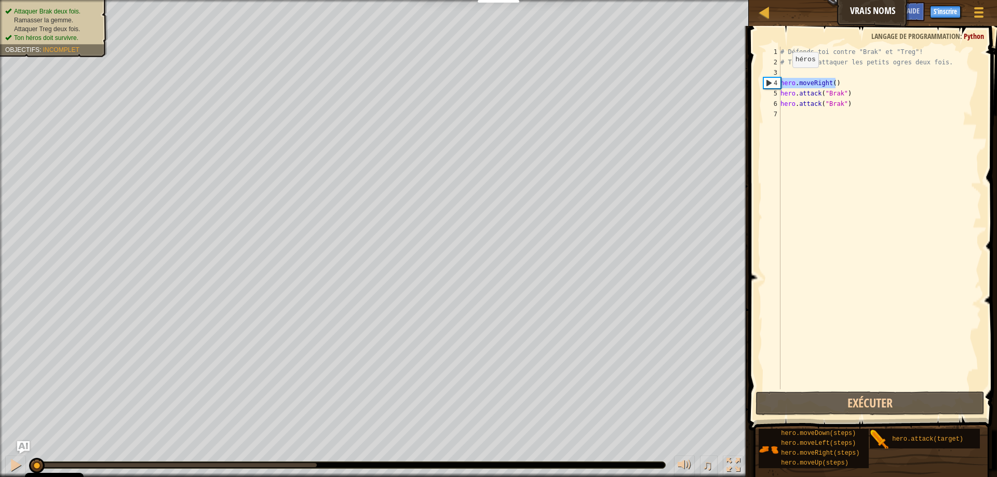
drag, startPoint x: 854, startPoint y: 84, endPoint x: 769, endPoint y: 78, distance: 85.4
click at [769, 78] on div "hero.moveRight() 1 2 3 4 5 6 7 # Défends-toi contre "Brak" et "Treg"! # Tu dois…" at bounding box center [871, 218] width 220 height 343
click at [790, 115] on div "# Défends-toi contre "Brak" et "Treg"! # Tu dois attaquer les petits ogres deux…" at bounding box center [879, 228] width 203 height 363
paste textarea "hero.moveRight()"
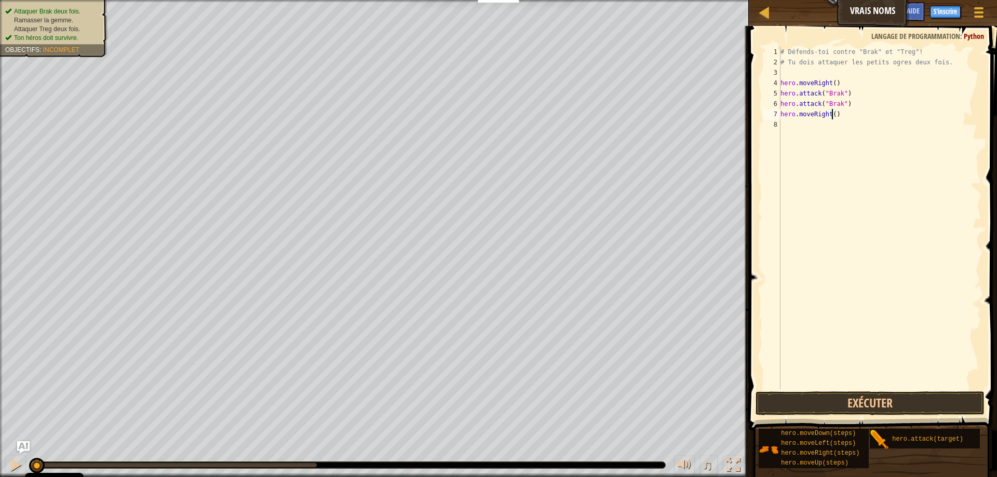
type textarea "hero.moveRight(2)"
click at [842, 123] on div "# Défends-toi contre "Brak" et "Treg"! # Tu dois attaquer les petits ogres deux…" at bounding box center [879, 228] width 203 height 363
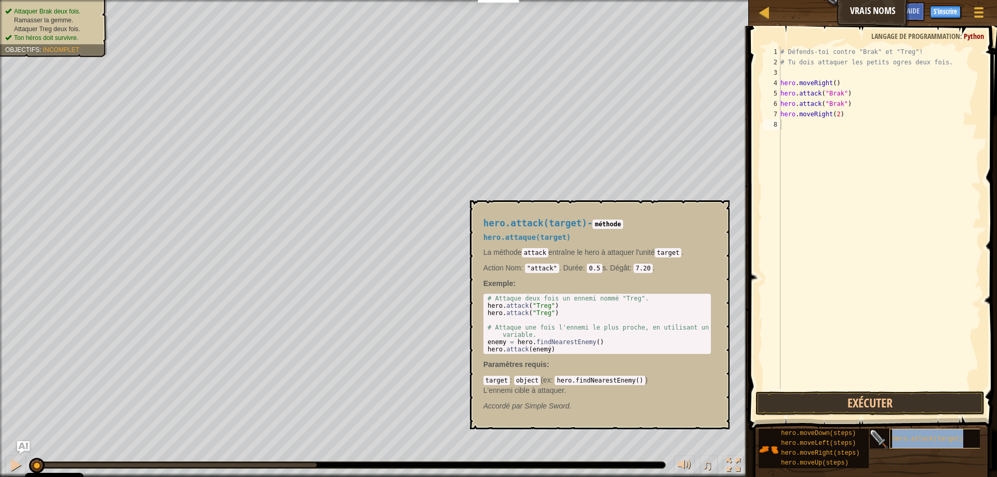
click at [945, 439] on span "hero.attack(target)" at bounding box center [927, 439] width 71 height 7
drag, startPoint x: 580, startPoint y: 316, endPoint x: 484, endPoint y: 312, distance: 96.7
click at [484, 312] on div "hero.attack("Treg") 1 2 3 4 5 6 7 # Attaque deux fois un ennemi nommé "Treg". h…" at bounding box center [596, 324] width 227 height 60
drag, startPoint x: 503, startPoint y: 312, endPoint x: 577, endPoint y: 306, distance: 74.5
click at [577, 306] on div "# Attaque deux fois un ennemi nommé "Treg". hero . attack ( "Treg" ) hero . att…" at bounding box center [596, 331] width 223 height 73
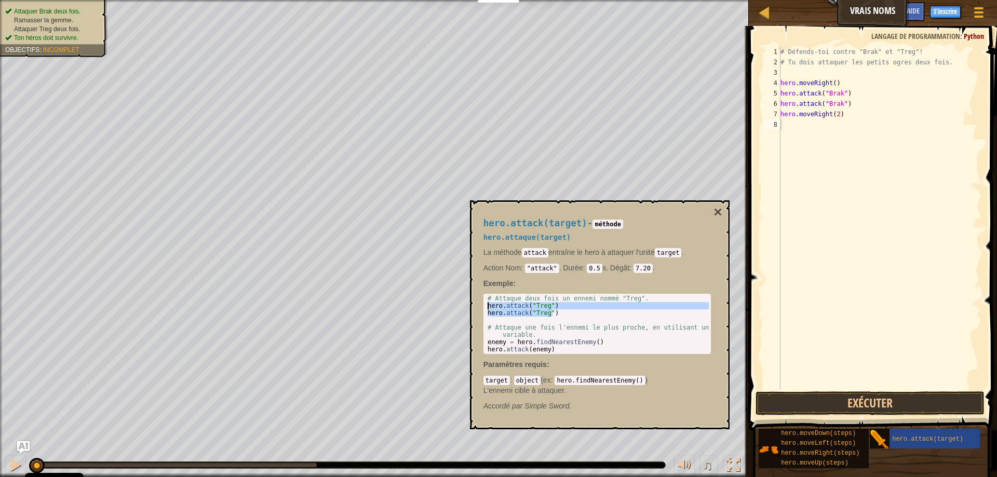
drag, startPoint x: 572, startPoint y: 311, endPoint x: 486, endPoint y: 304, distance: 85.4
click at [486, 304] on div "# Attaque deux fois un ennemi nommé "Treg". hero . attack ( "Treg" ) hero . att…" at bounding box center [596, 331] width 223 height 73
type textarea "hero.attack("Treg") hero.attack("Treg")"
click at [844, 128] on div "# Défends-toi contre "Brak" et "Treg"! # Tu dois attaquer les petits ogres deux…" at bounding box center [879, 228] width 203 height 363
paste textarea "hero.attack("Treg")"
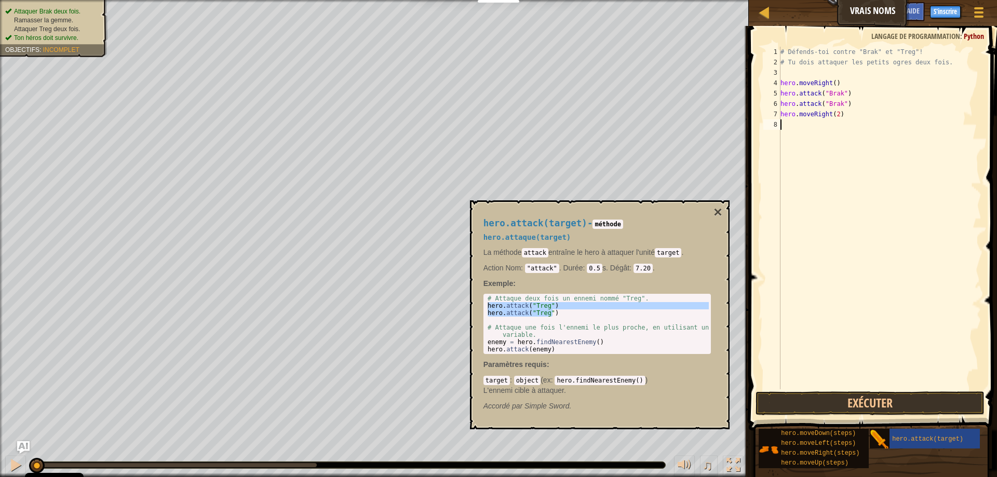
type textarea "hero.attack("Treg")"
click at [874, 398] on button "Exécuter" at bounding box center [869, 403] width 229 height 24
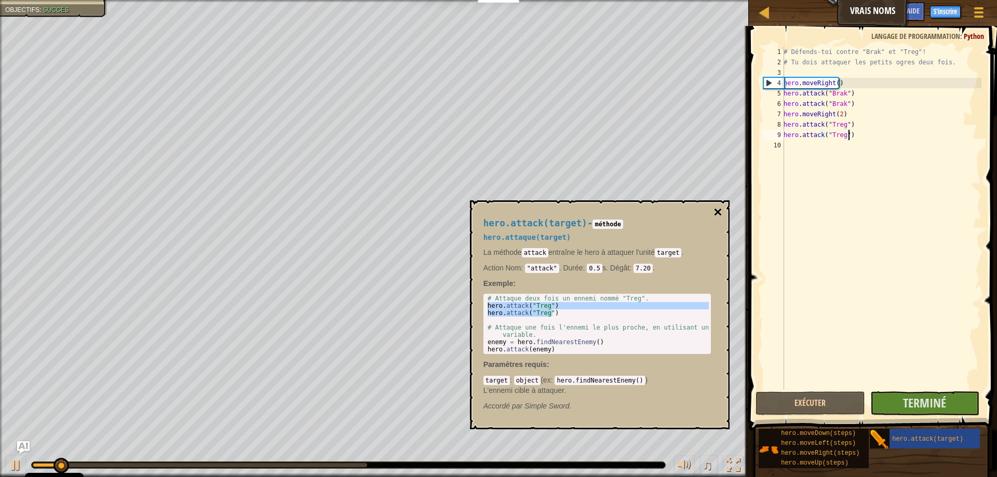
click at [719, 209] on button "×" at bounding box center [717, 212] width 8 height 15
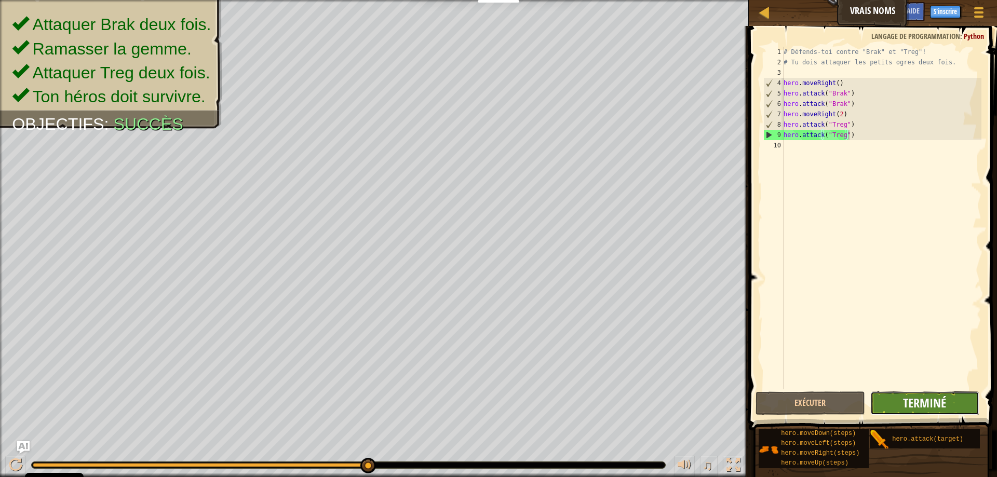
click at [921, 405] on span "Terminé" at bounding box center [924, 403] width 43 height 17
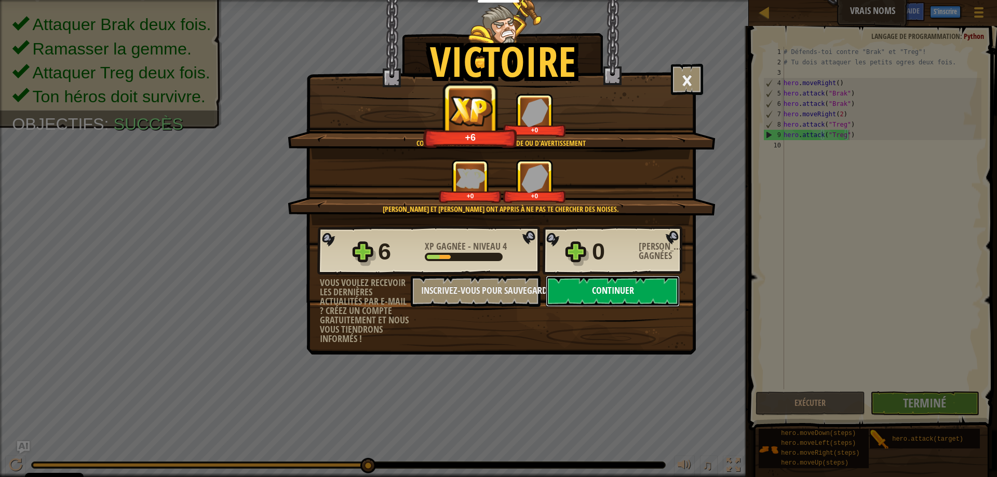
click at [642, 290] on button "Continuer" at bounding box center [613, 291] width 134 height 31
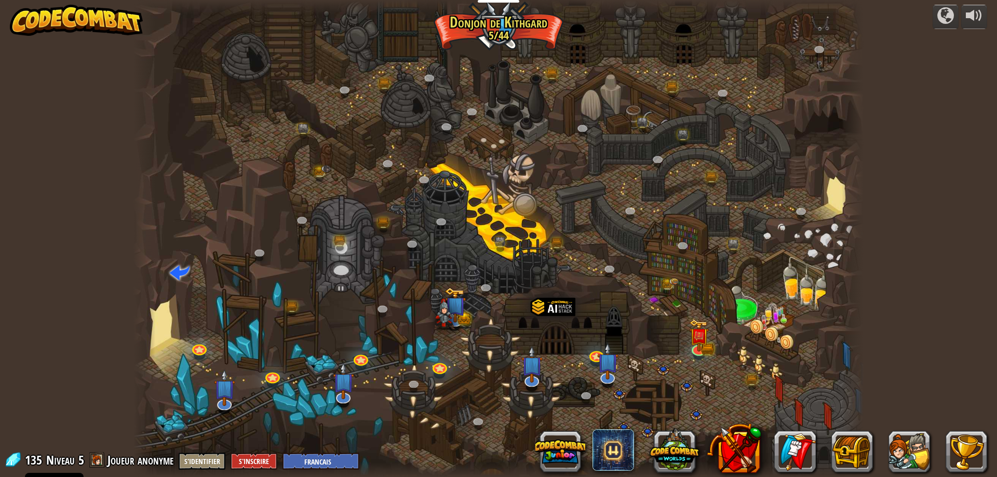
select select "fr"
